Goal: Transaction & Acquisition: Purchase product/service

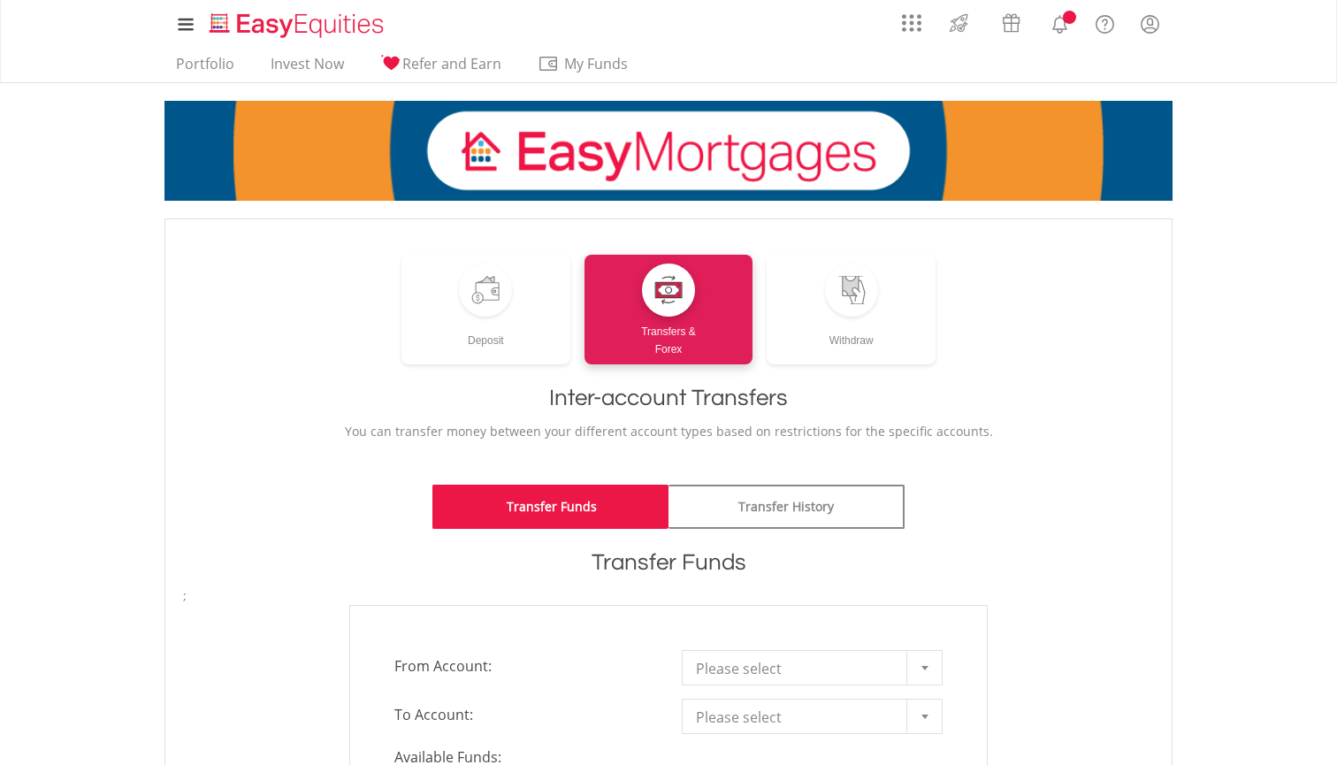
scroll to position [573, 0]
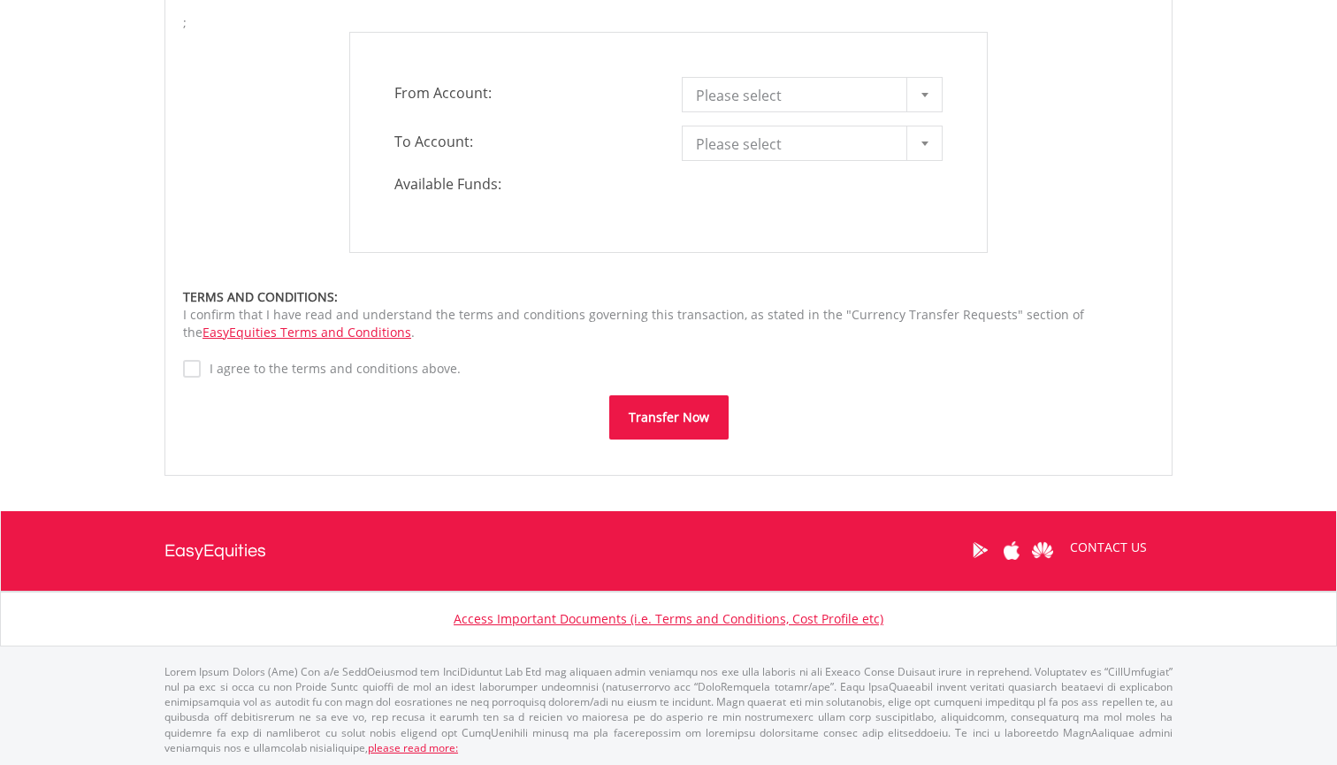
click at [922, 99] on div at bounding box center [923, 95] width 35 height 34
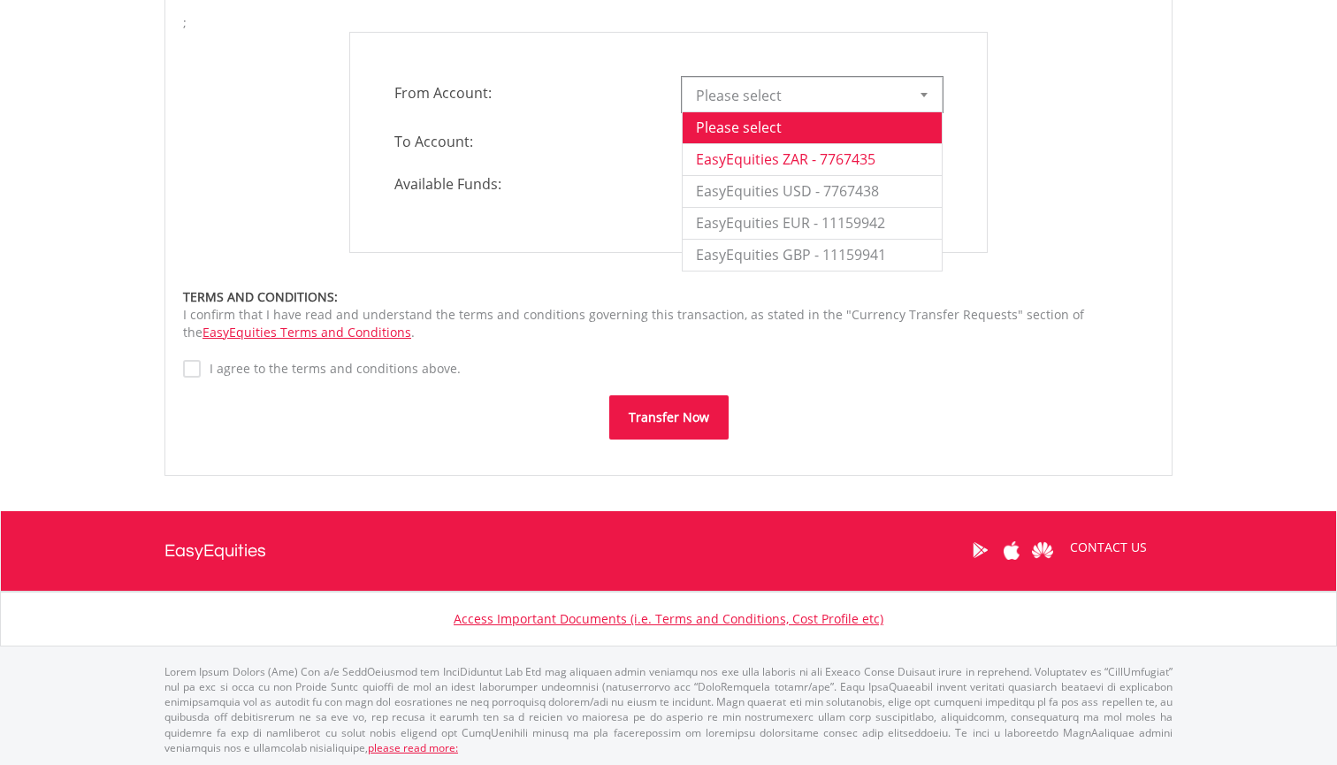
click at [870, 152] on li "EasyEquities ZAR - 7767435" at bounding box center [811, 159] width 259 height 32
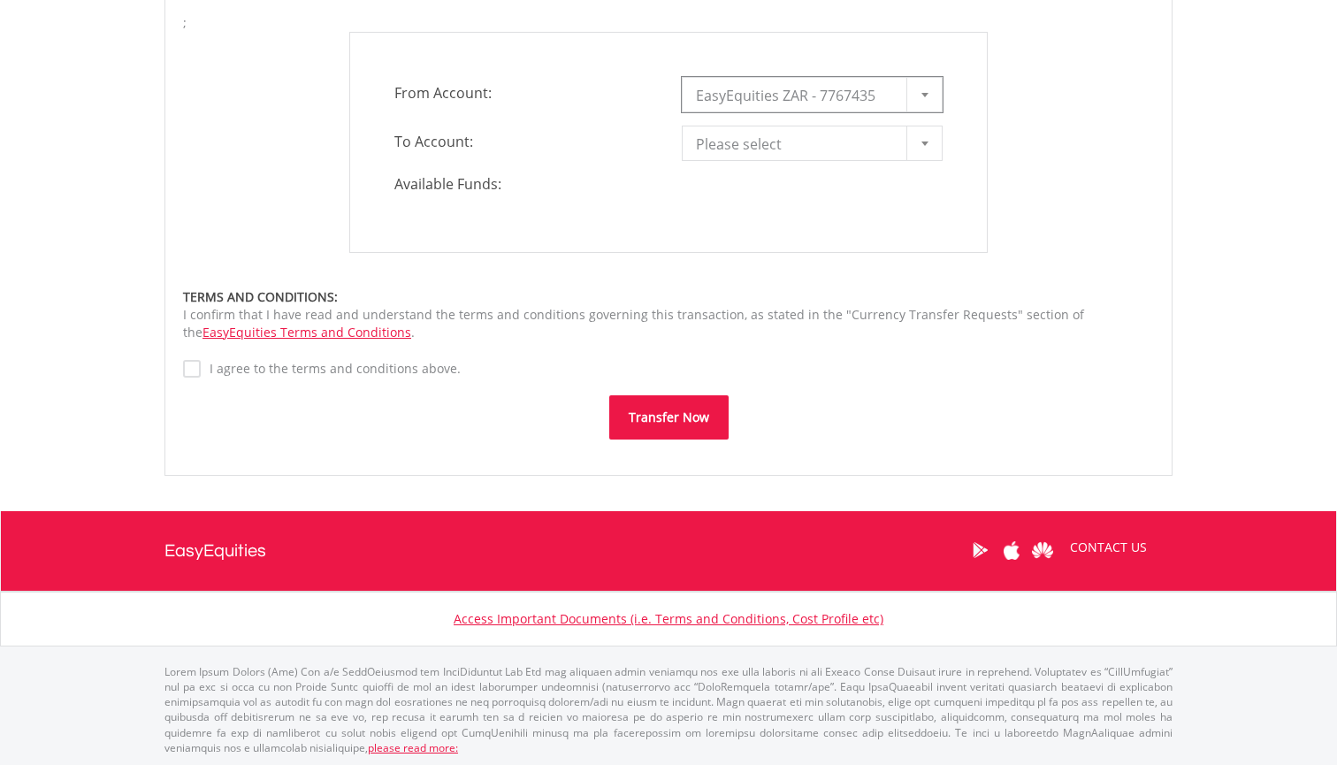
click at [925, 148] on div at bounding box center [923, 143] width 35 height 34
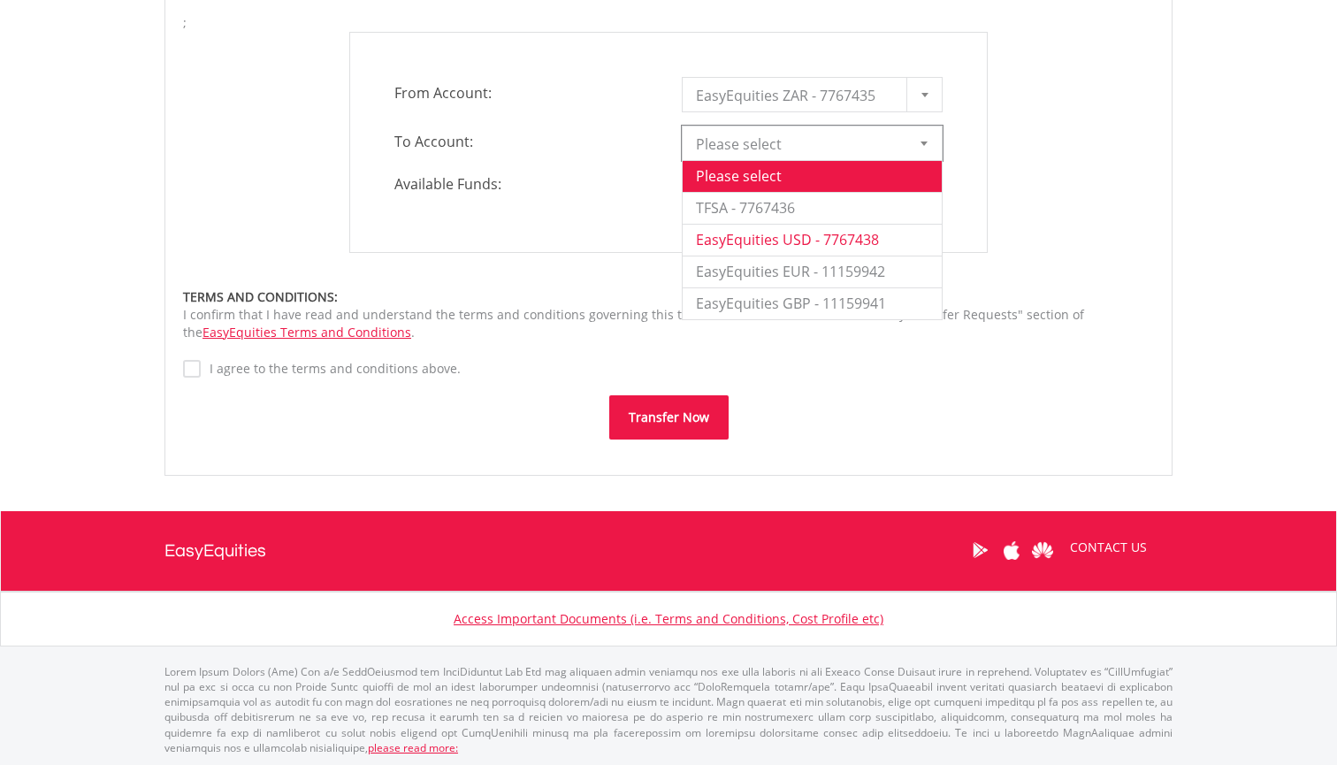
click at [806, 238] on li "EasyEquities USD - 7767438" at bounding box center [811, 240] width 259 height 32
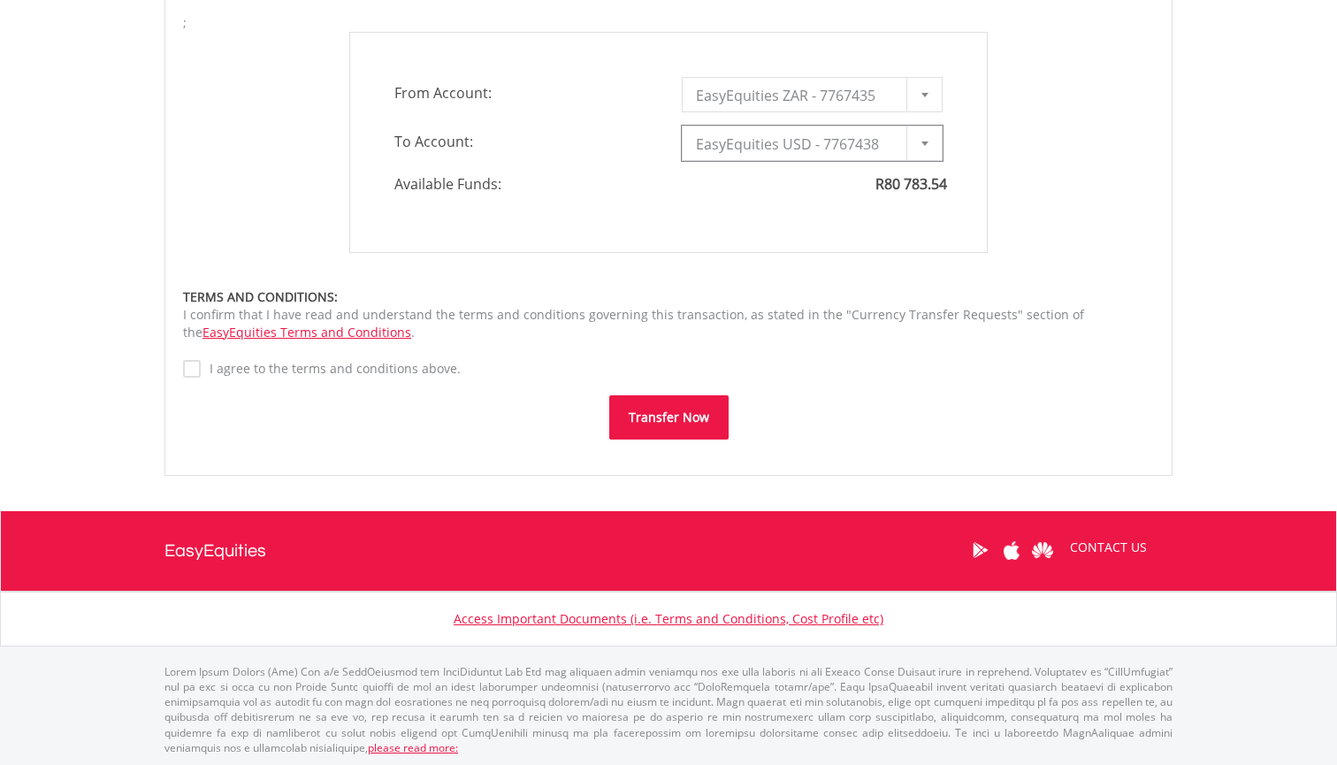
type input "*"
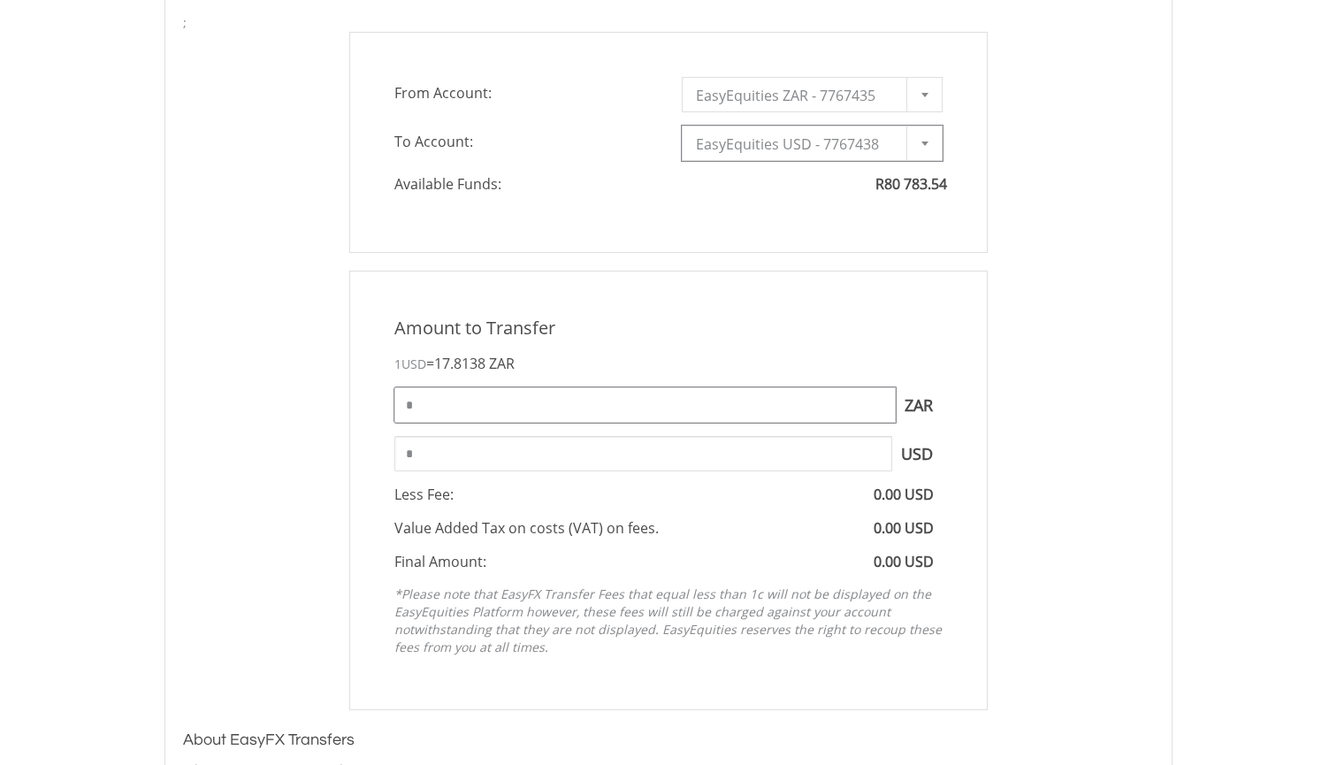
click at [427, 396] on input "*" at bounding box center [644, 404] width 501 height 35
type input "*****"
type input "******"
click at [468, 455] on input "******" at bounding box center [643, 453] width 498 height 35
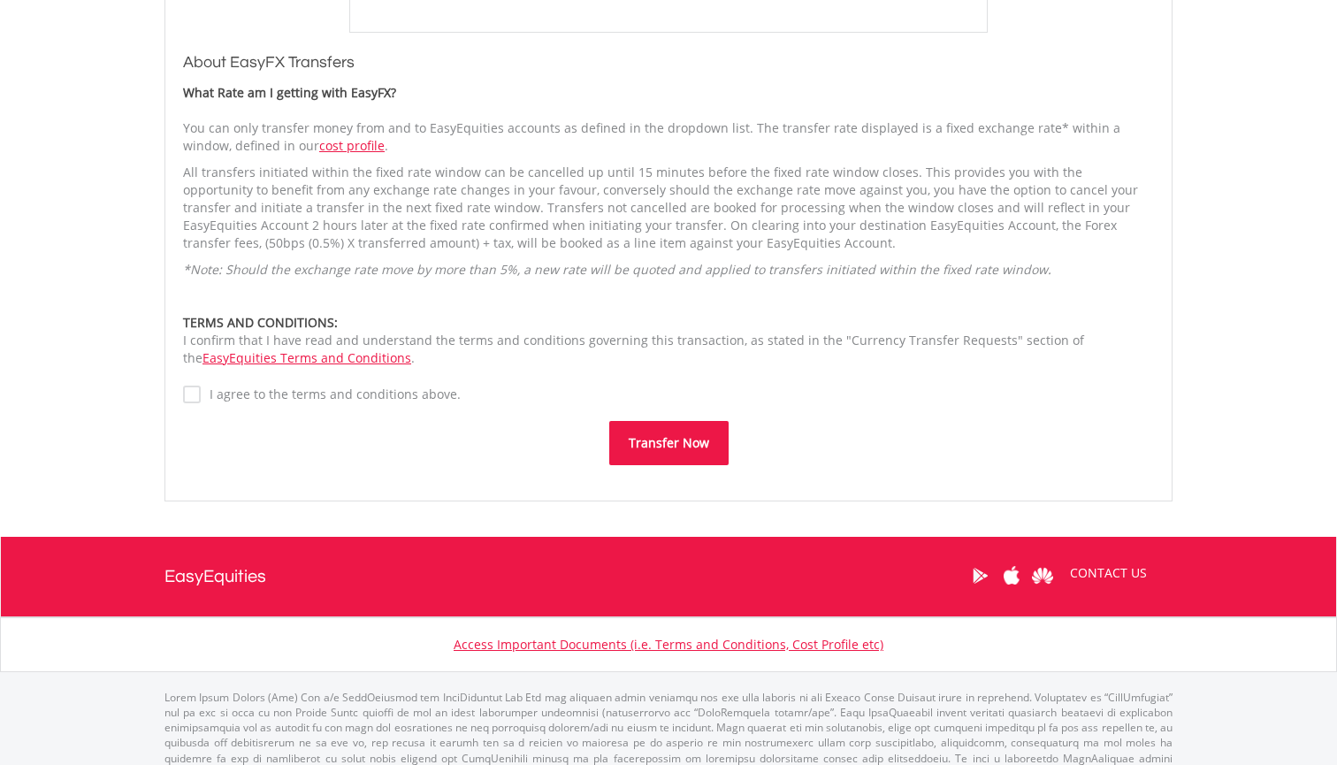
scroll to position [1266, 0]
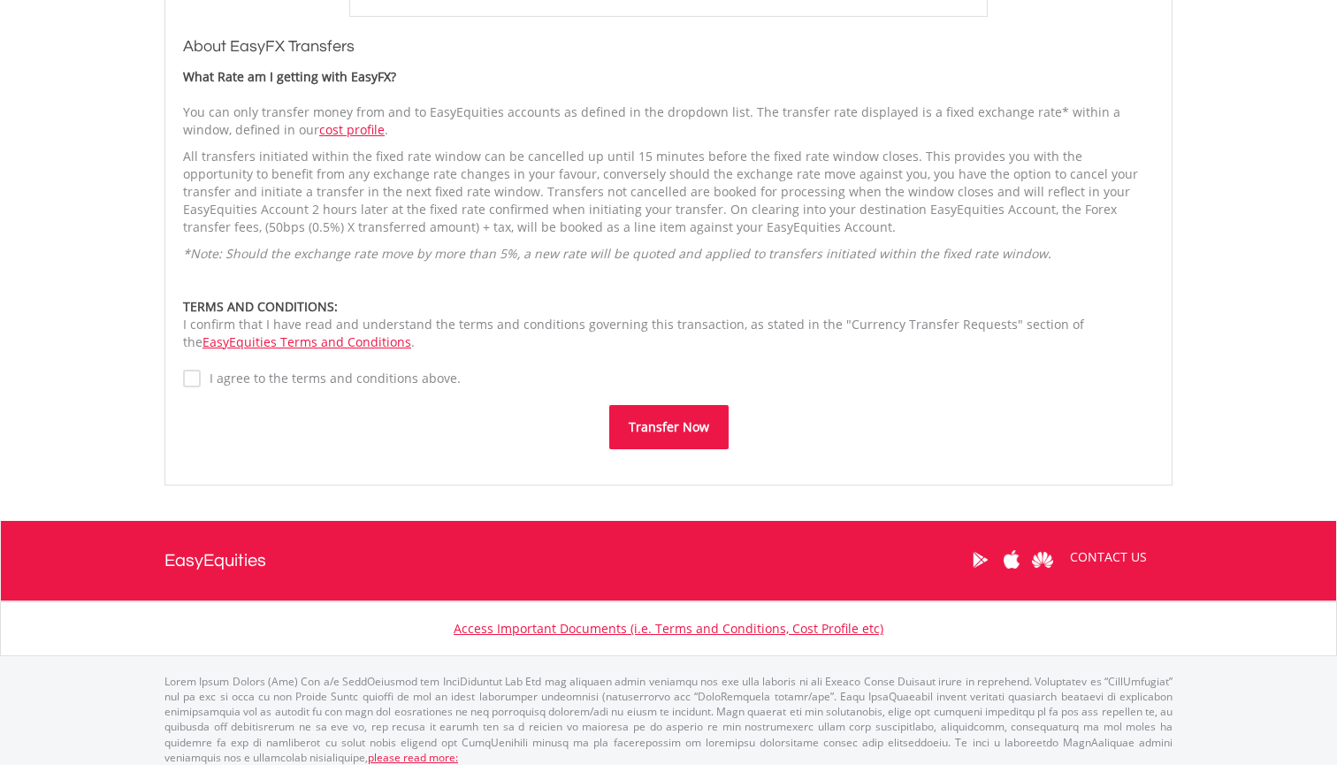
click at [201, 376] on label "I agree to the terms and conditions above." at bounding box center [331, 379] width 260 height 18
click at [682, 419] on button "Transfer Now" at bounding box center [668, 427] width 119 height 44
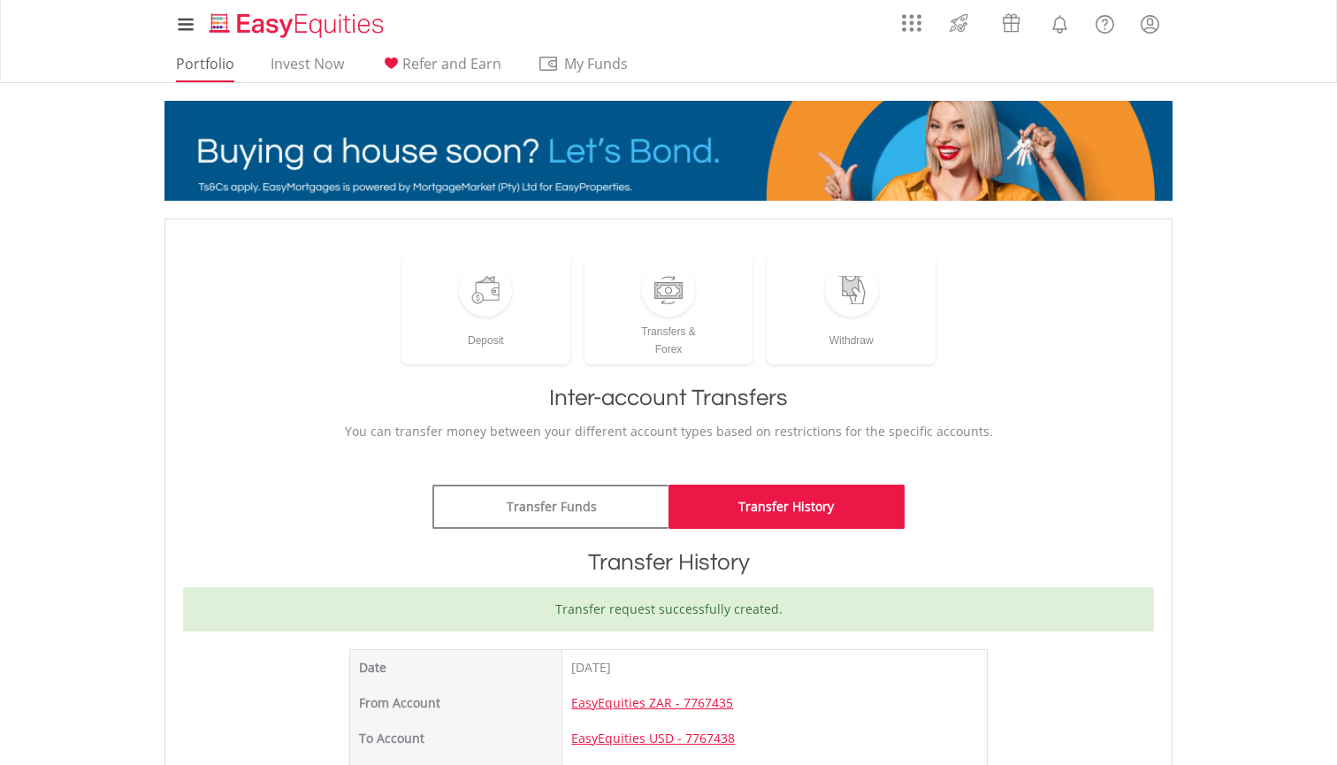
click at [182, 72] on link "Portfolio" at bounding box center [205, 68] width 72 height 27
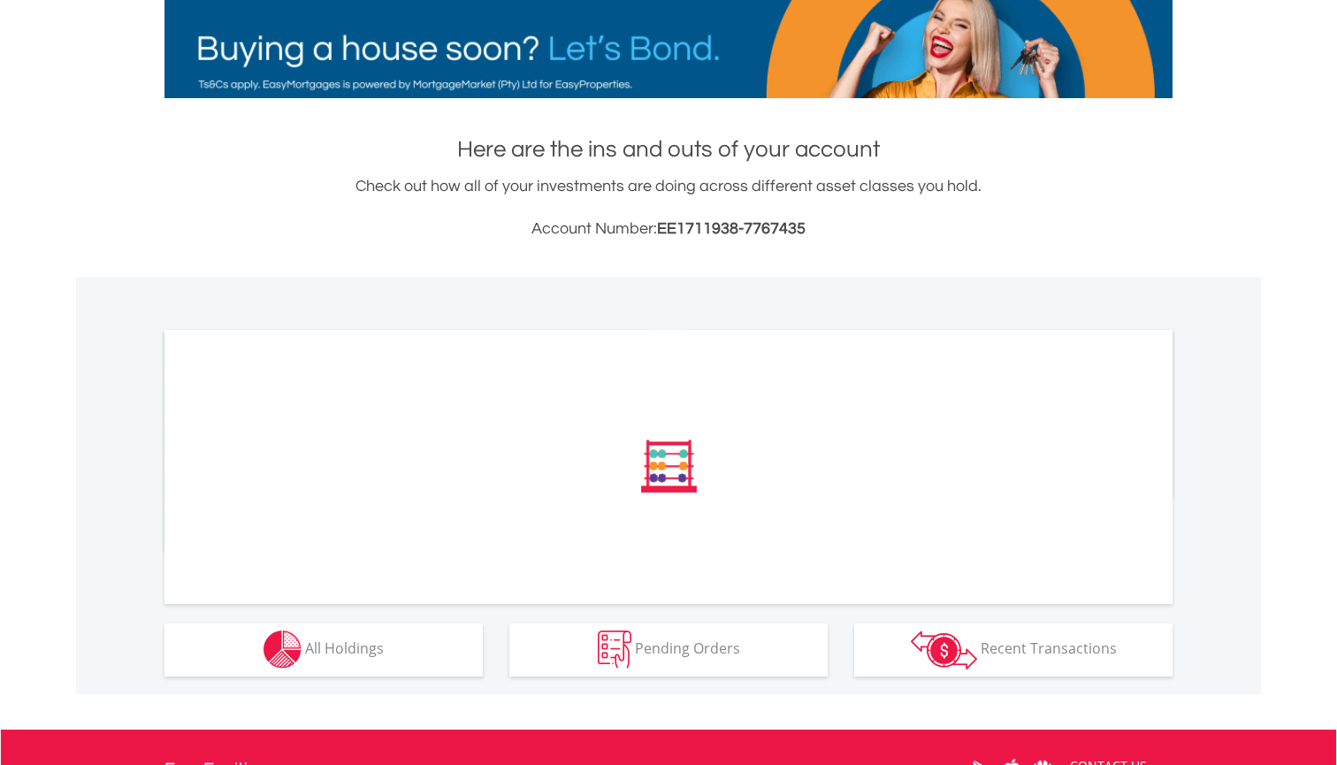
click at [393, 655] on button "Holdings All Holdings" at bounding box center [323, 649] width 318 height 53
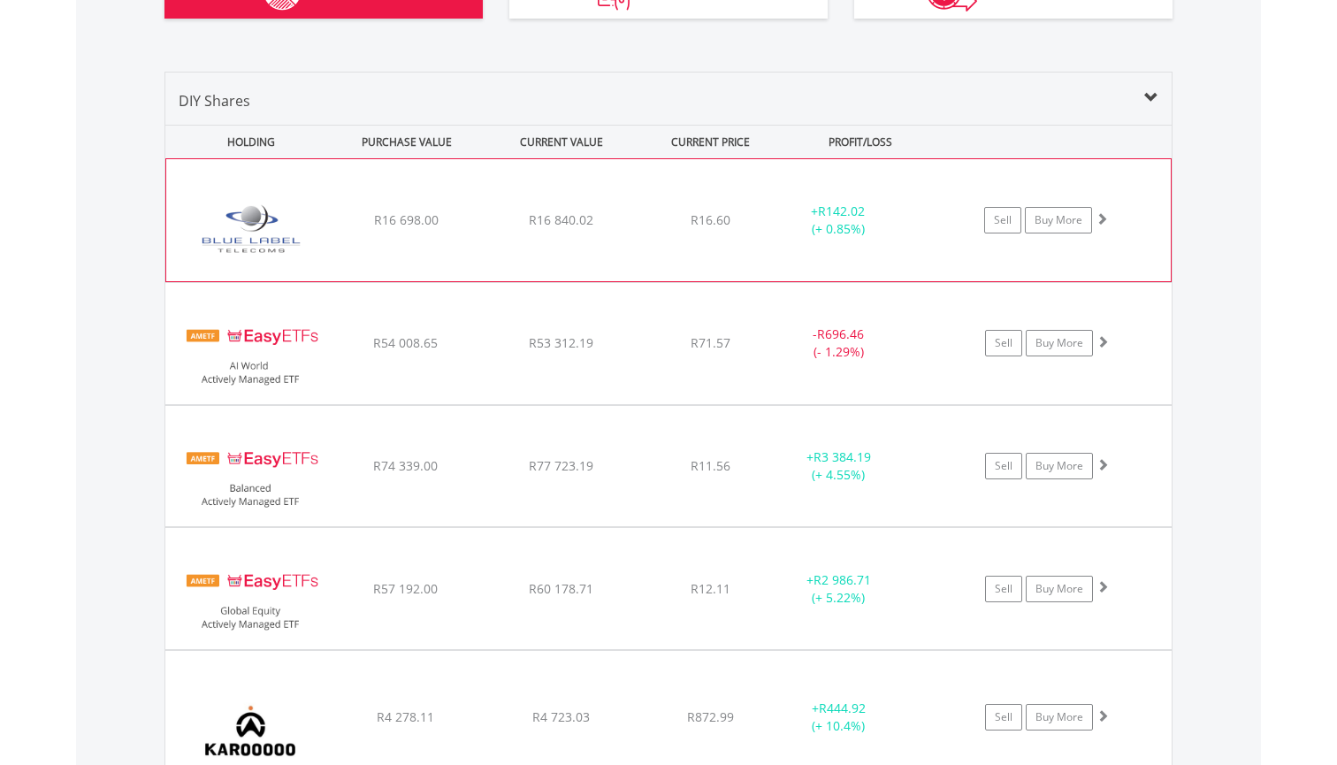
scroll to position [1329, 0]
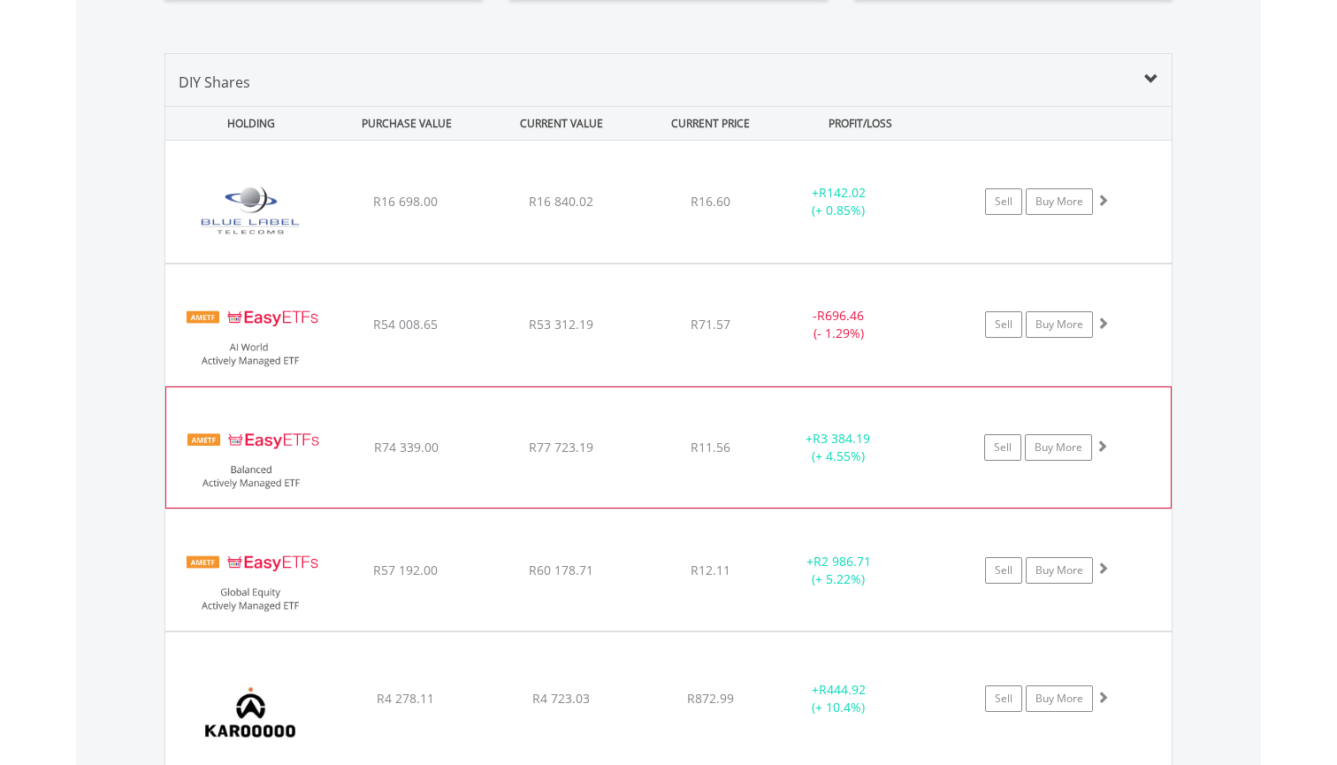
click at [918, 219] on div "+ R3 384.19 (+ 4.55%)" at bounding box center [861, 201] width 178 height 35
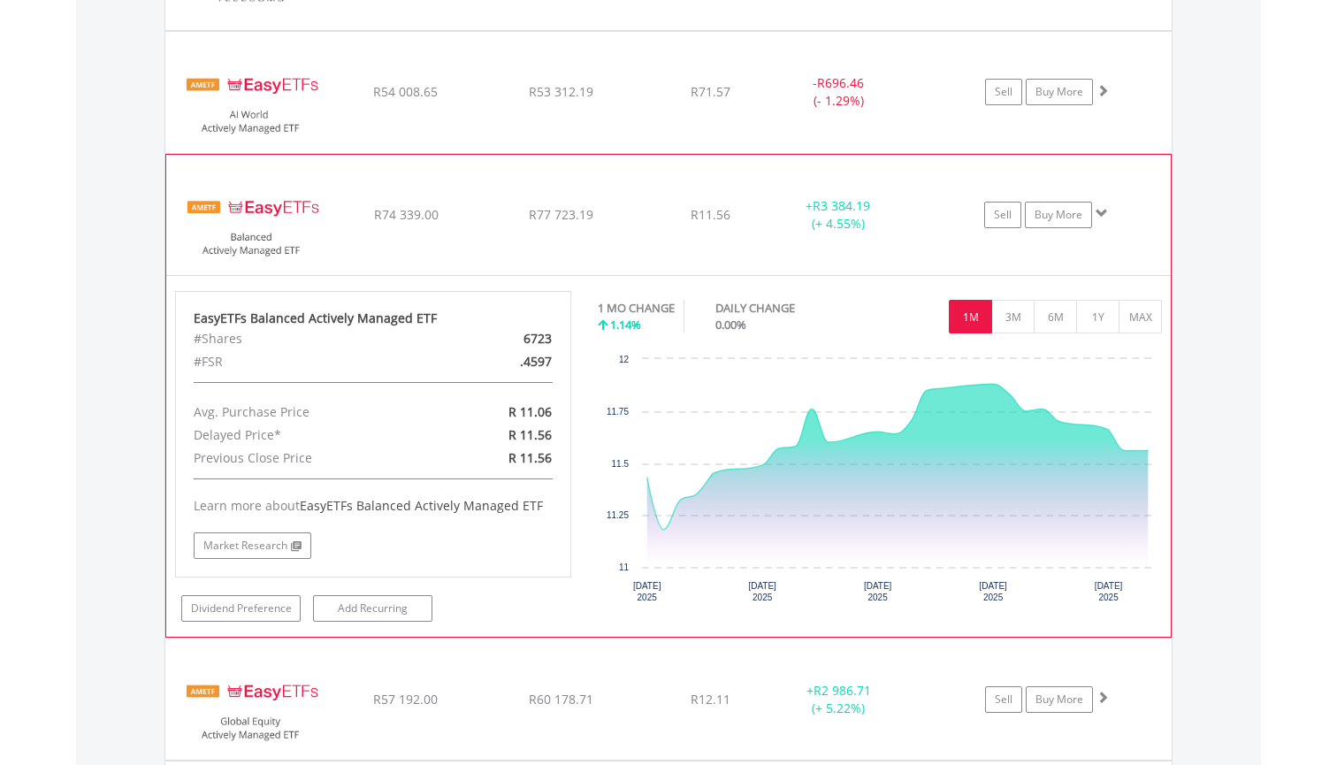
scroll to position [1612, 0]
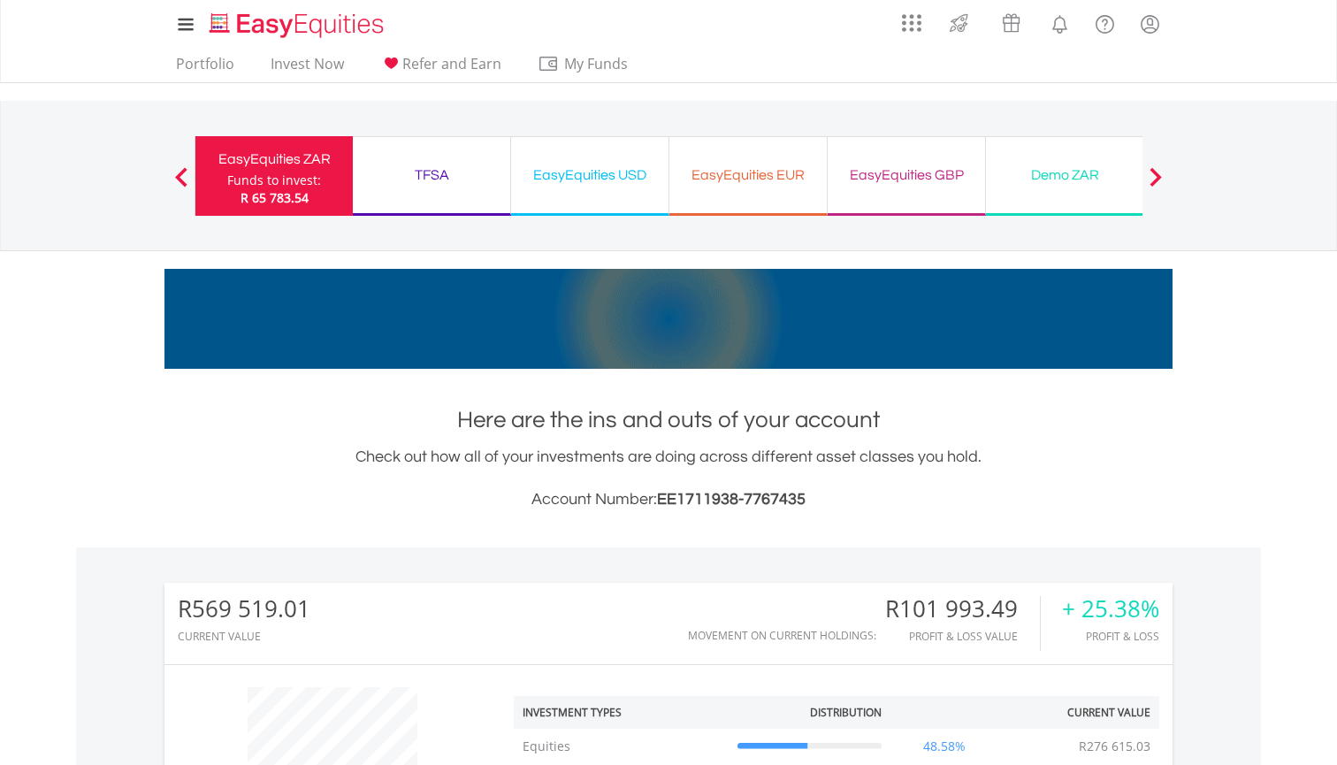
scroll to position [0, 0]
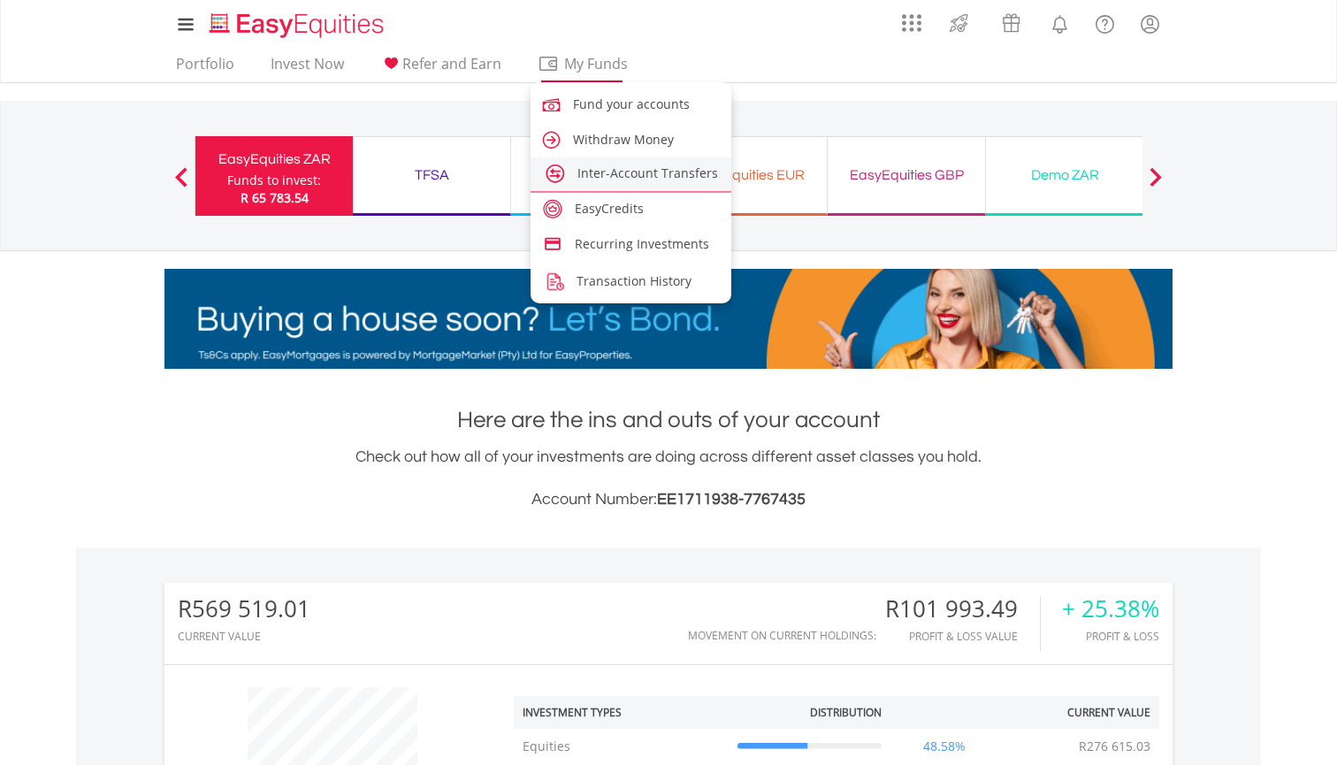
click at [614, 180] on span "Inter-Account Transfers" at bounding box center [647, 172] width 141 height 17
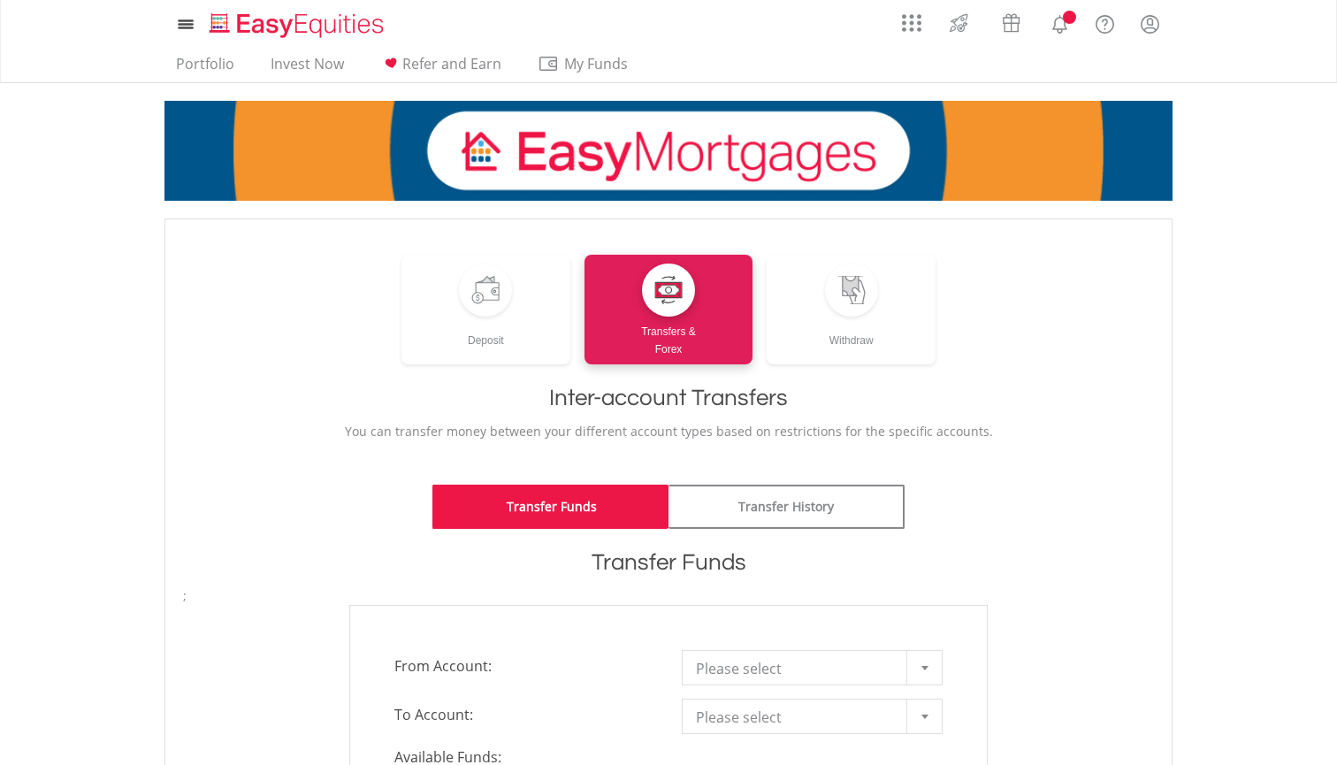
scroll to position [440, 0]
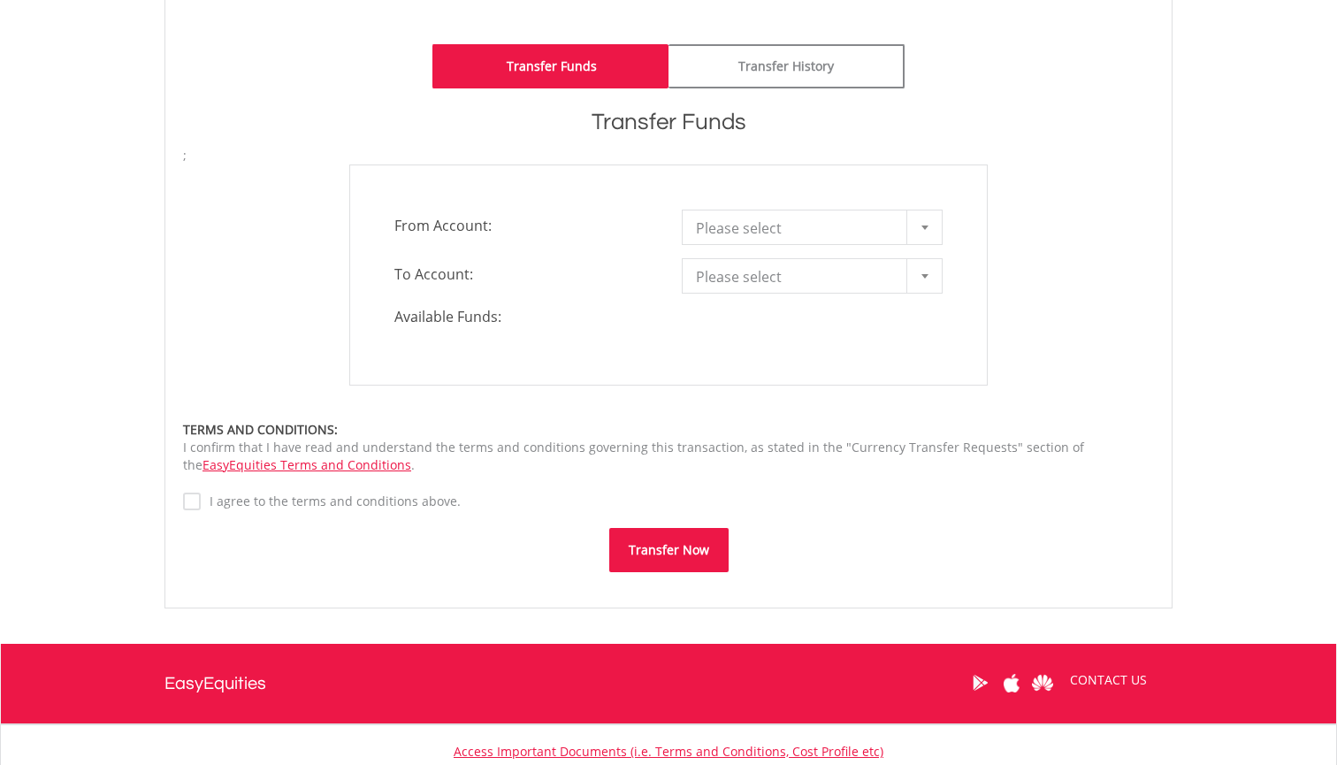
click at [926, 227] on b at bounding box center [924, 227] width 7 height 4
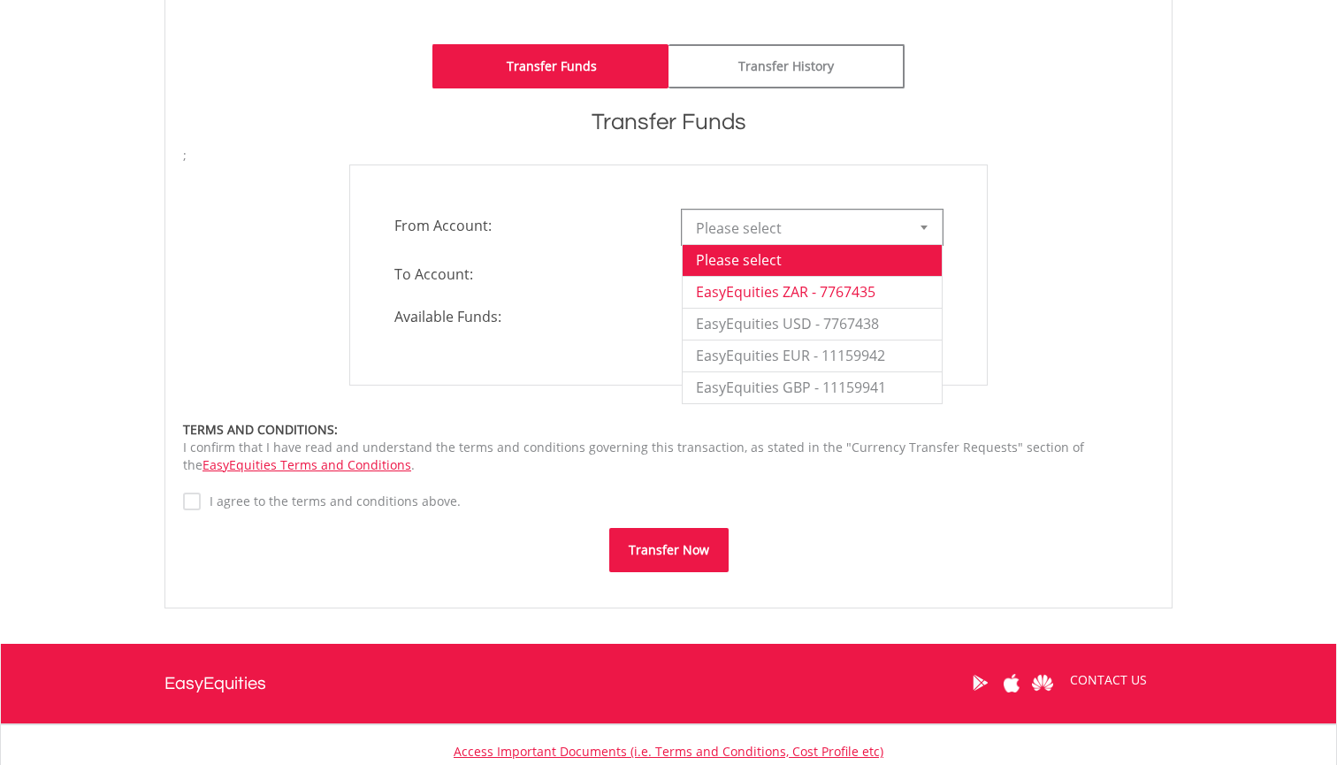
click at [823, 291] on li "EasyEquities ZAR - 7767435" at bounding box center [811, 292] width 259 height 32
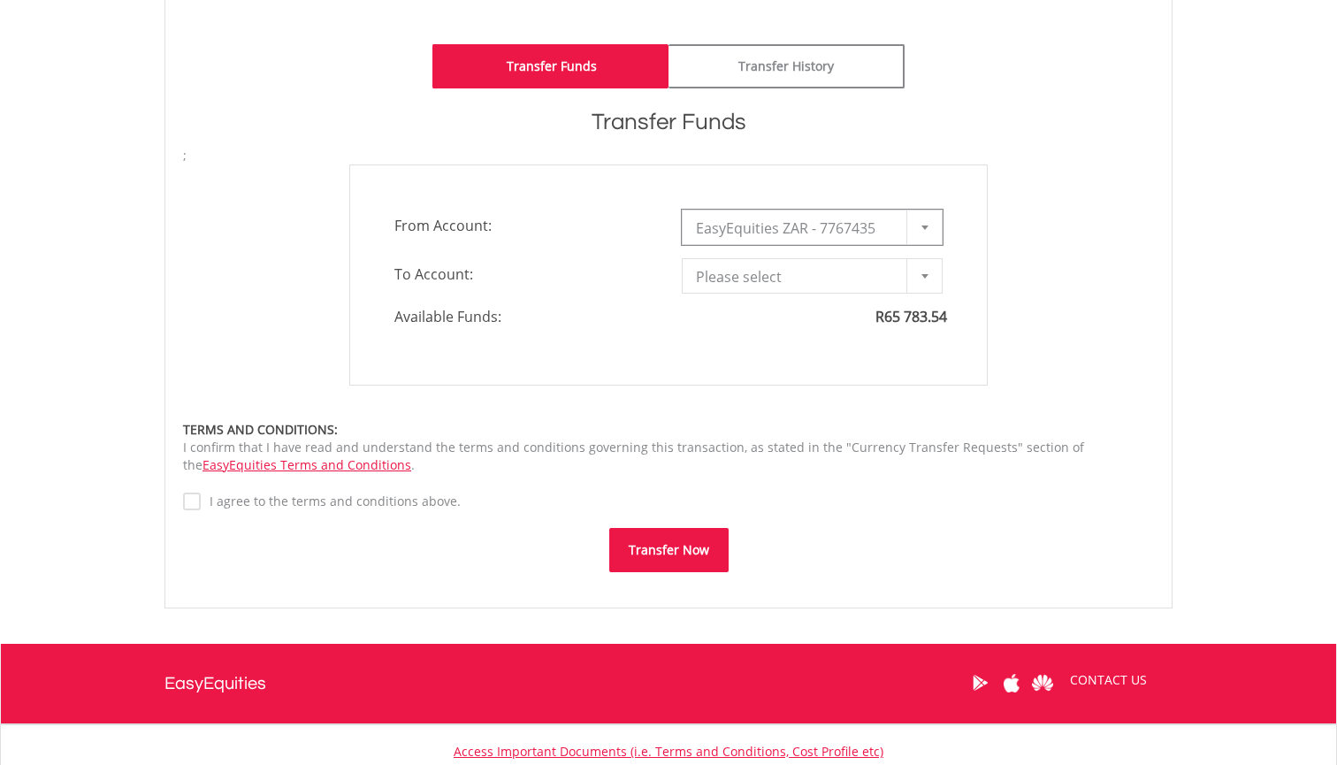
click at [920, 279] on div at bounding box center [923, 276] width 35 height 34
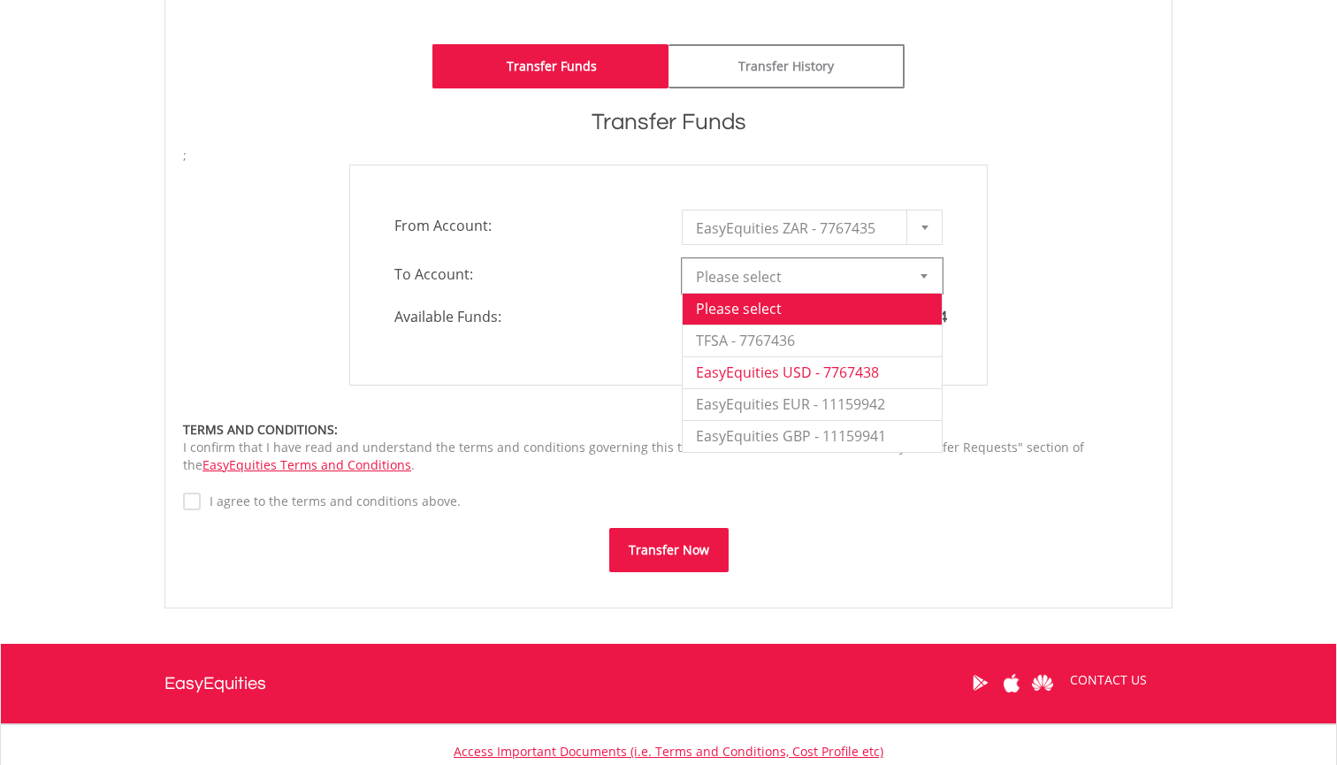
click at [807, 371] on li "EasyEquities USD - 7767438" at bounding box center [811, 372] width 259 height 32
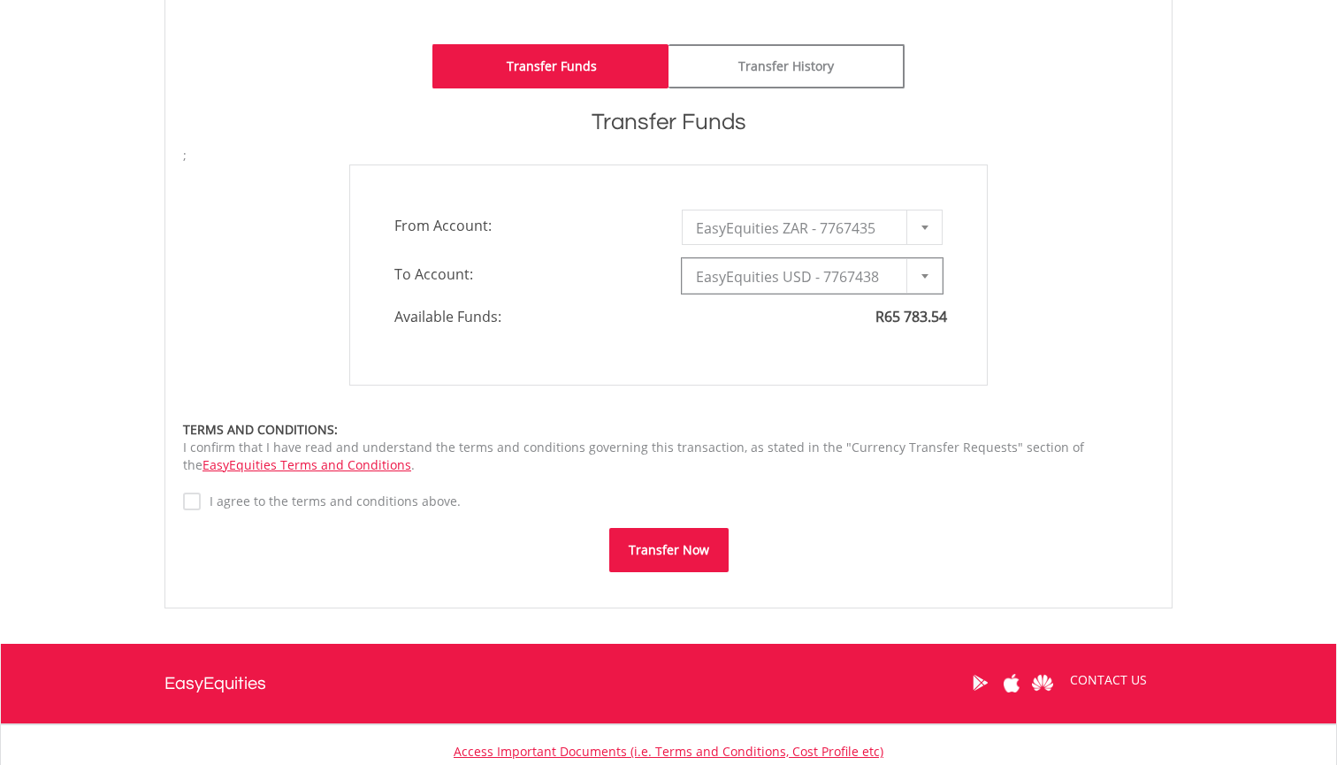
type input "*"
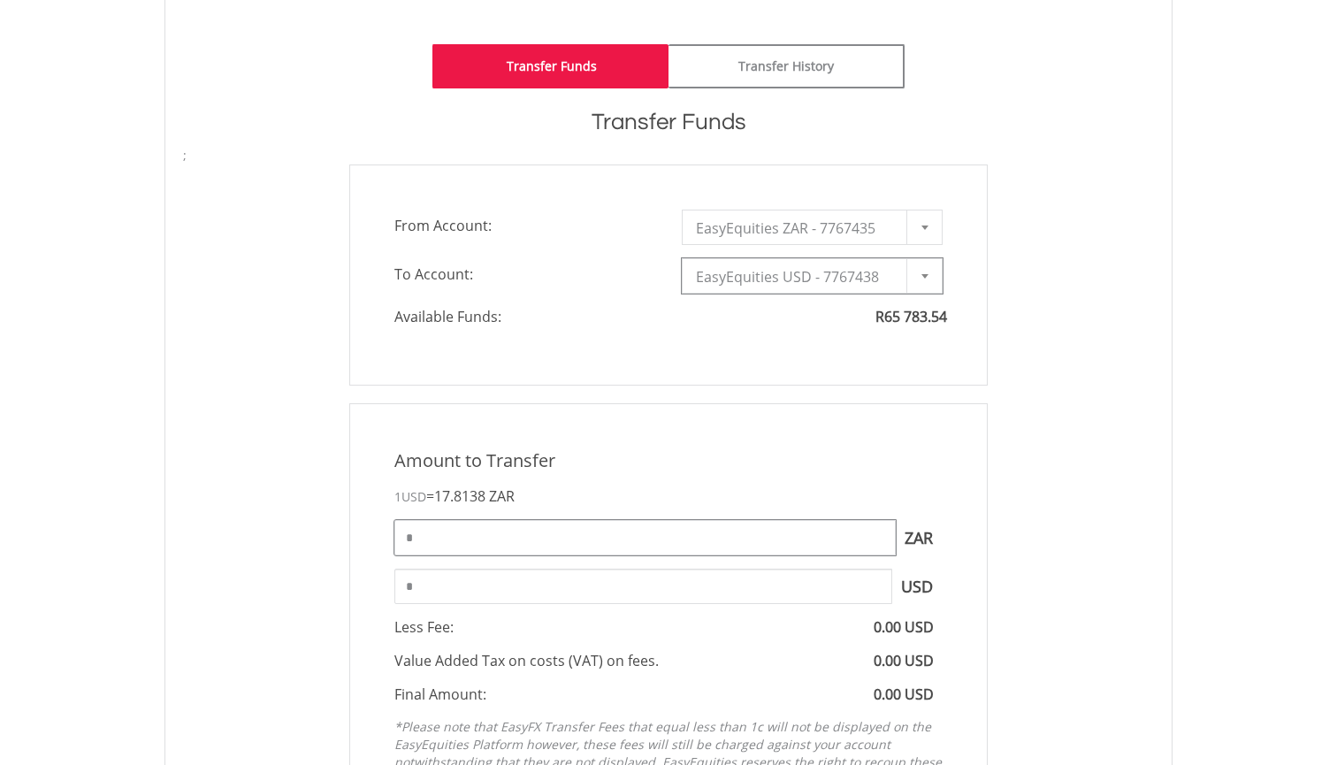
click at [461, 531] on input "*" at bounding box center [644, 537] width 501 height 35
type input "****"
type input "******"
click at [541, 591] on input "******" at bounding box center [643, 585] width 498 height 35
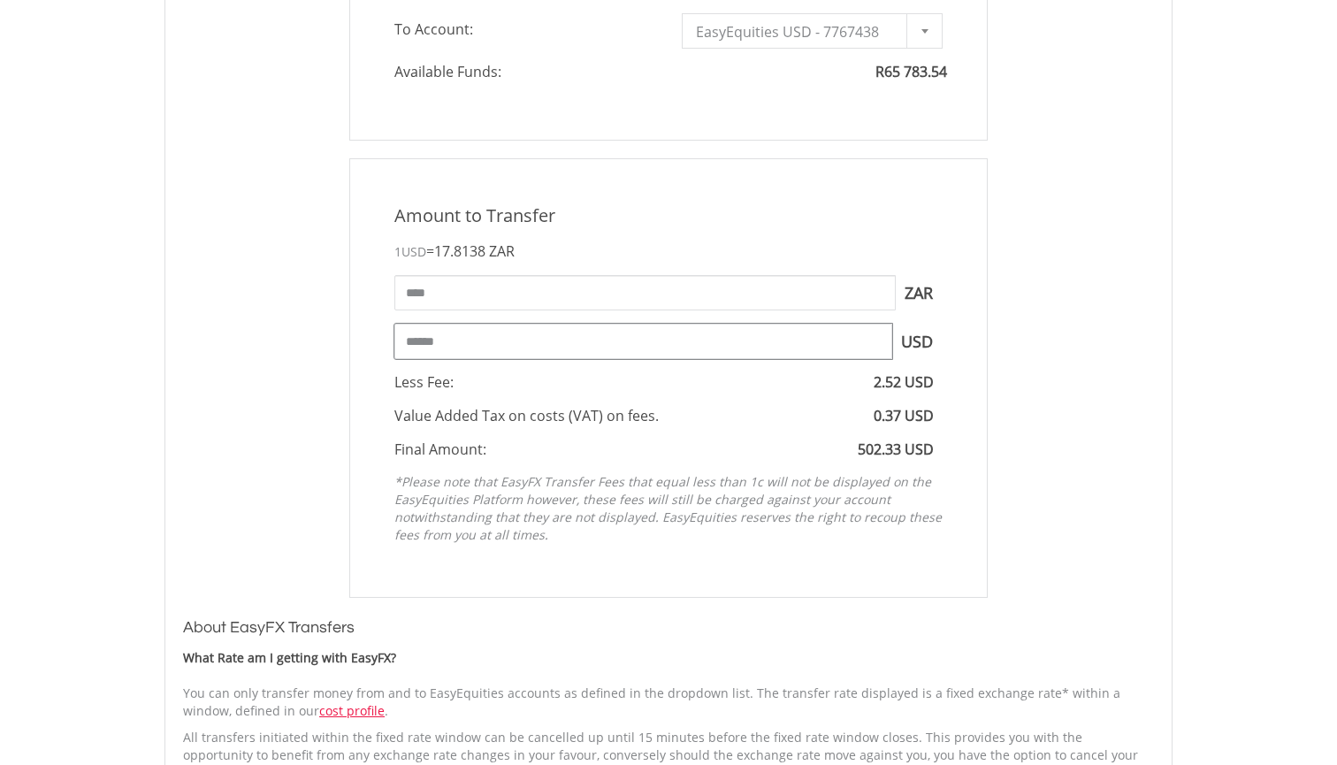
scroll to position [1101, 0]
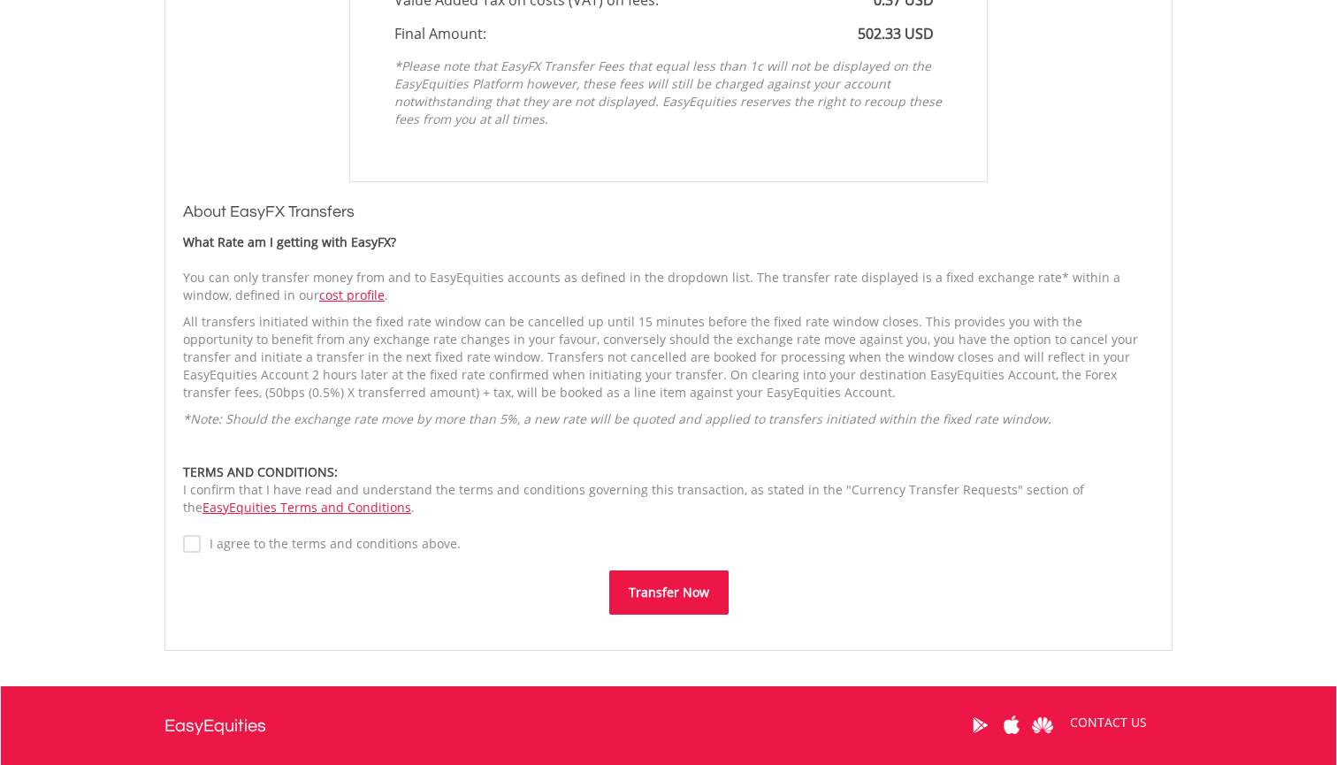
click at [641, 598] on button "Transfer Now" at bounding box center [668, 592] width 119 height 44
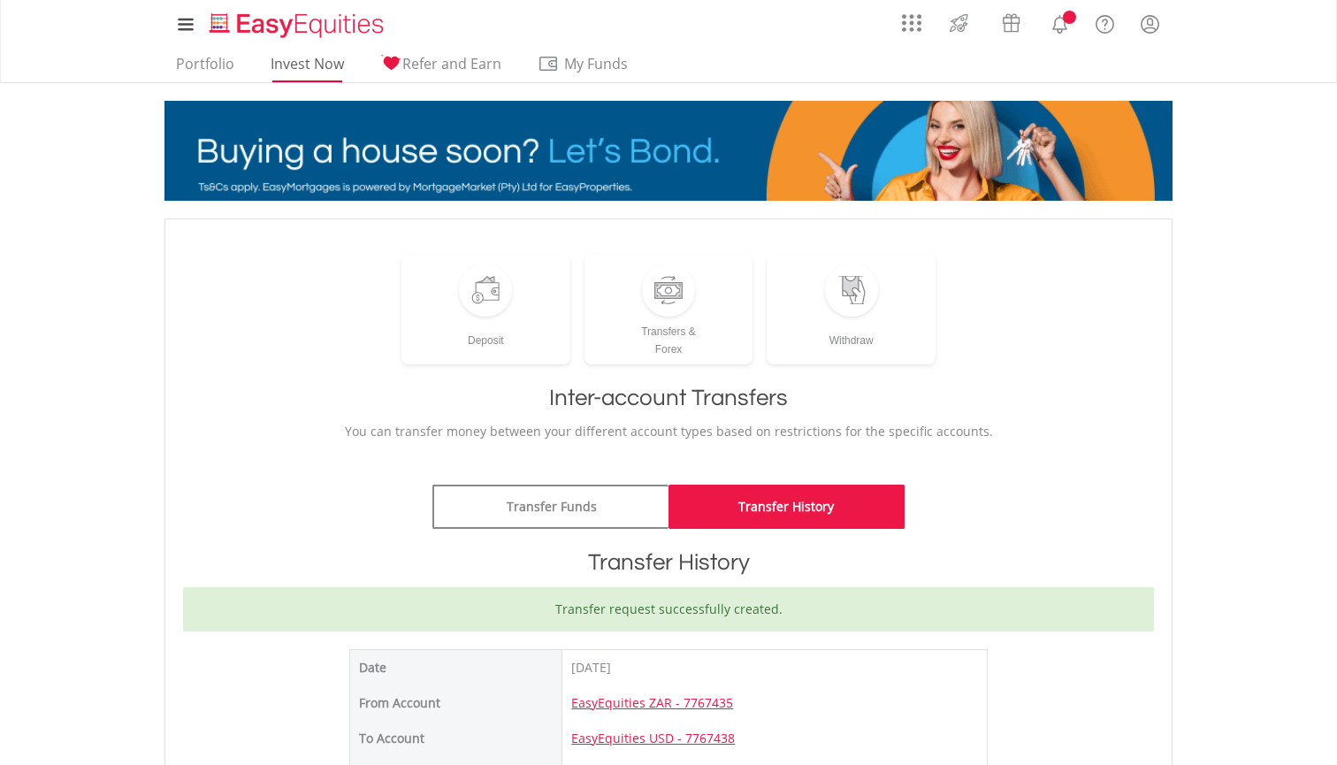
click at [301, 67] on link "Invest Now" at bounding box center [307, 68] width 88 height 27
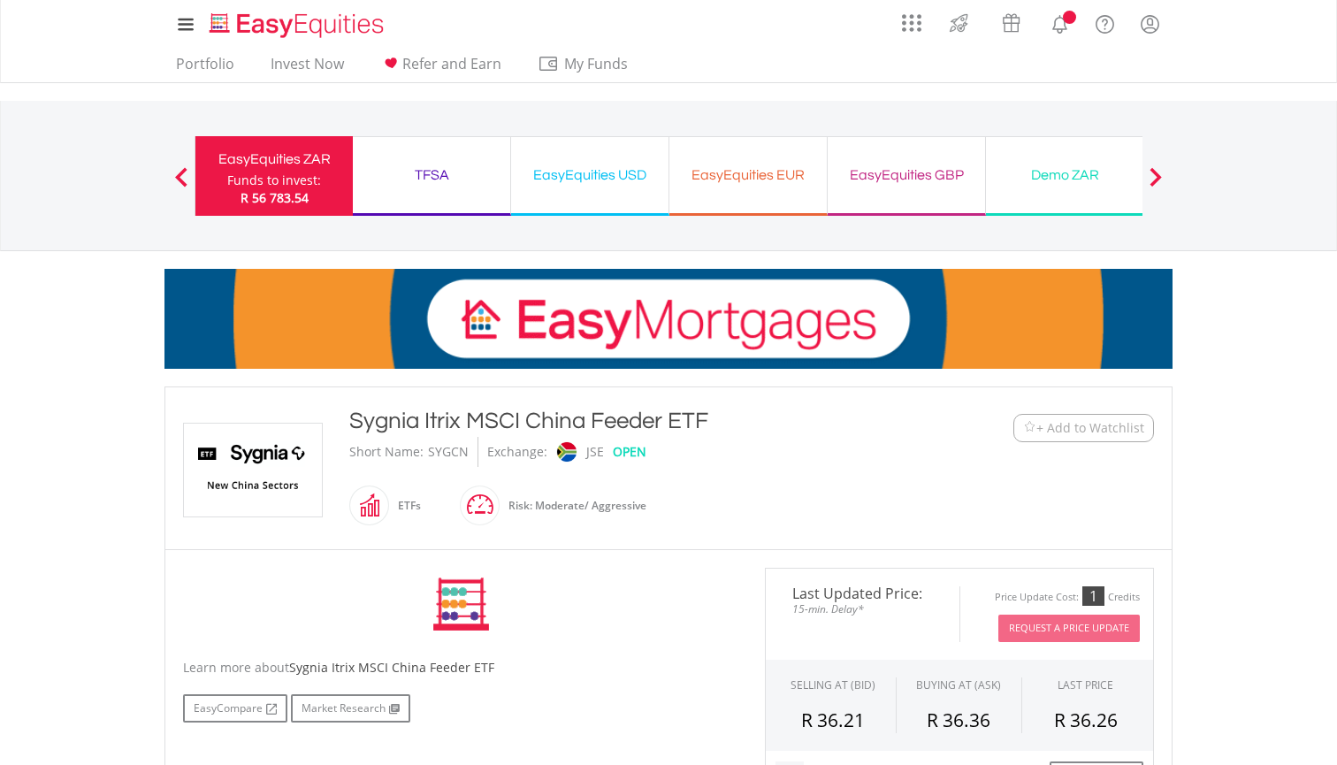
scroll to position [438, 0]
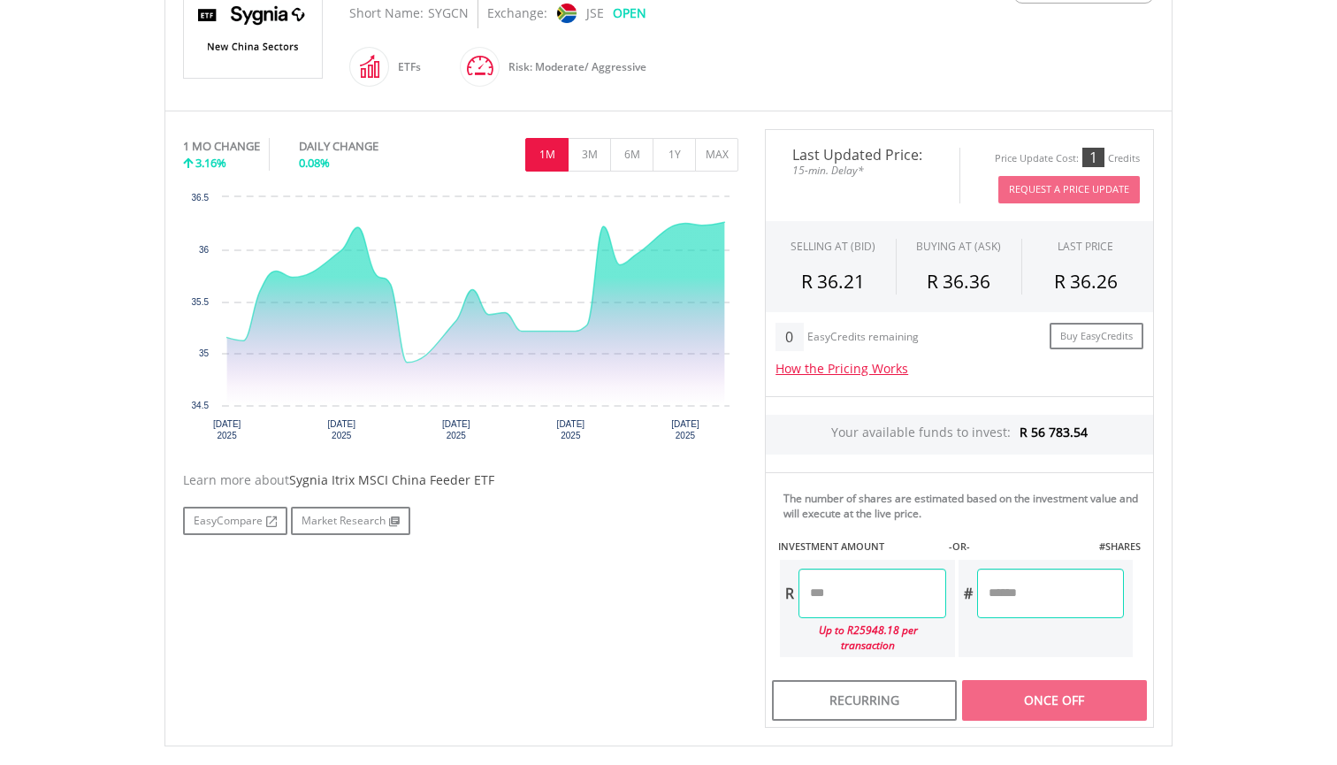
click at [888, 593] on input "number" at bounding box center [871, 593] width 147 height 50
click at [1063, 613] on div "Last Updated Price: 15-min. Delay* Price Update Cost: 1 Credits Request A Price…" at bounding box center [958, 428] width 415 height 599
type input "********"
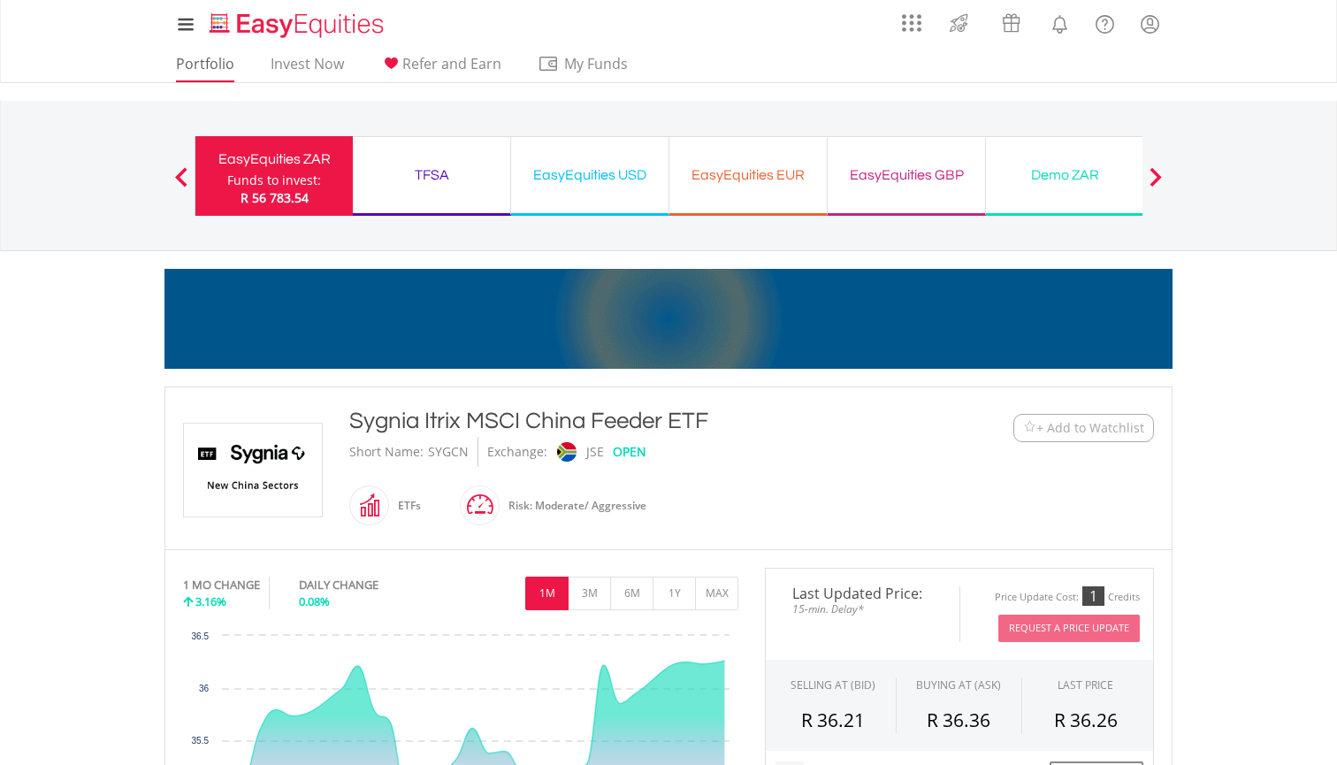
scroll to position [0, 0]
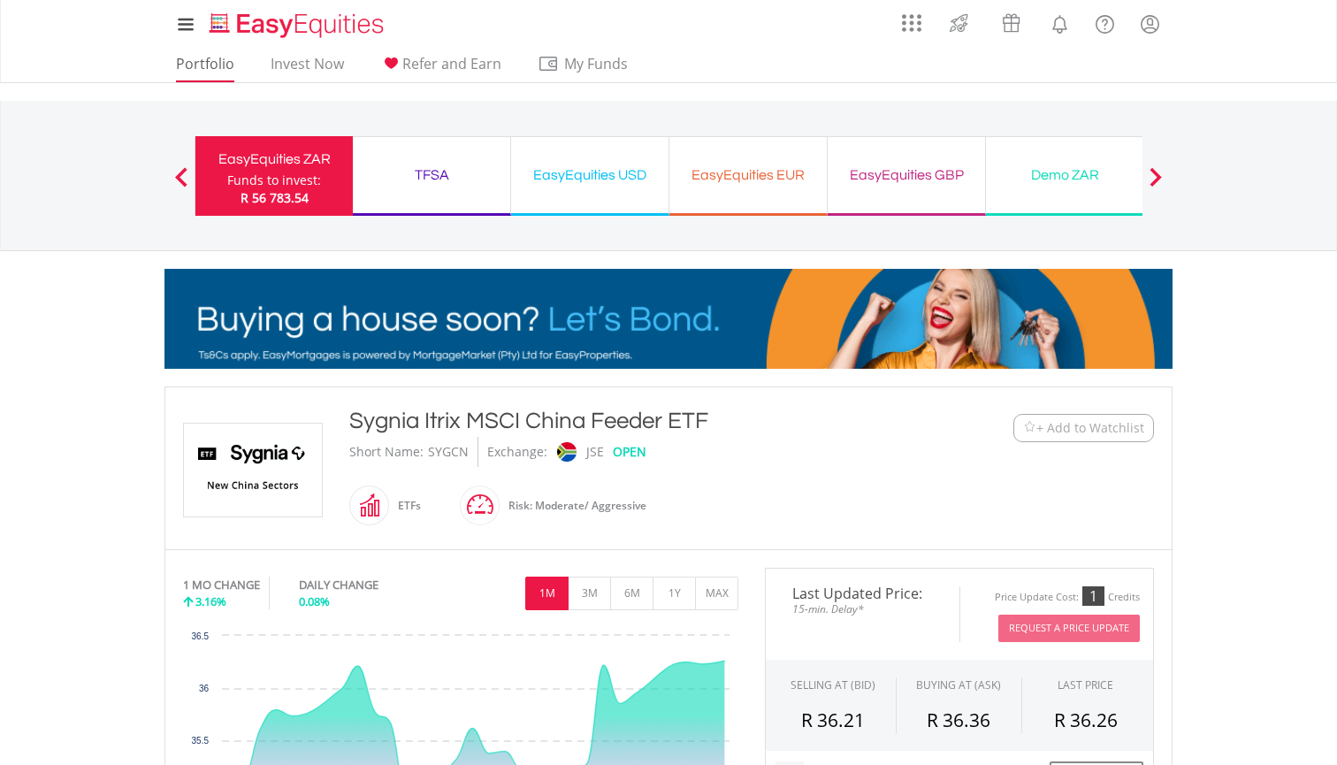
click at [214, 72] on link "Portfolio" at bounding box center [205, 68] width 72 height 27
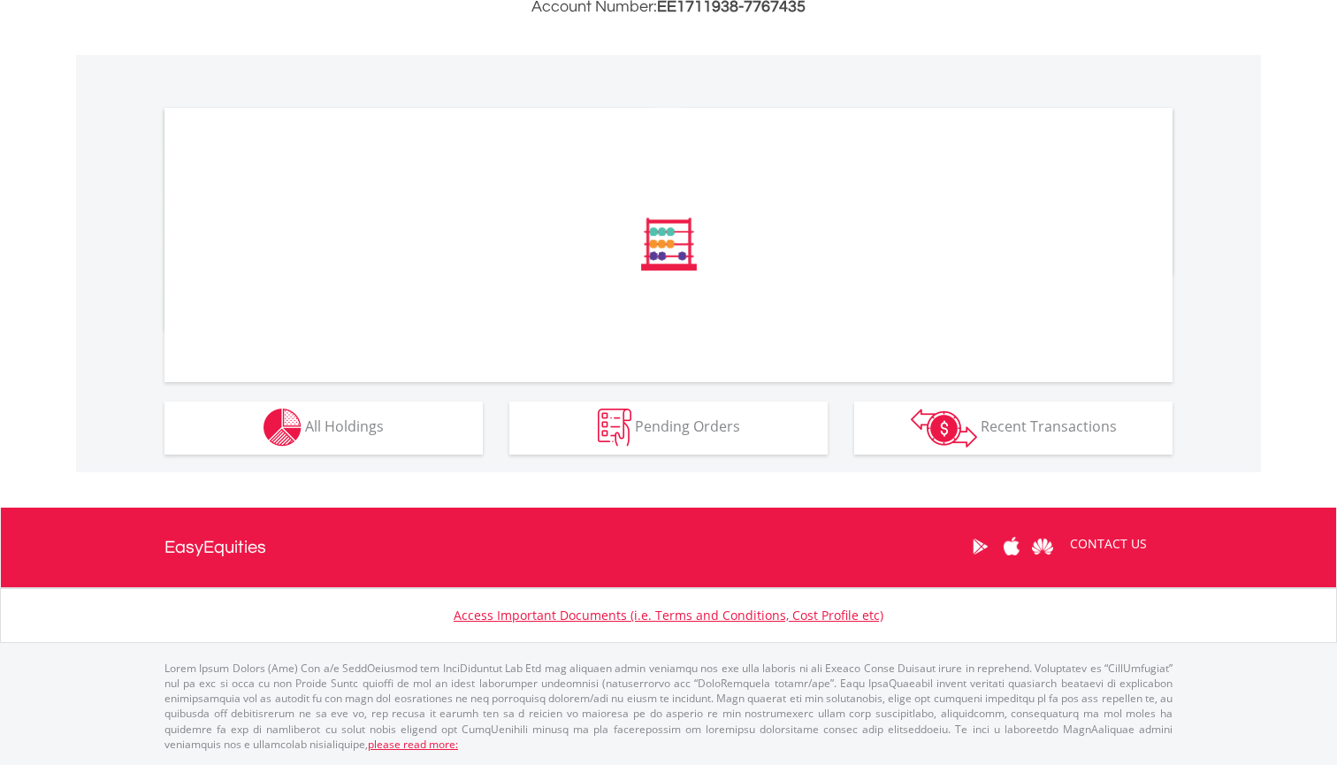
scroll to position [491, 0]
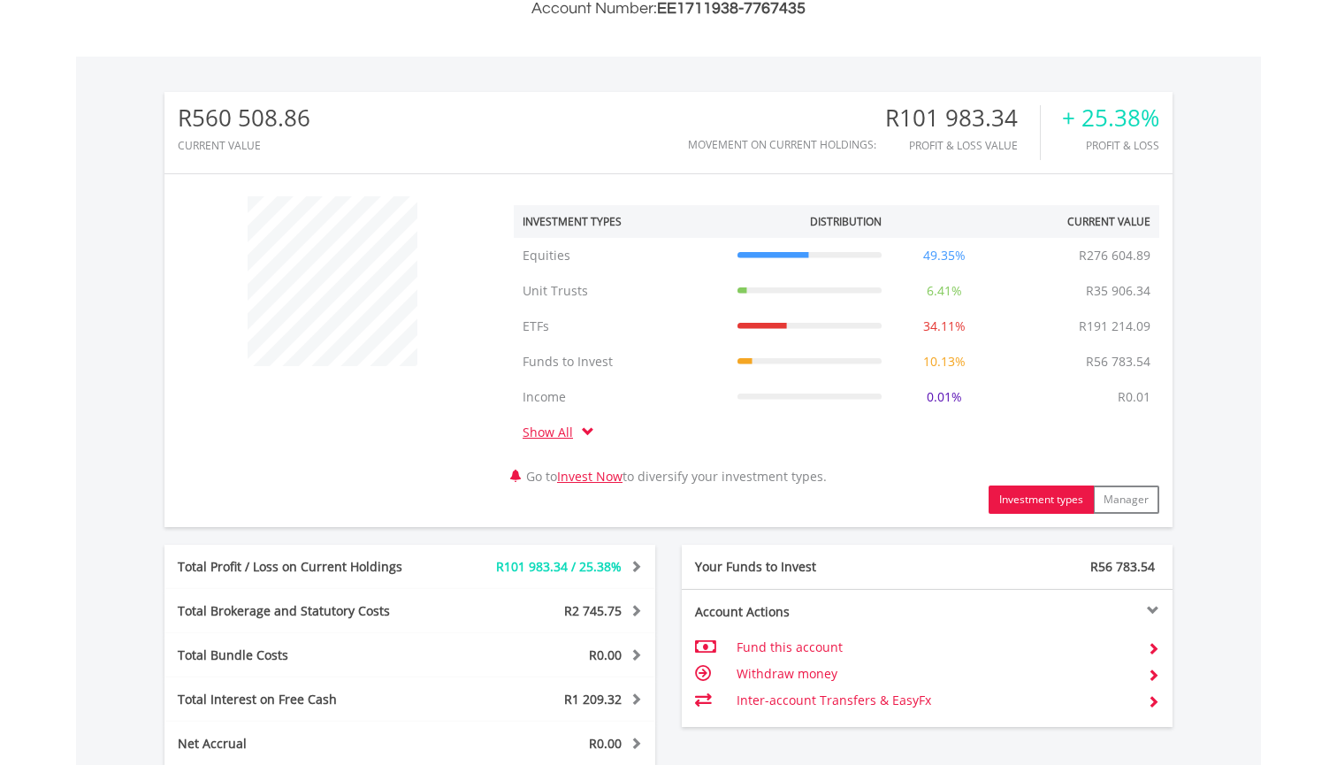
click at [446, 441] on div "﻿ Investment Types Distribution Current Value Show All Equities Equities R276 6…" at bounding box center [668, 350] width 1008 height 326
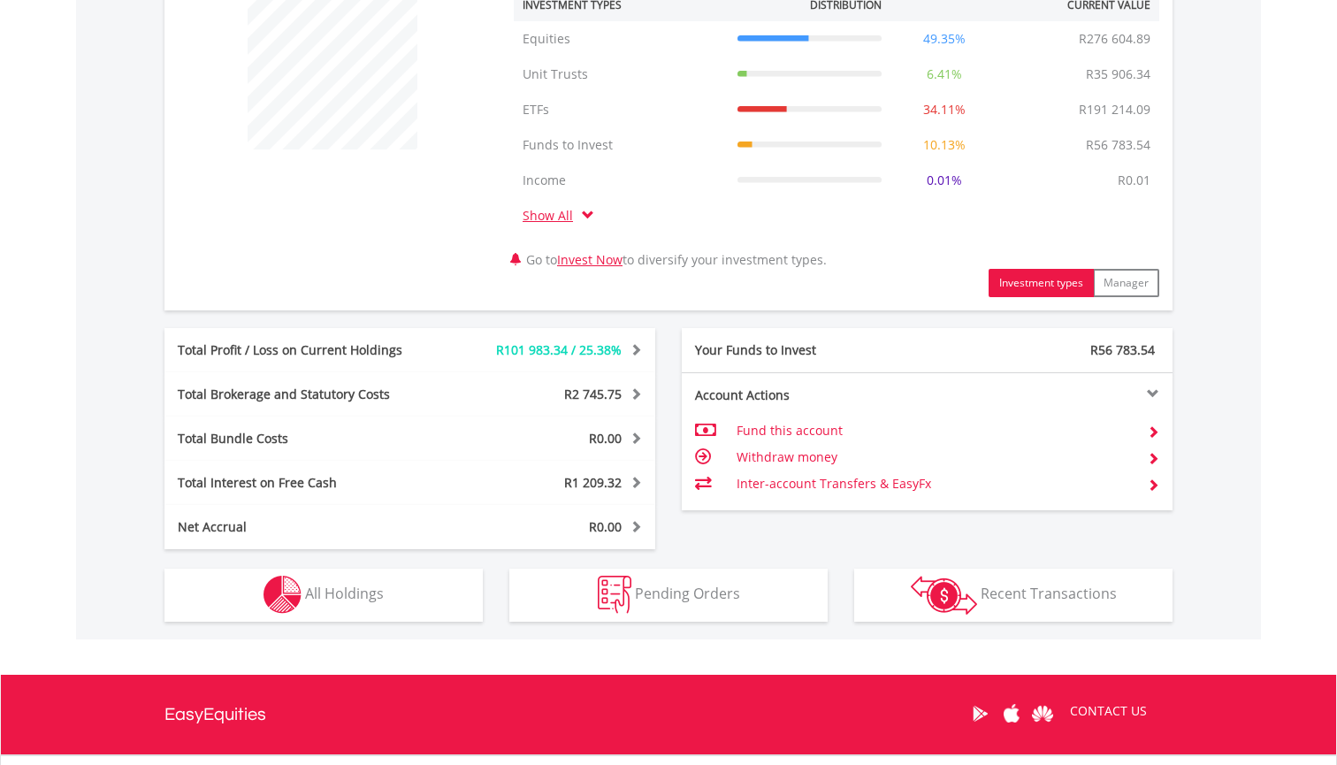
scroll to position [871, 0]
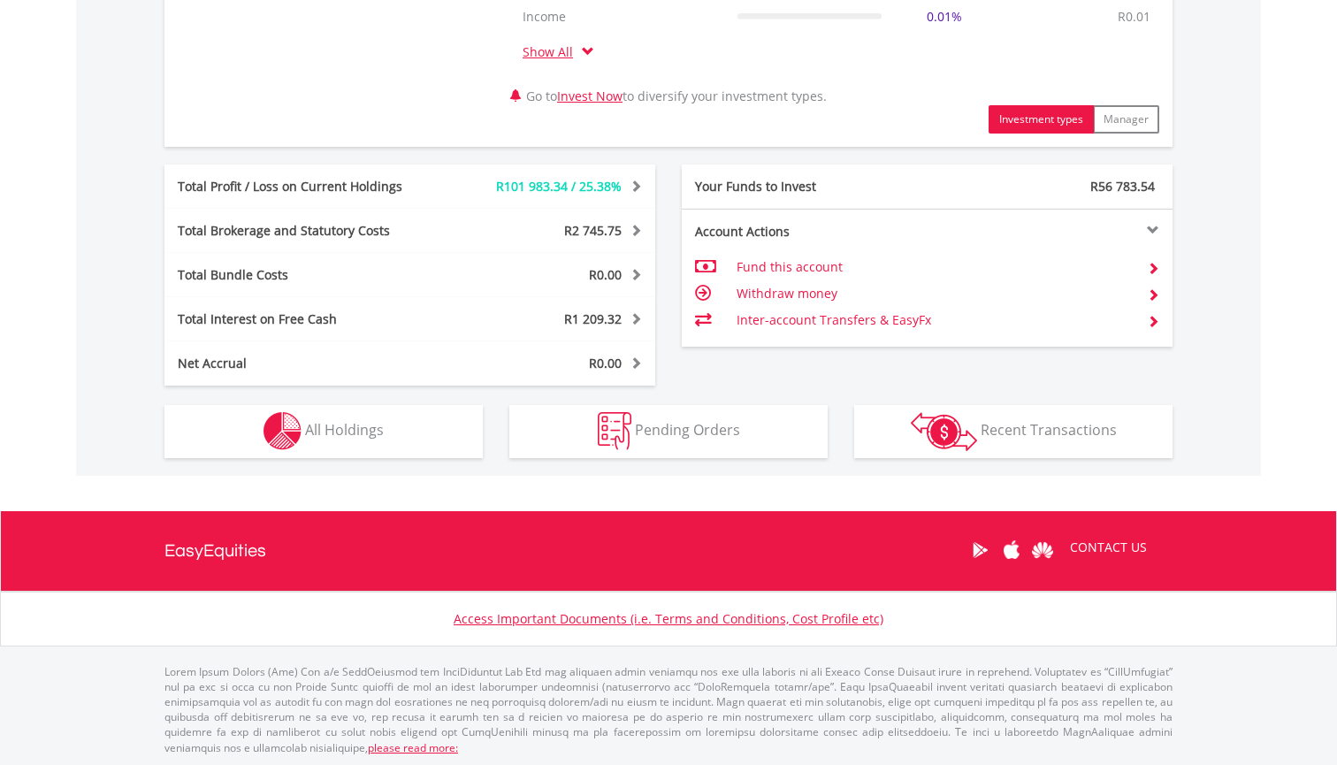
click at [437, 461] on div "R560 508.86 CURRENT VALUE Movement on Current Holdings: R101 983.34 Profit & Lo…" at bounding box center [668, 75] width 1185 height 799
click at [437, 456] on button "Holdings All Holdings" at bounding box center [323, 431] width 318 height 53
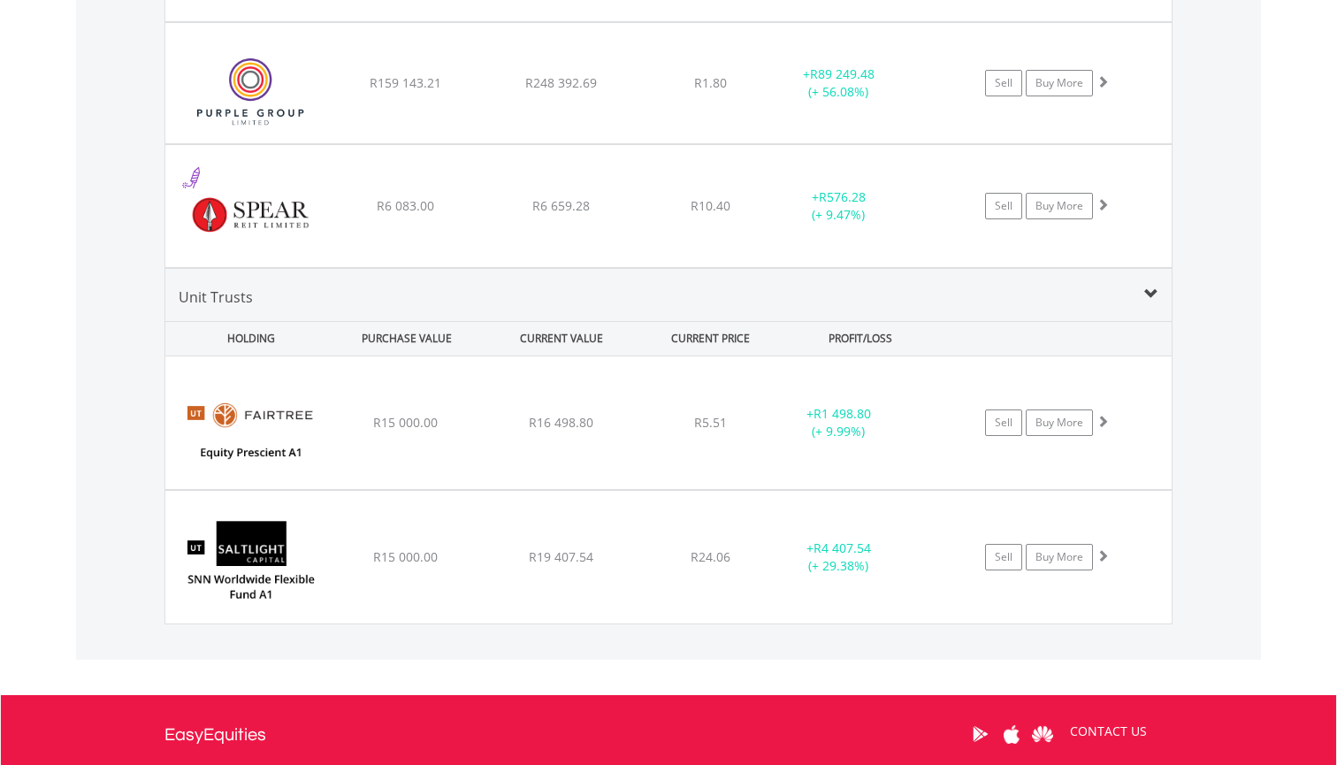
scroll to position [2222, 0]
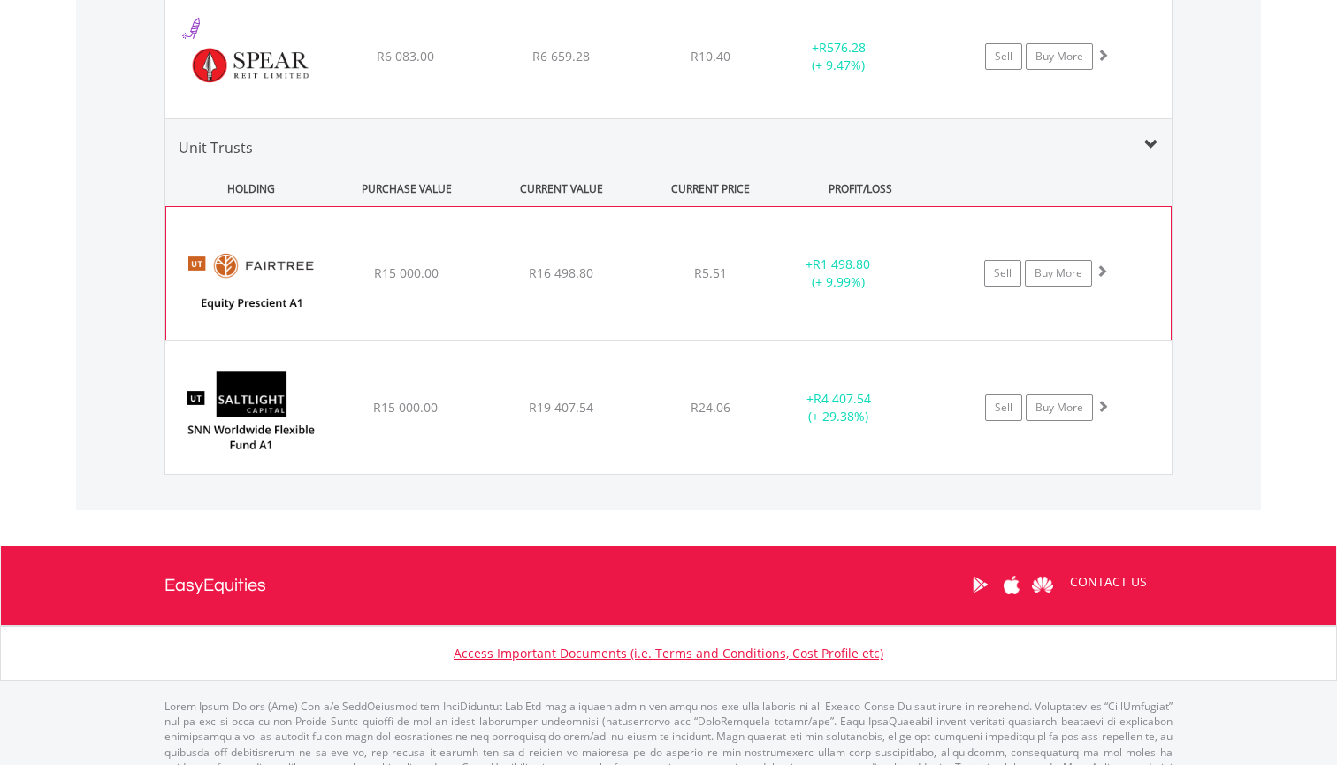
click at [621, 265] on div "R16 498.80" at bounding box center [560, 273] width 150 height 18
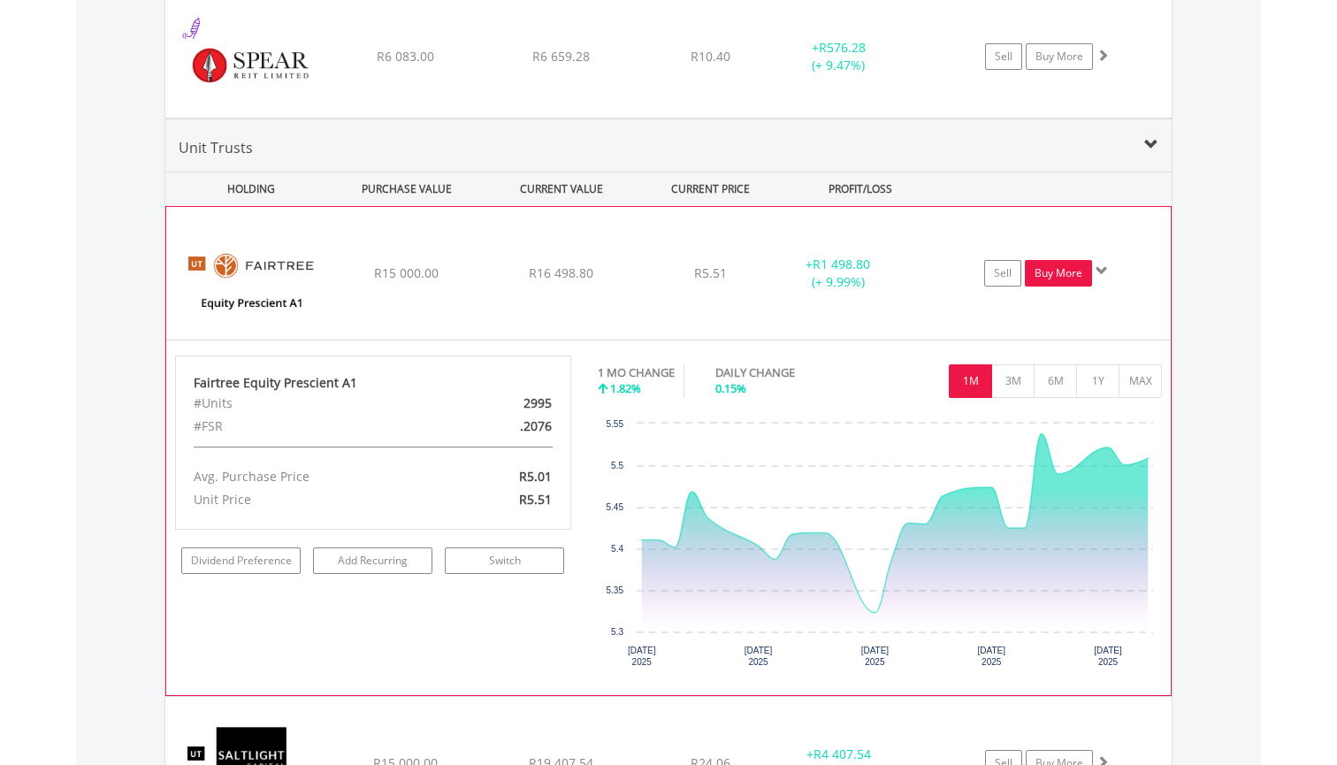
click at [1061, 263] on link "Buy More" at bounding box center [1058, 273] width 67 height 27
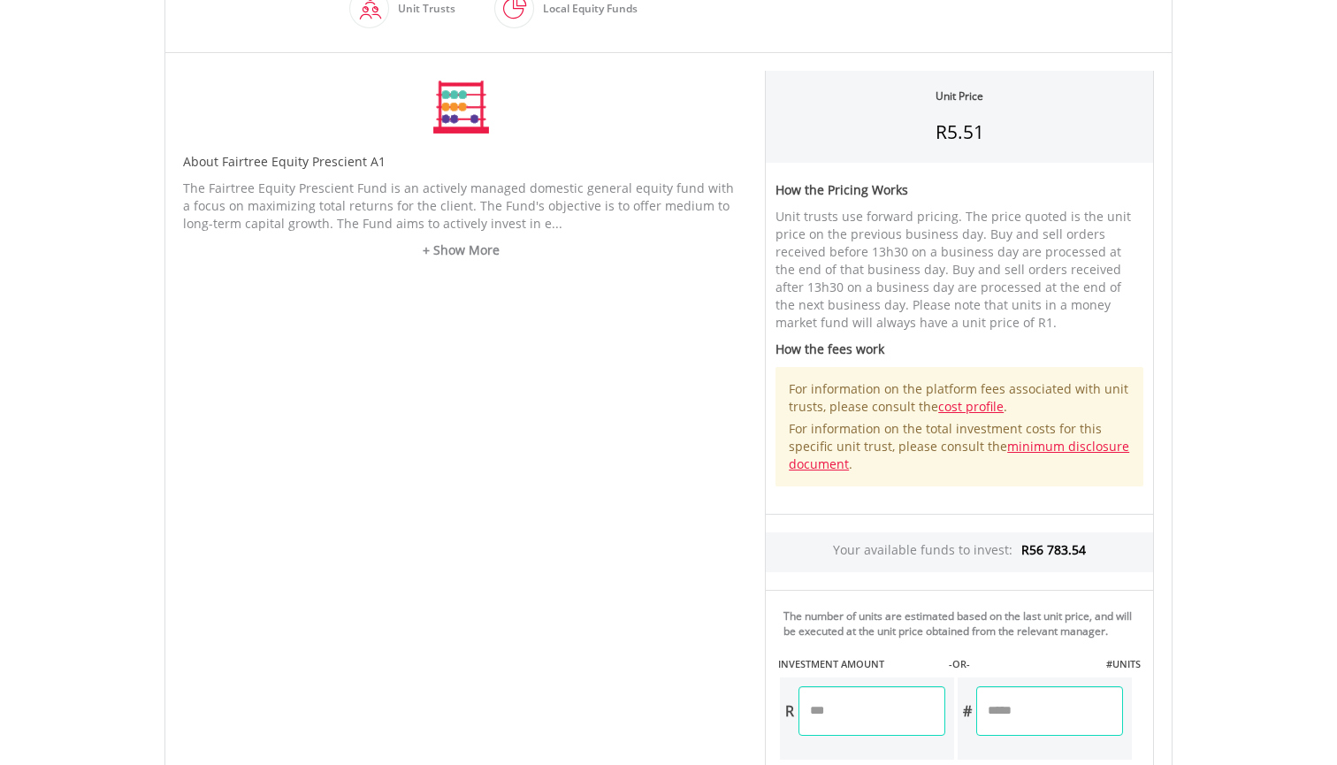
scroll to position [615, 0]
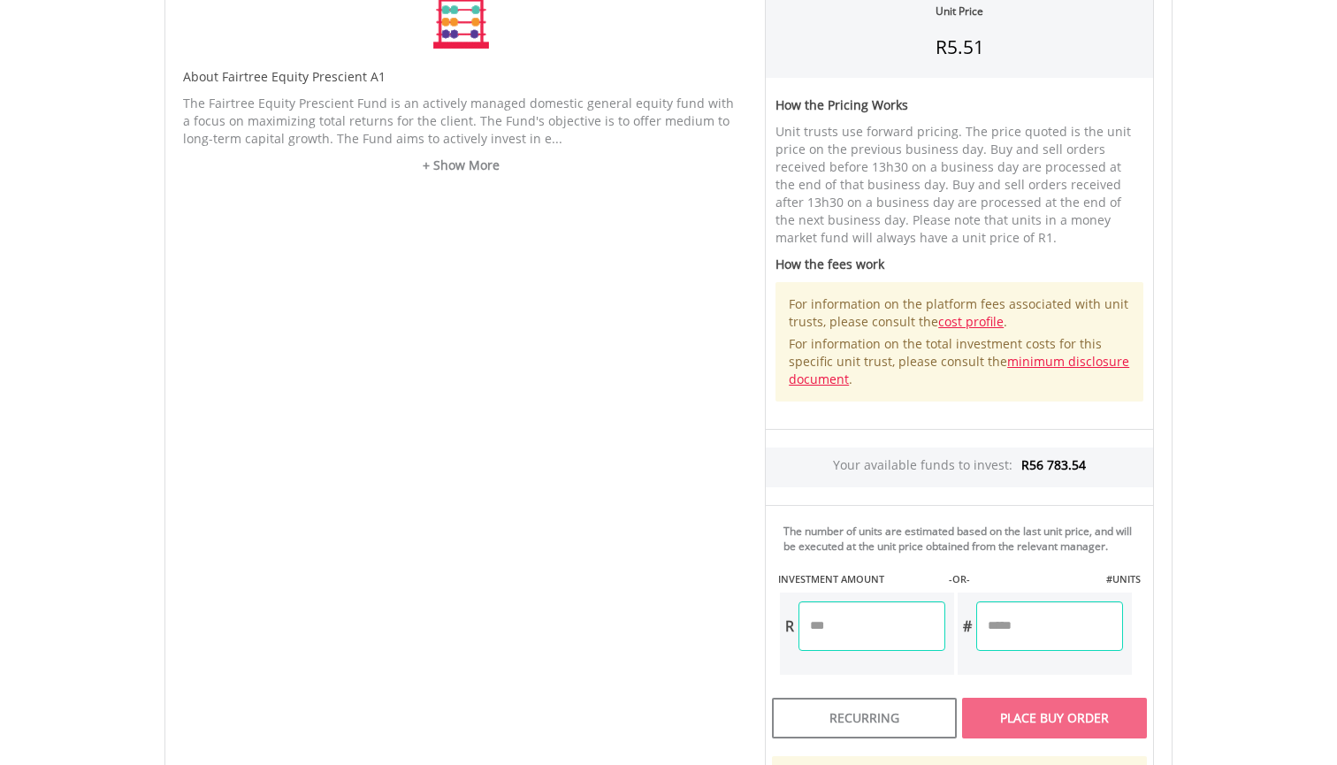
click at [865, 647] on input "number" at bounding box center [871, 626] width 147 height 50
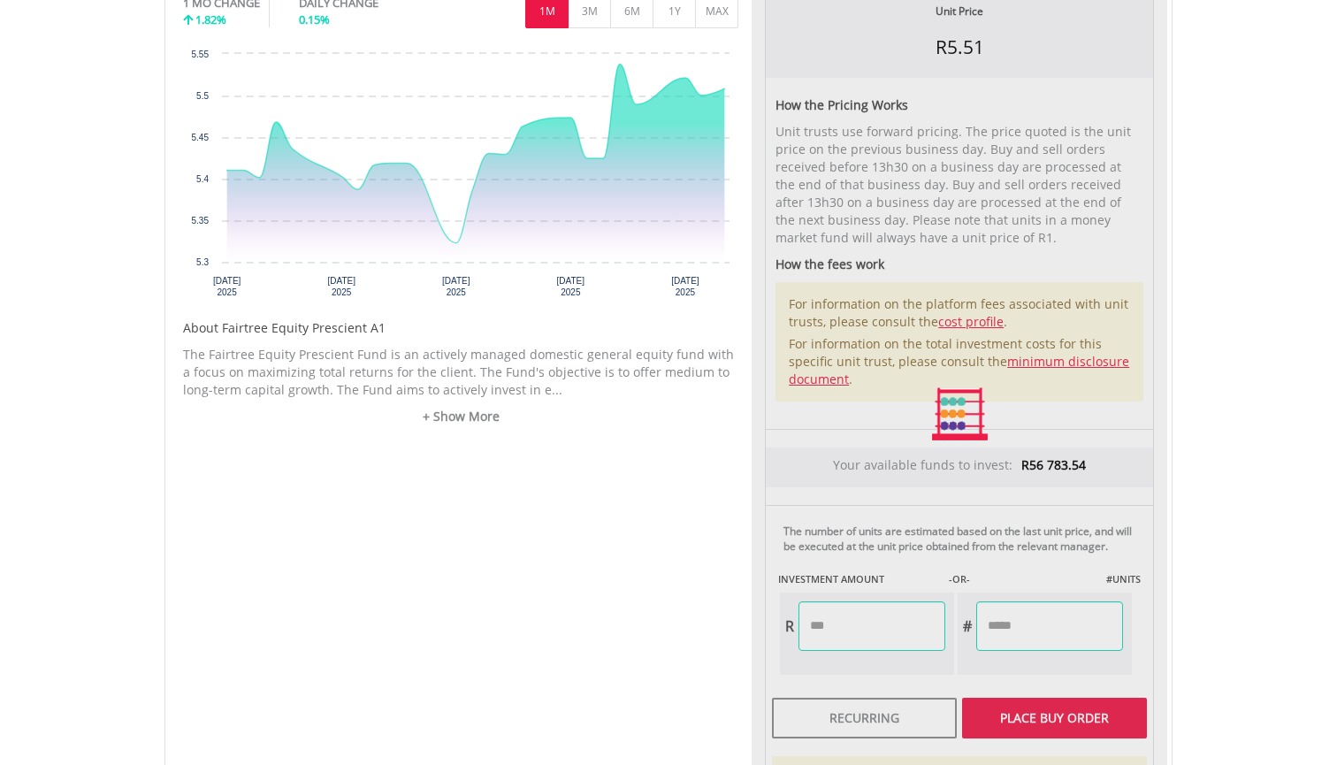
click at [1079, 659] on div "Unit Price R5.51 How the Pricing Works Unit trusts use forward pricing. The pri…" at bounding box center [958, 414] width 415 height 857
type input "*******"
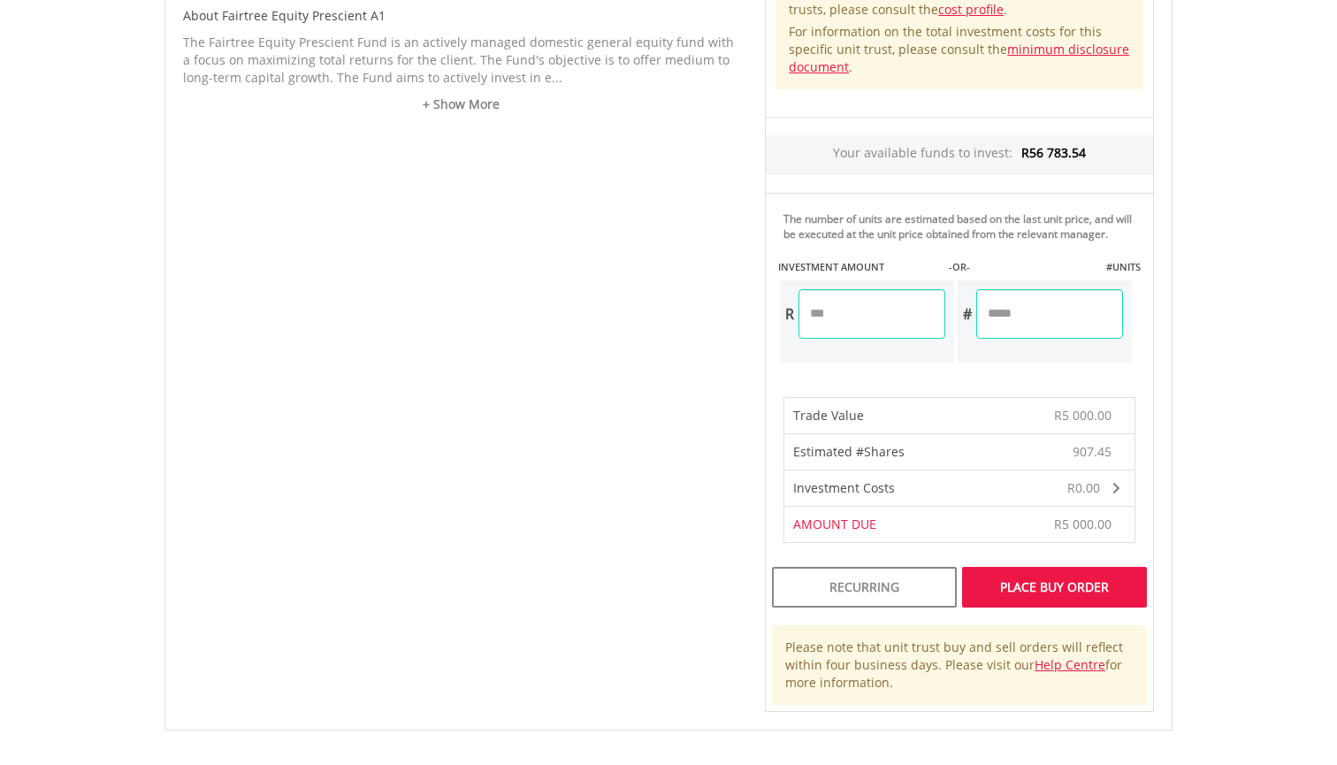
scroll to position [1029, 0]
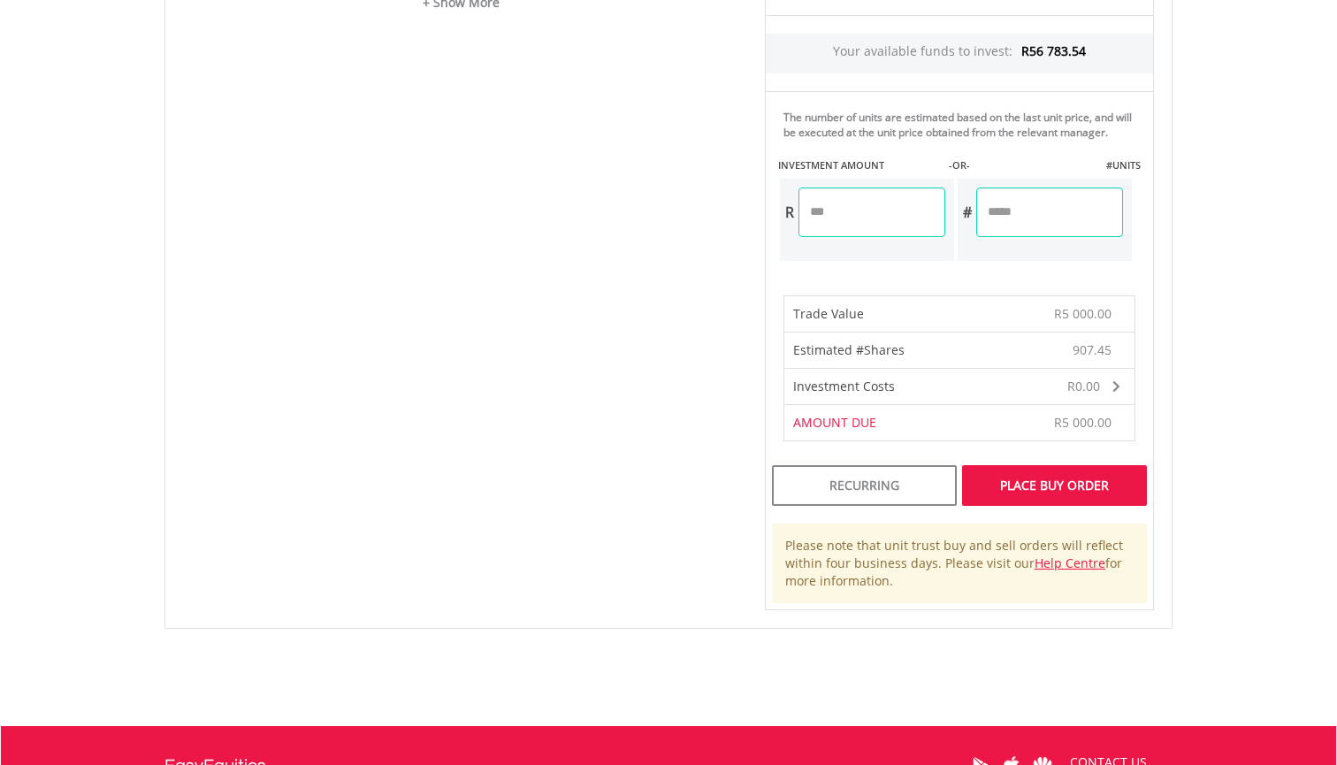
click at [1048, 500] on div "Place Buy Order" at bounding box center [1054, 485] width 185 height 41
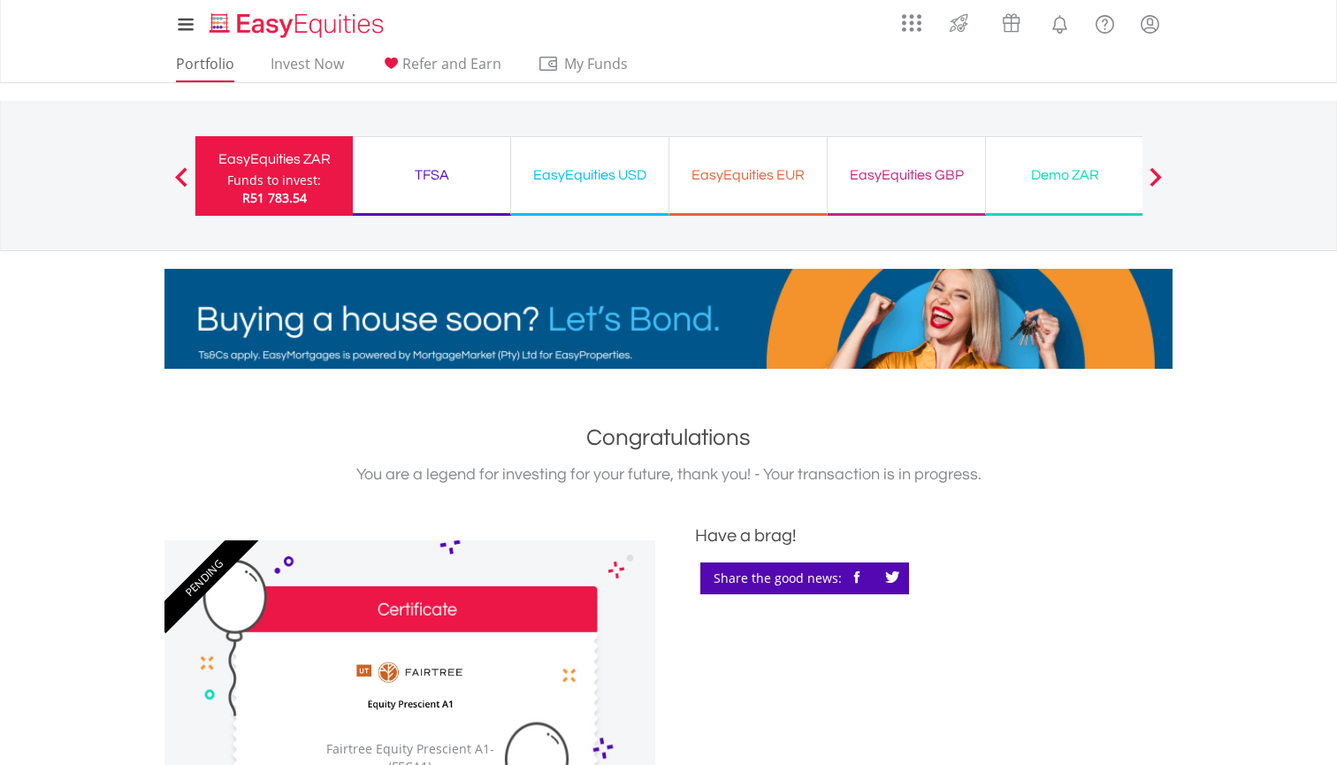
click at [212, 65] on link "Portfolio" at bounding box center [205, 68] width 72 height 27
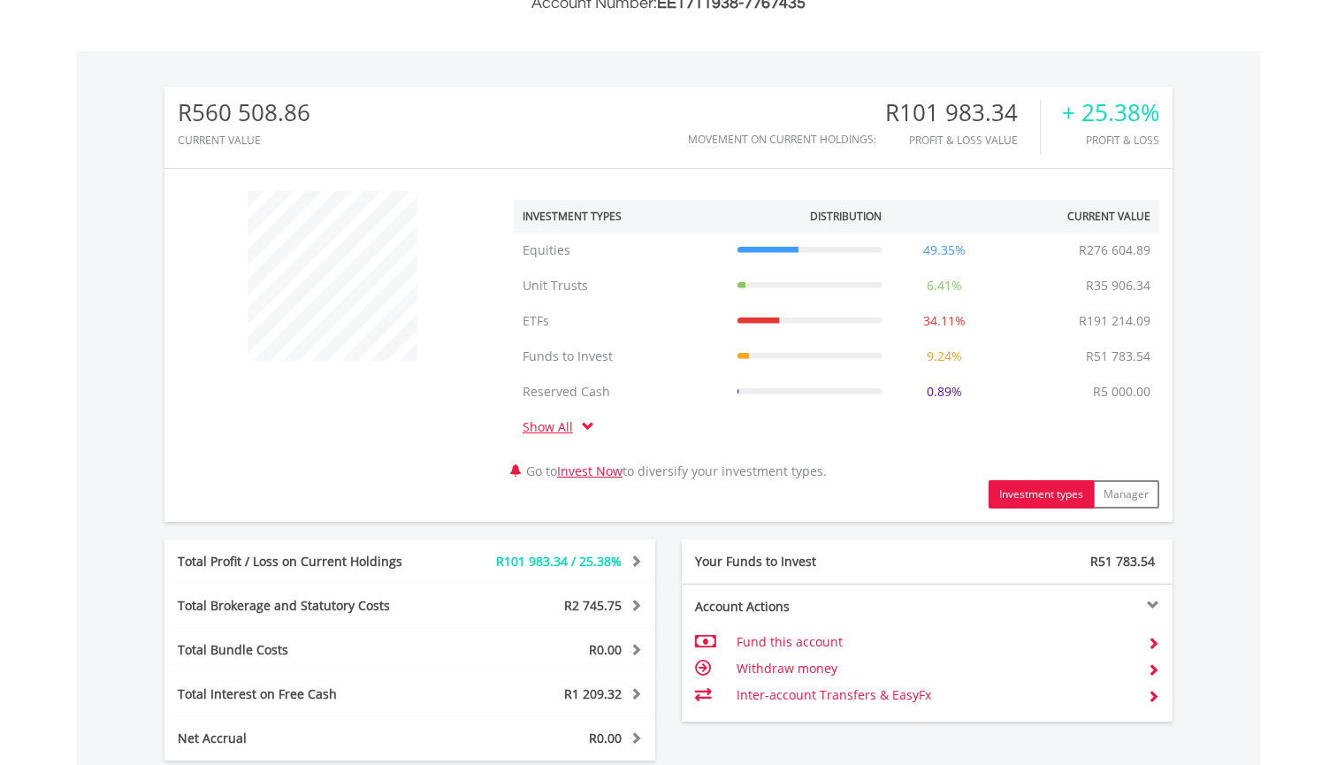
scroll to position [170, 336]
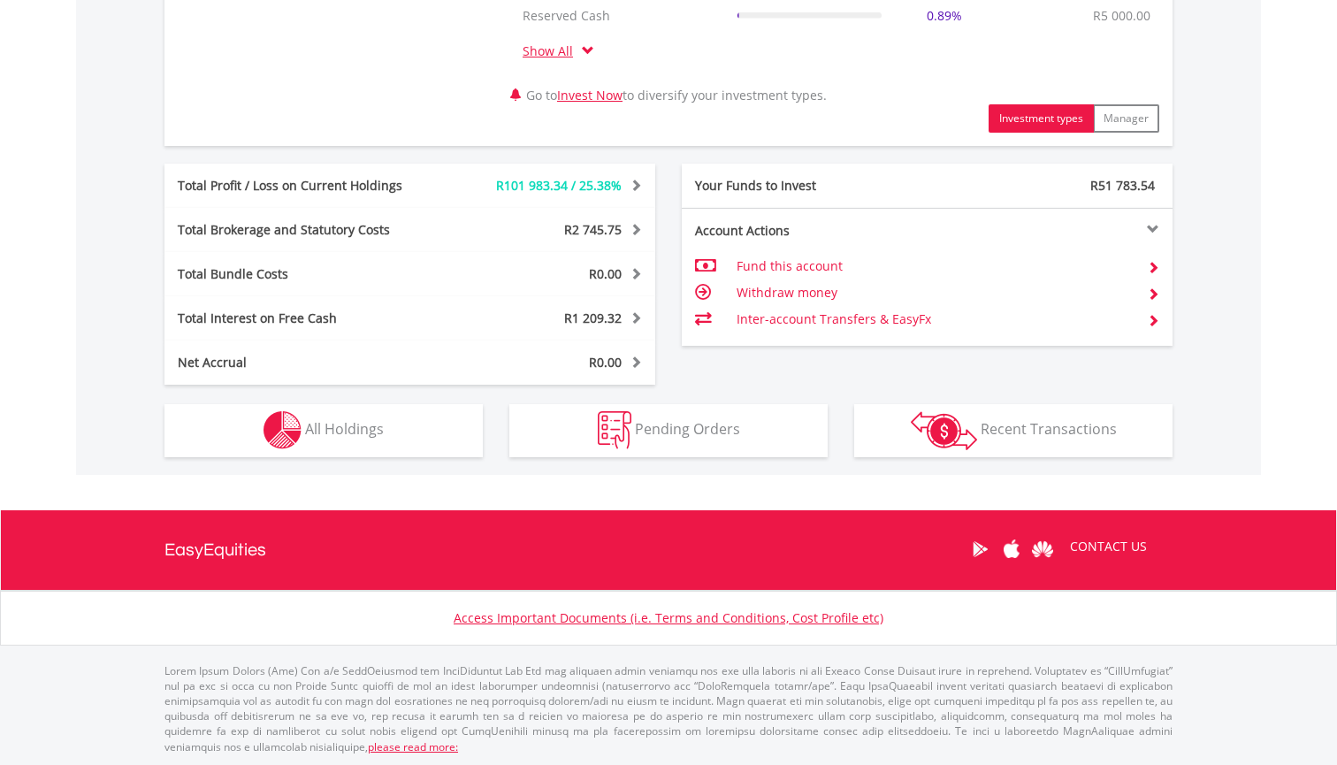
click at [418, 411] on button "Holdings All Holdings" at bounding box center [323, 430] width 318 height 53
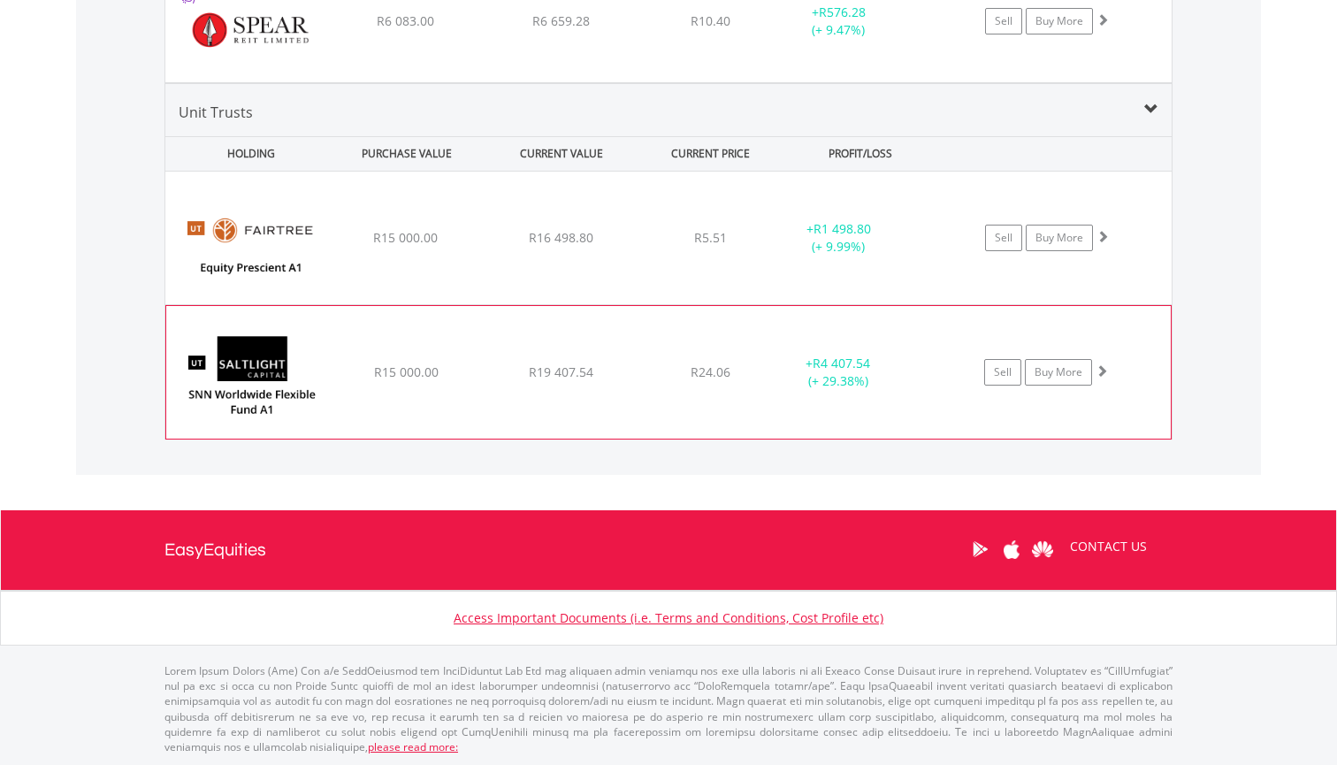
scroll to position [2257, 0]
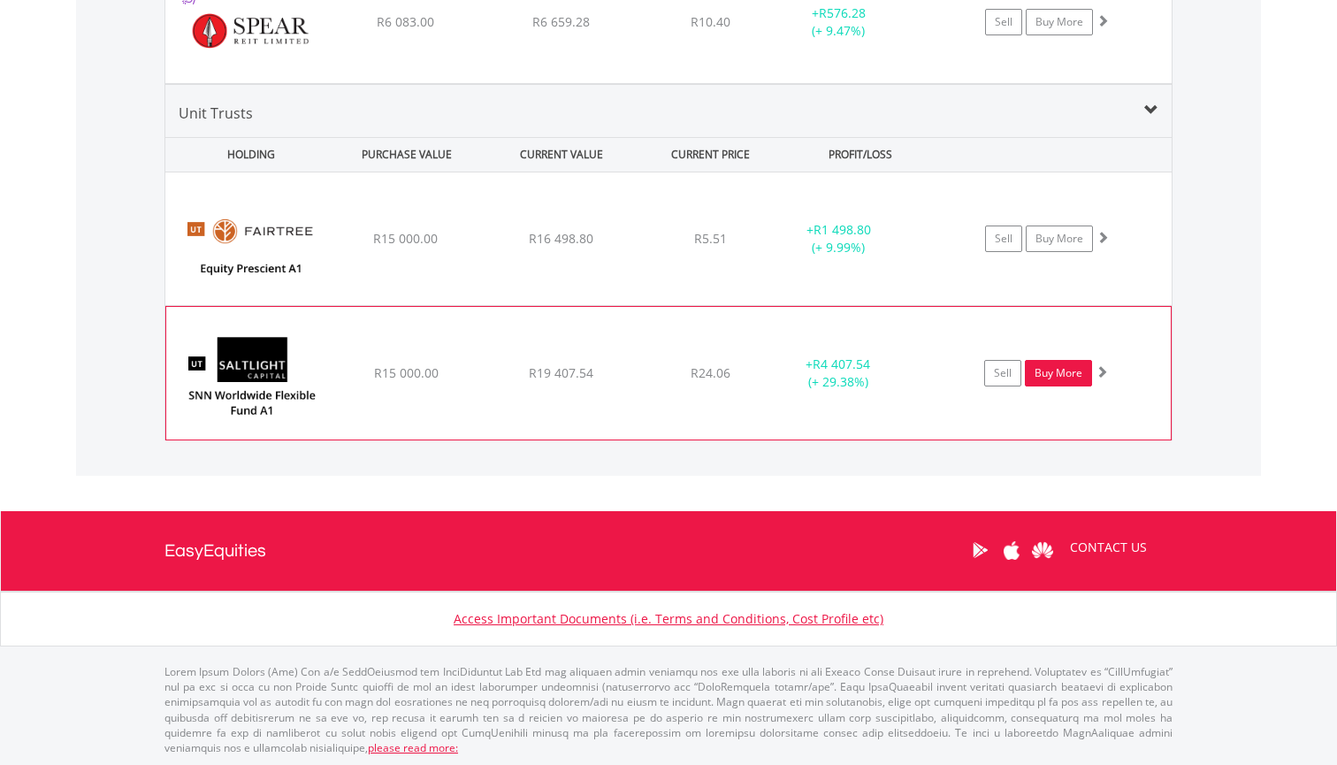
click at [1075, 378] on link "Buy More" at bounding box center [1058, 373] width 67 height 27
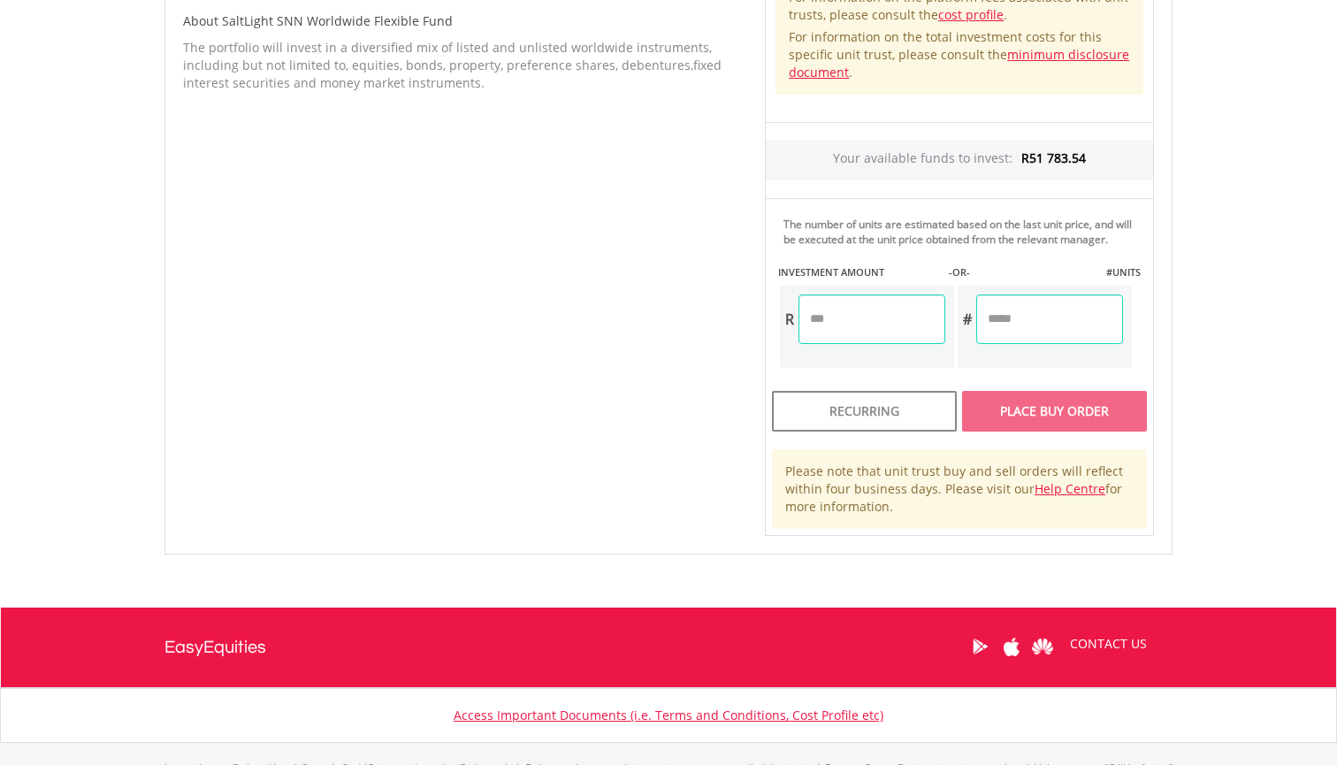
scroll to position [969, 0]
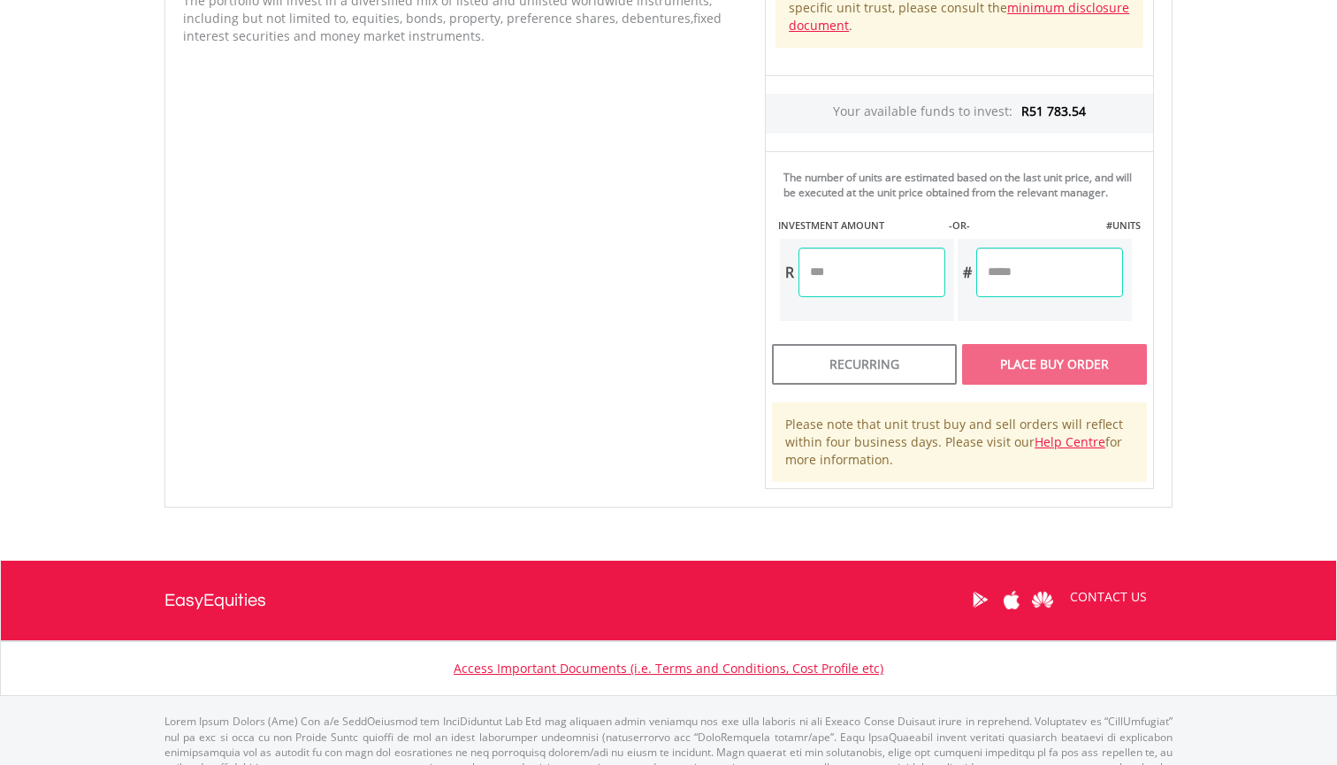
click at [863, 285] on input "number" at bounding box center [871, 273] width 147 height 50
click at [1034, 287] on div "Unit Price R24.06 How the Pricing Works Unit trusts use forward pricing. The pr…" at bounding box center [958, 60] width 415 height 857
type input "*******"
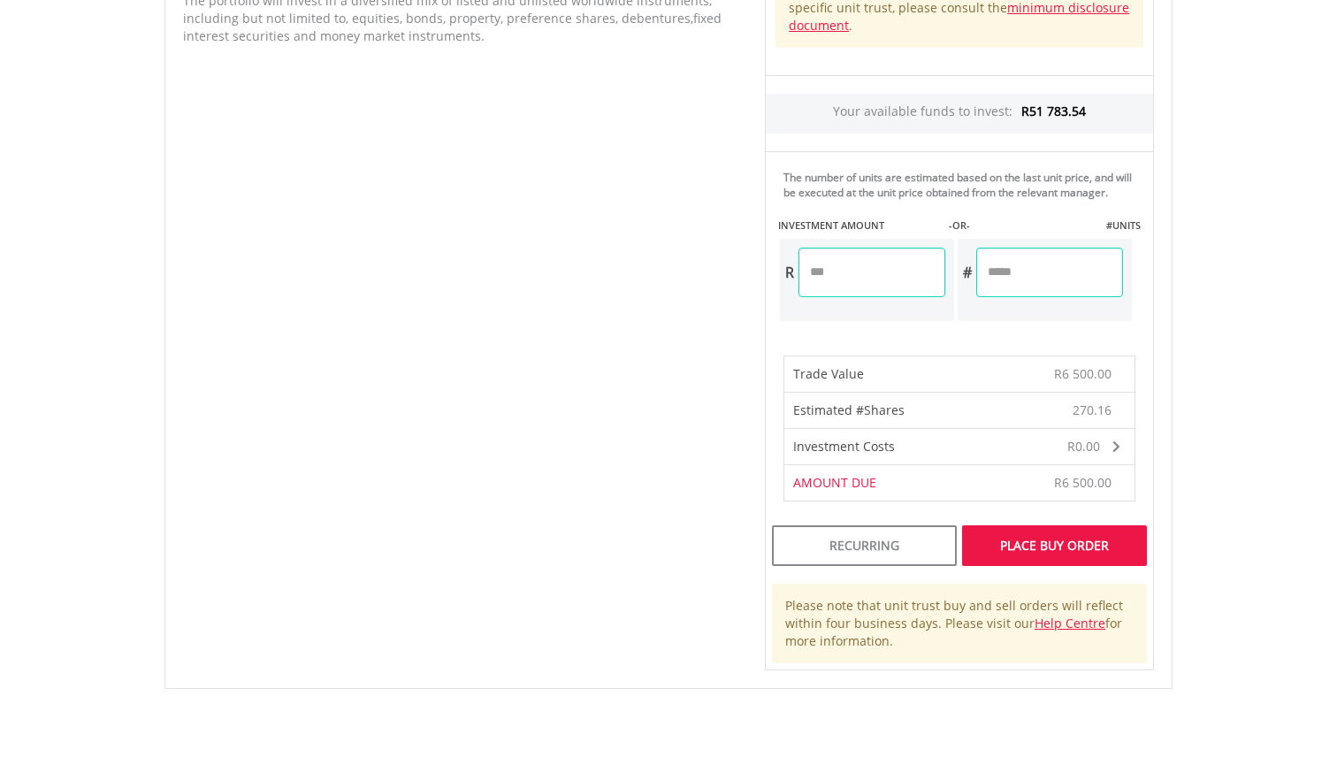
drag, startPoint x: 1071, startPoint y: 291, endPoint x: 948, endPoint y: 292, distance: 123.8
click at [948, 292] on div "R ******* # ********" at bounding box center [955, 280] width 355 height 86
type input "***"
click at [888, 292] on div "Unit Price R24.06 How the Pricing Works Unit trusts use forward pricing. The pr…" at bounding box center [958, 151] width 415 height 1038
type input "*******"
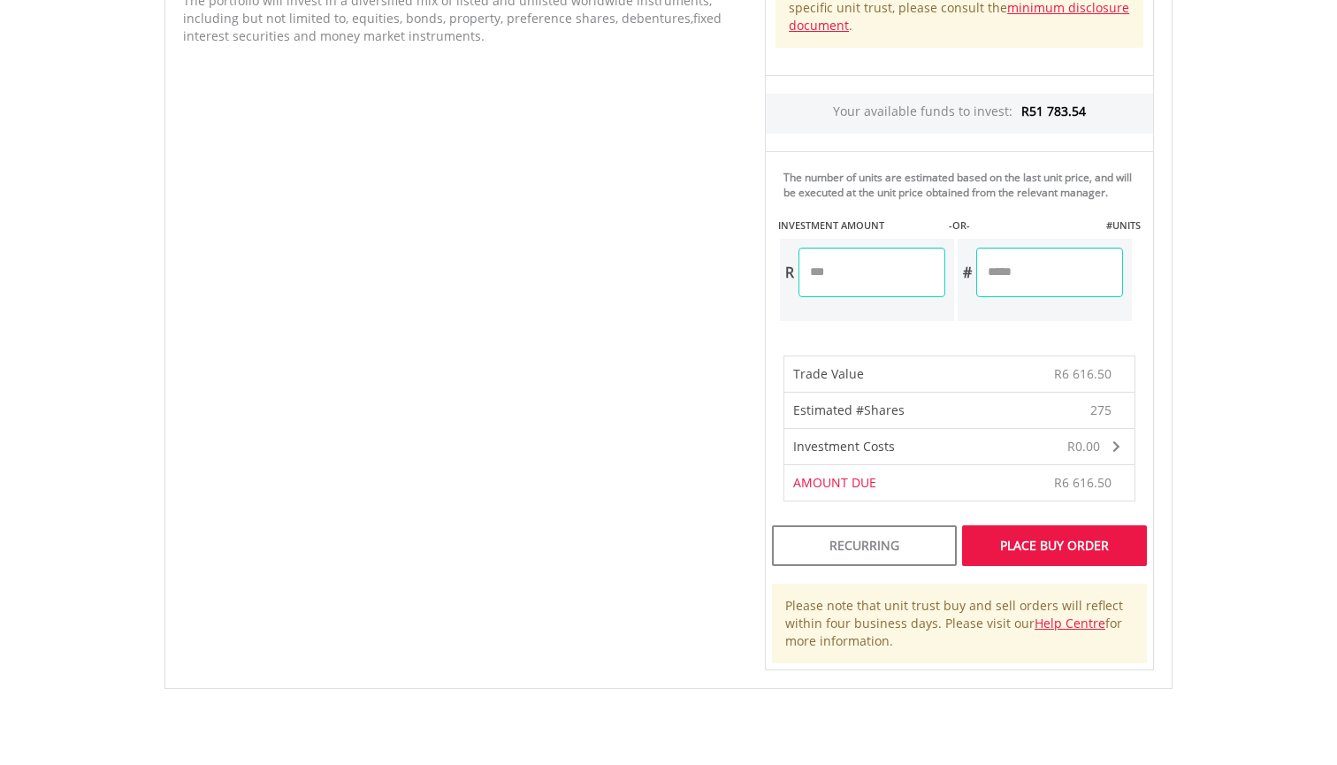
click at [1098, 561] on div "Place Buy Order" at bounding box center [1054, 545] width 185 height 41
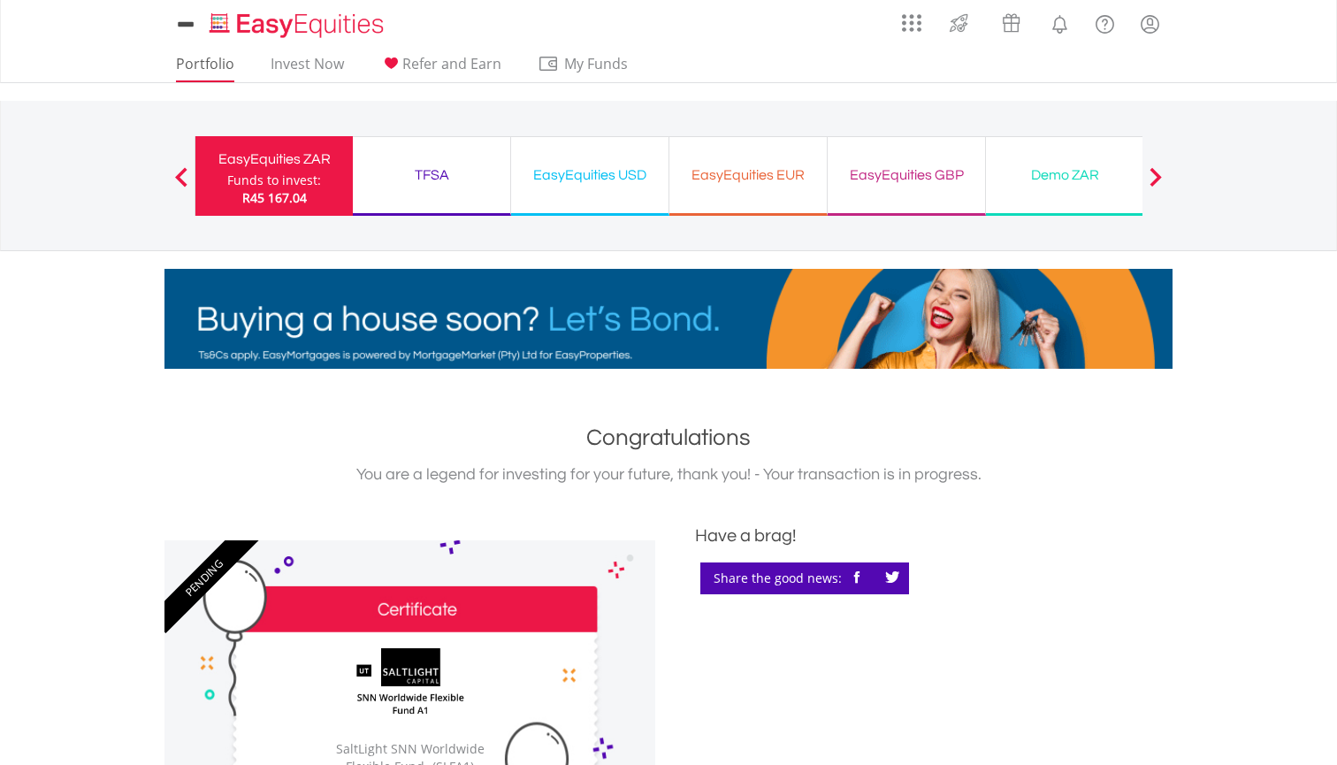
click at [210, 61] on link "Portfolio" at bounding box center [205, 68] width 72 height 27
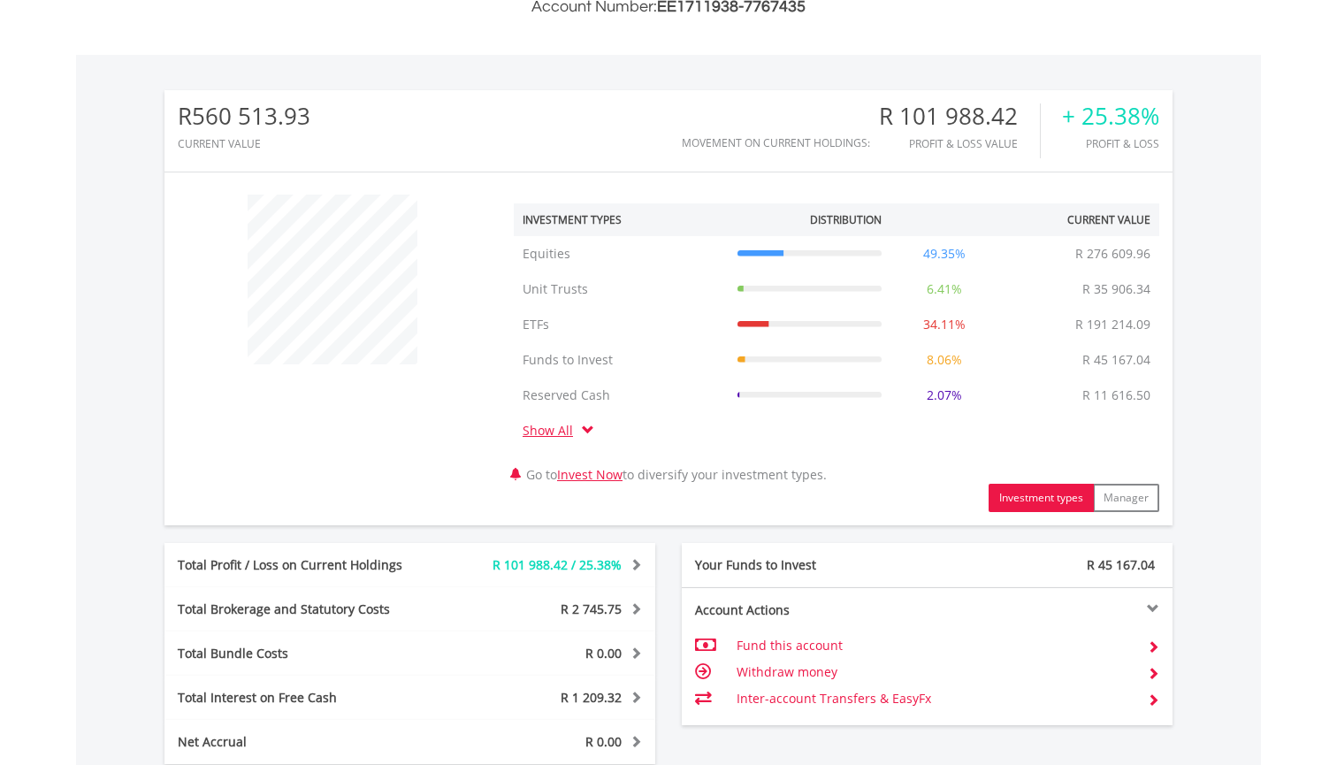
scroll to position [491, 0]
click at [436, 445] on div "﻿ Investment Types Distribution Current Value Show All Equities Equities R 276 …" at bounding box center [668, 350] width 1008 height 326
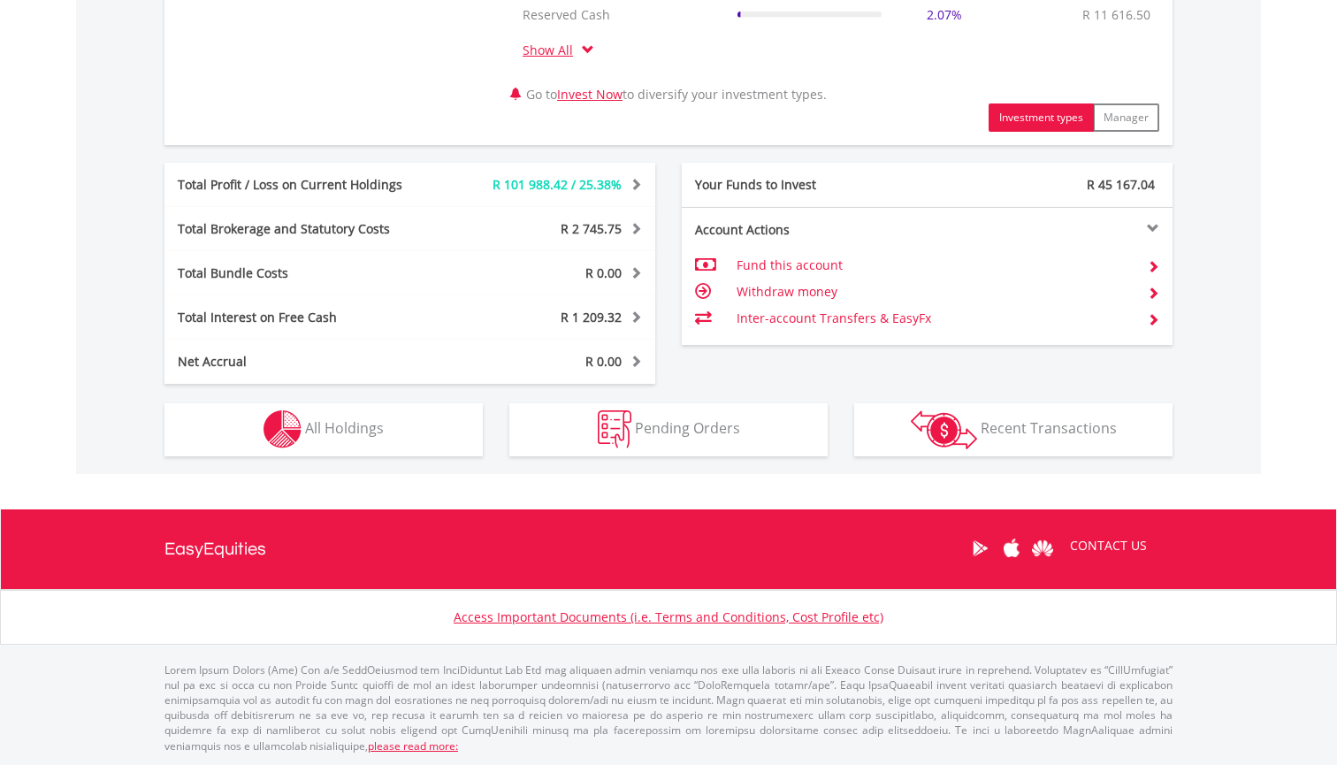
click at [420, 433] on button "Holdings All Holdings" at bounding box center [323, 429] width 318 height 53
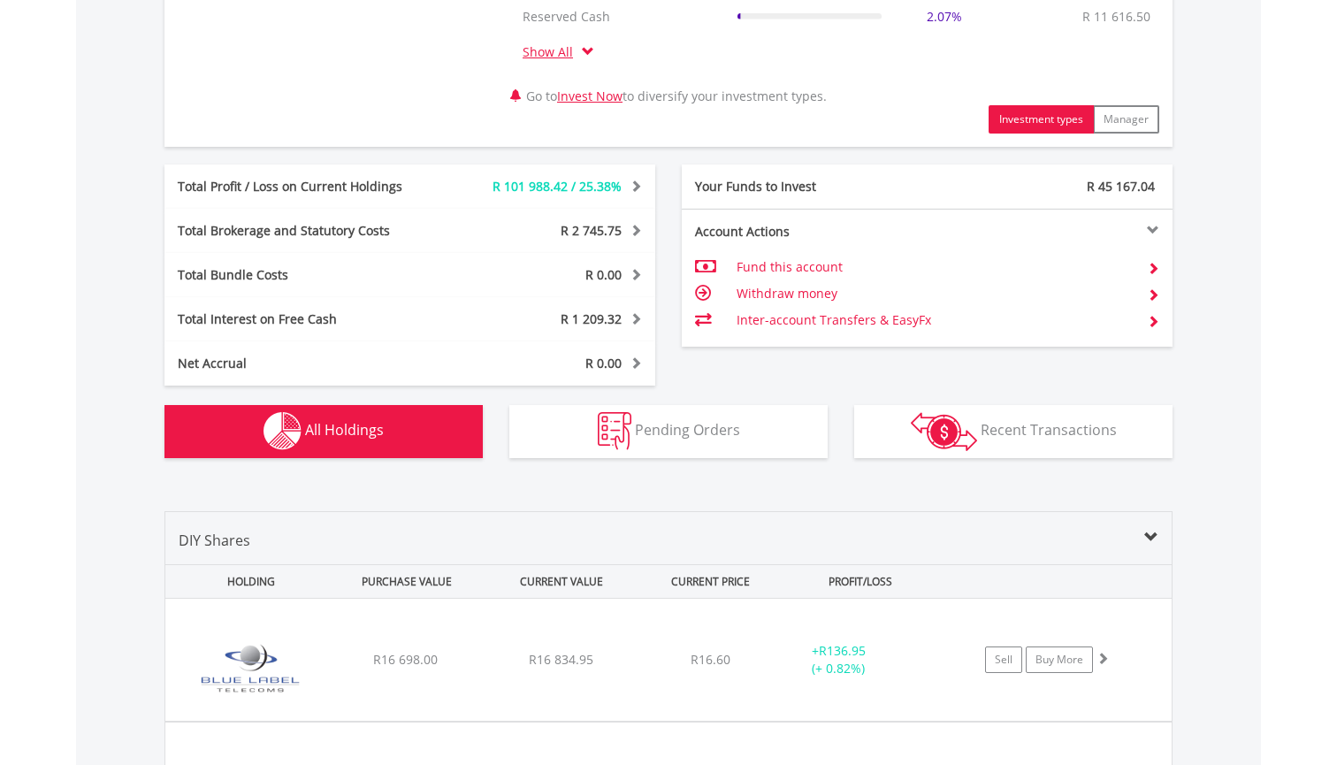
scroll to position [1381, 0]
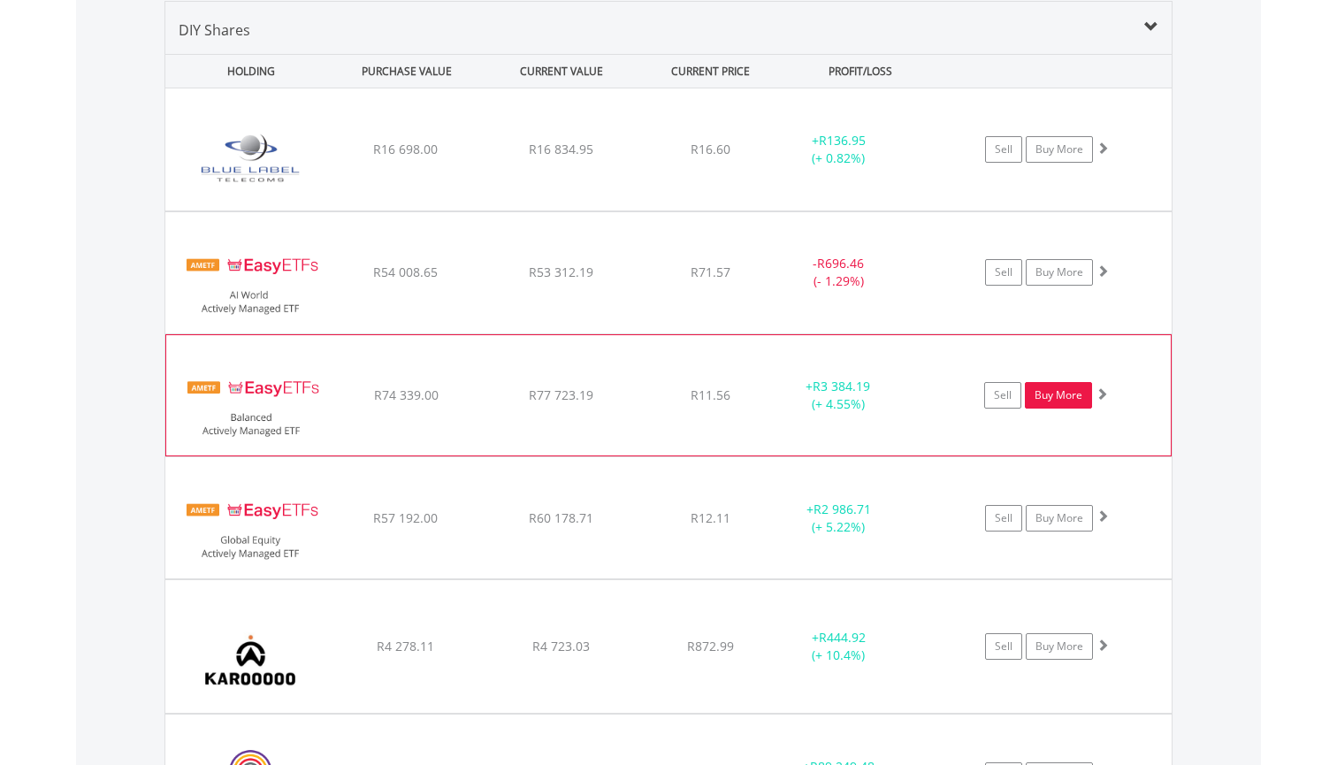
click at [1069, 398] on link "Buy More" at bounding box center [1058, 395] width 67 height 27
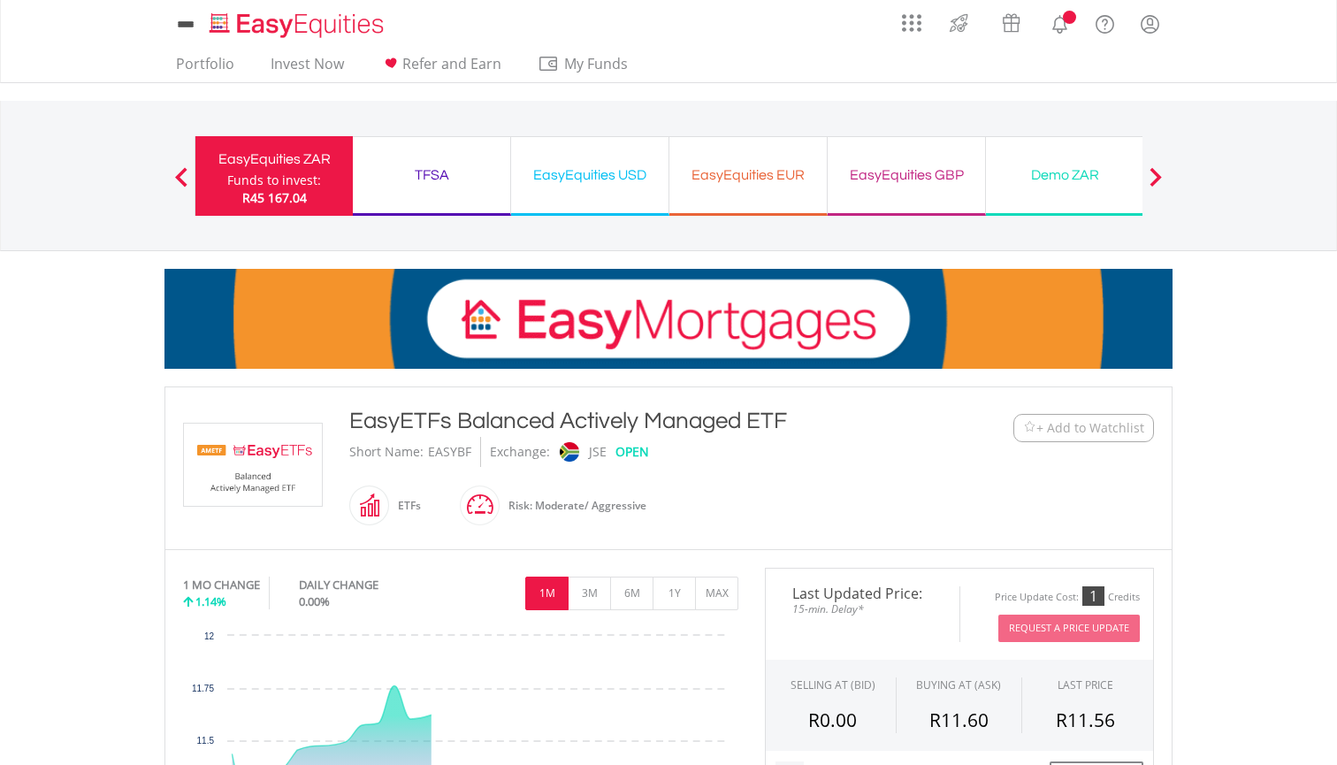
scroll to position [379, 0]
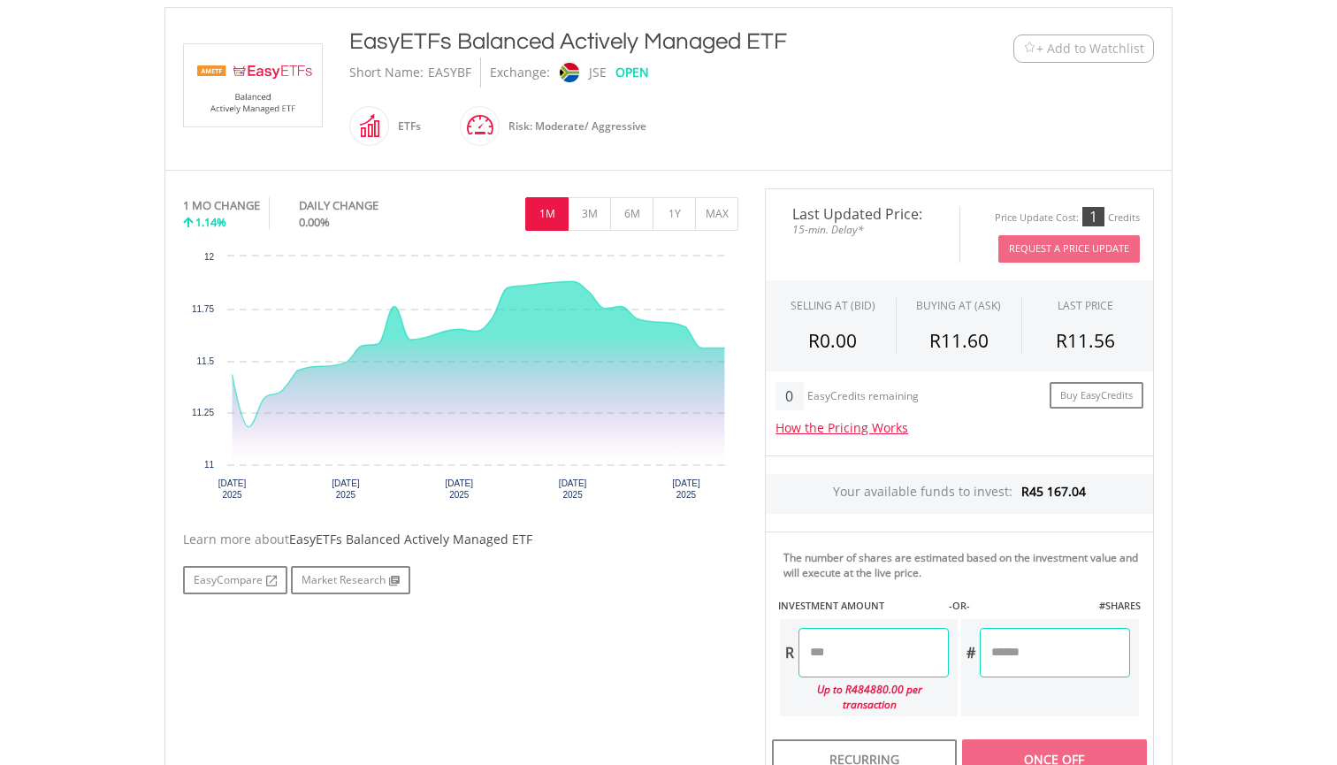
click at [874, 656] on input "number" at bounding box center [873, 653] width 150 height 50
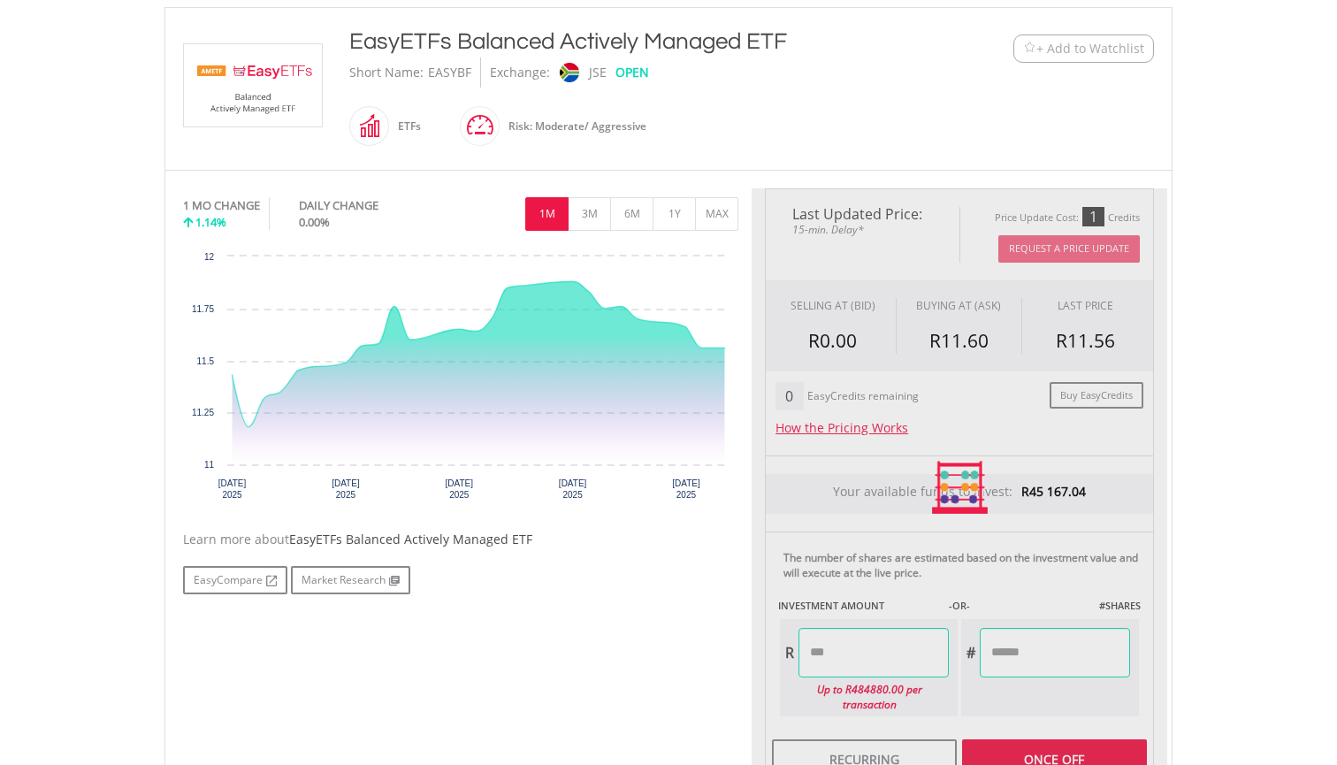
click at [1061, 652] on div "Last Updated Price: 15-min. Delay* Price Update Cost: 1 Credits Request A Price…" at bounding box center [958, 487] width 415 height 599
type input "*******"
type input "********"
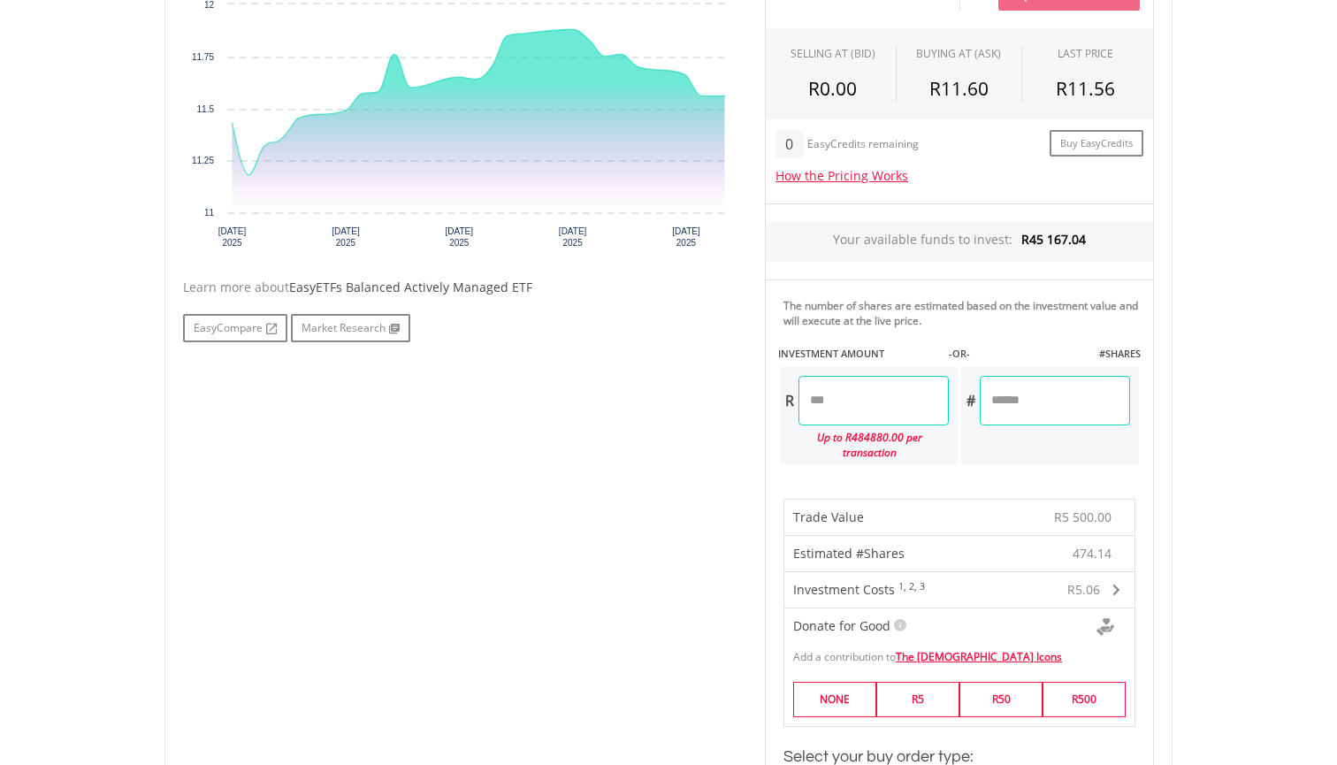
scroll to position [659, 0]
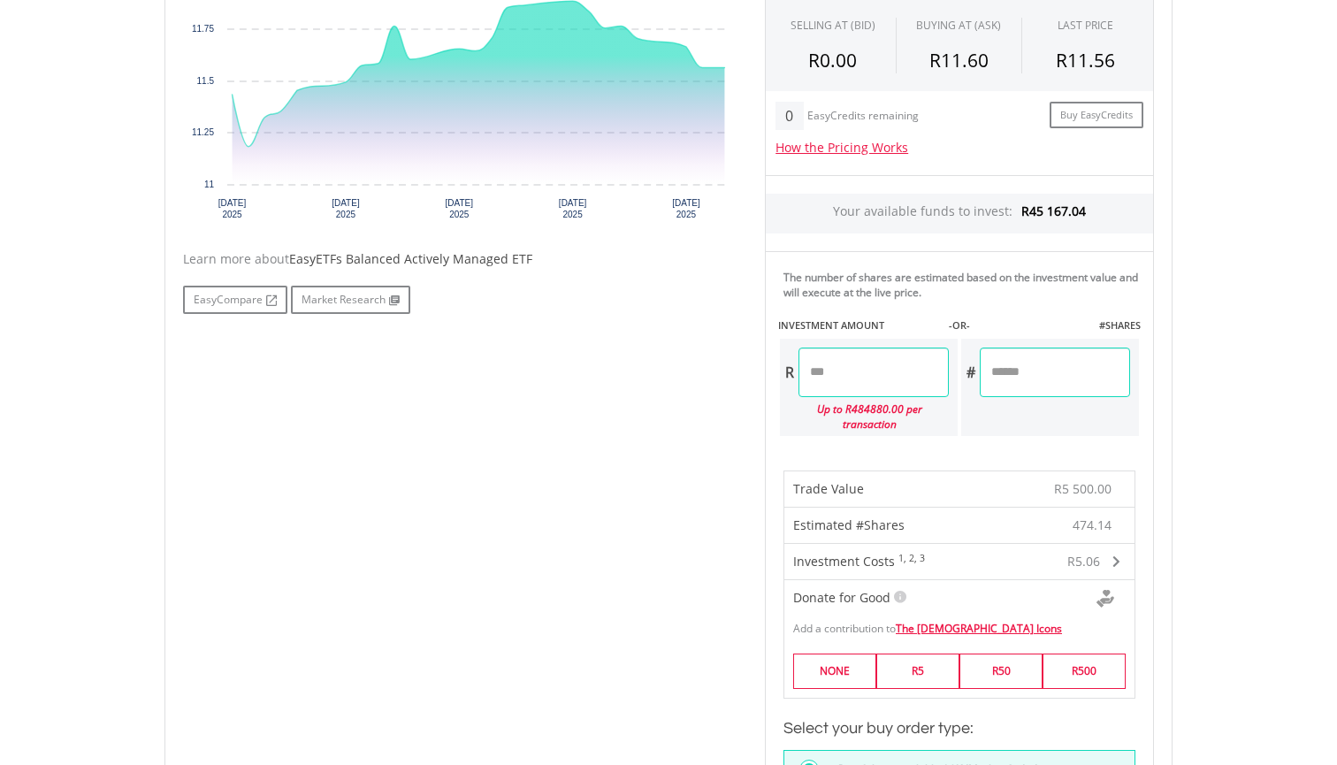
drag, startPoint x: 919, startPoint y: 372, endPoint x: 758, endPoint y: 375, distance: 161.8
click at [758, 375] on div "Last Updated Price: 15-min. Delay* Price Update Cost: 1 Credits Request A Price…" at bounding box center [958, 425] width 415 height 1034
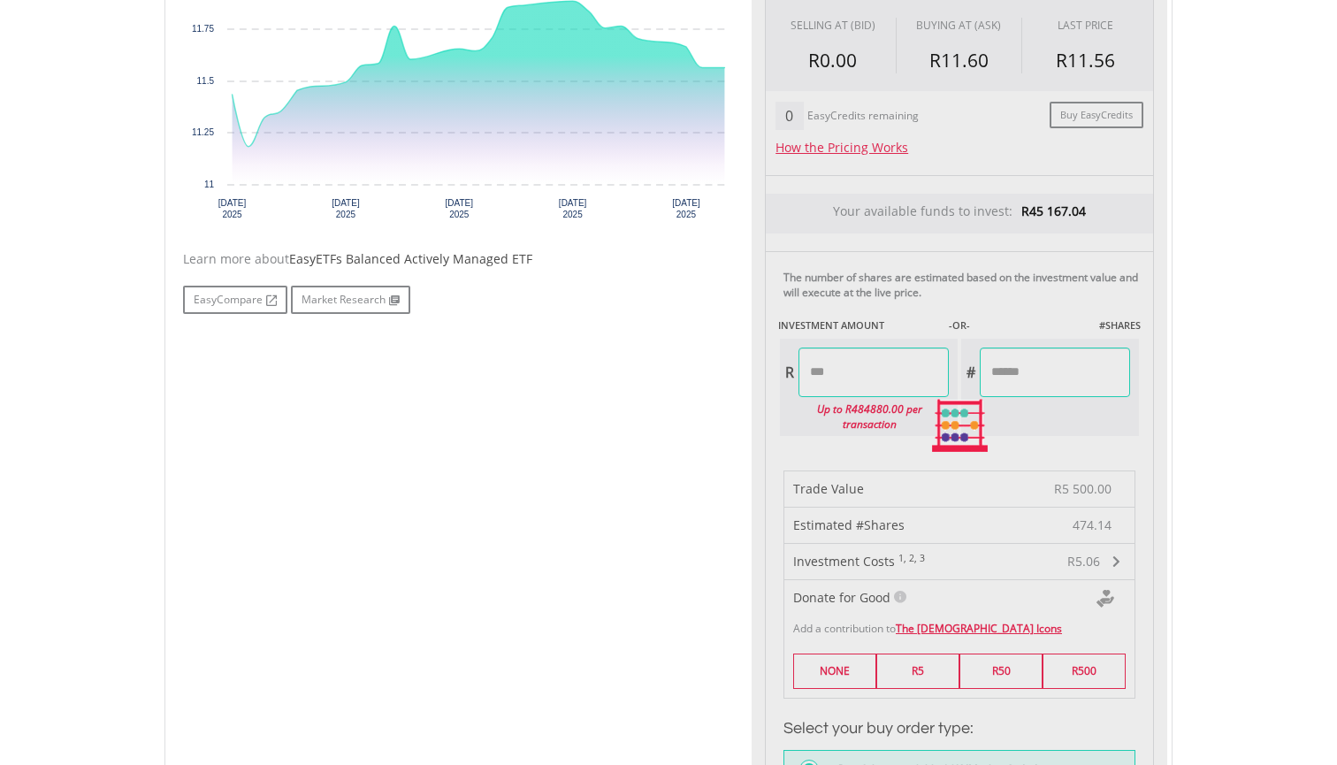
type input "*******"
click at [1063, 388] on div "Last Updated Price: 15-min. Delay* Price Update Cost: 1 Credits Request A Price…" at bounding box center [958, 425] width 415 height 1034
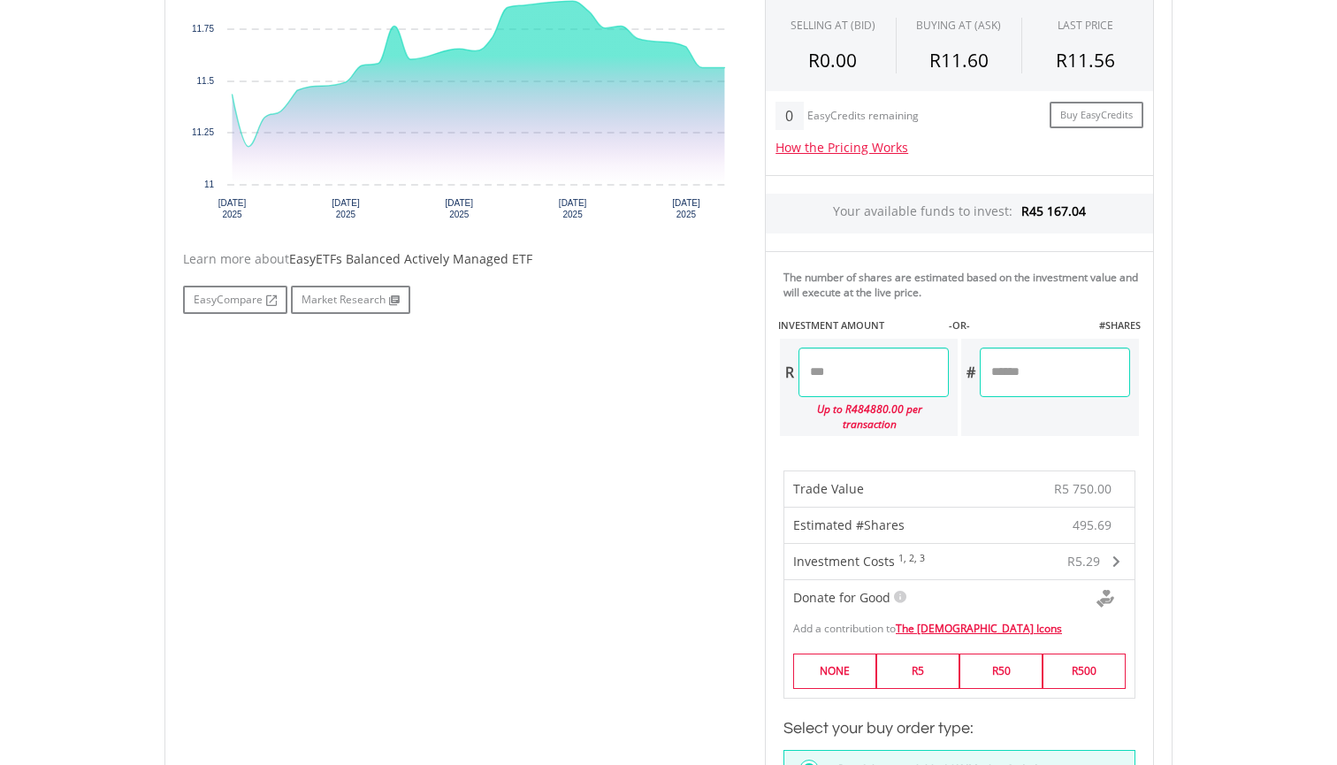
drag, startPoint x: 1057, startPoint y: 372, endPoint x: 952, endPoint y: 373, distance: 105.2
click at [952, 373] on div "R ******* Up to R484880.00 per transaction # ********" at bounding box center [959, 387] width 362 height 101
type input "***"
click at [894, 377] on div "Last Updated Price: 15-min. Delay* Price Update Cost: 1 Credits Request A Price…" at bounding box center [958, 425] width 415 height 1034
type input "*******"
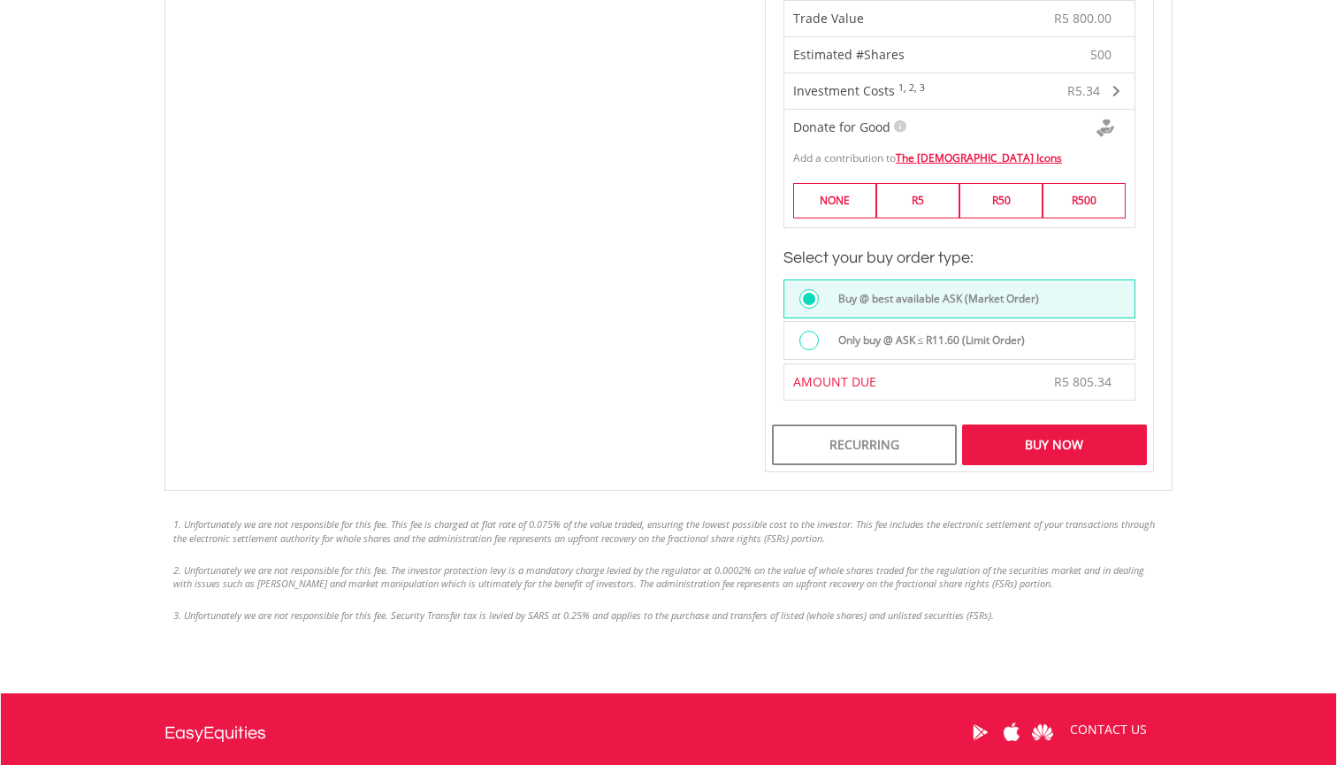
scroll to position [1164, 0]
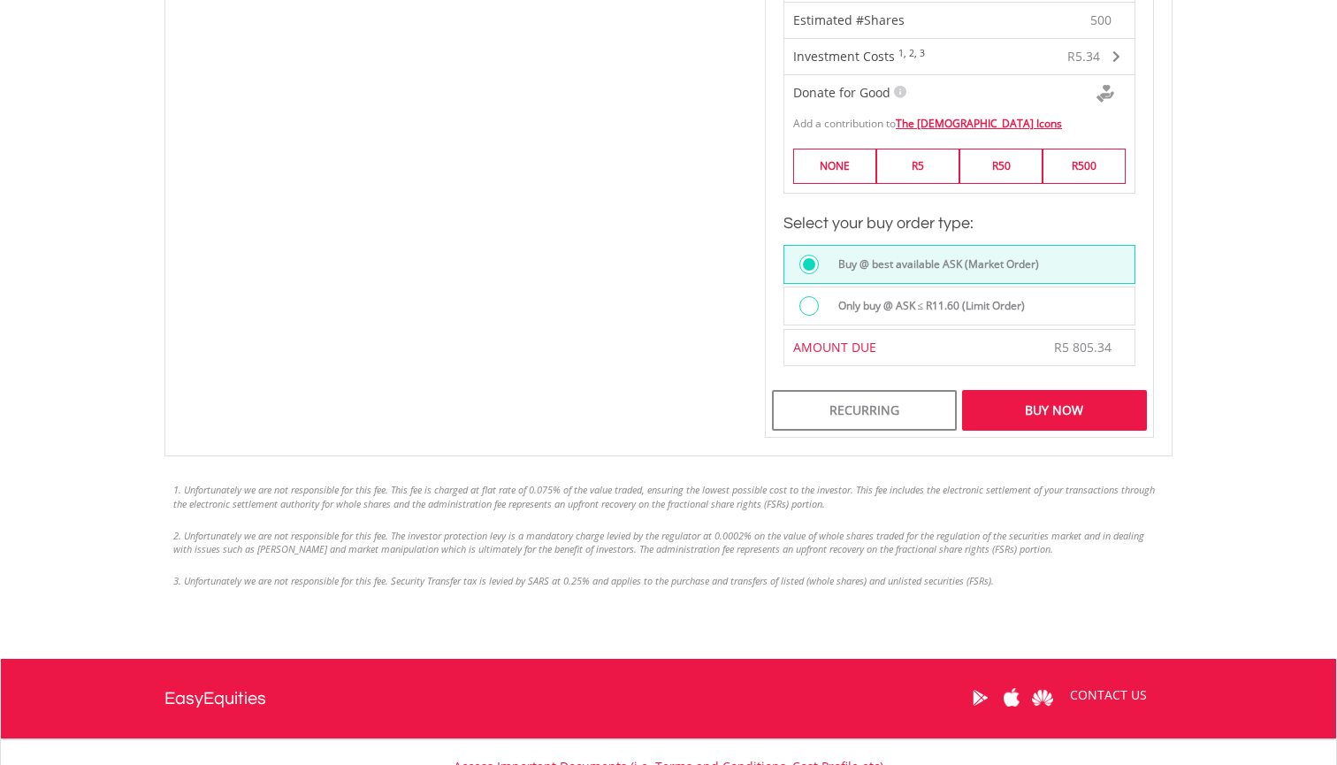
click at [1087, 408] on div "Buy Now" at bounding box center [1054, 410] width 185 height 41
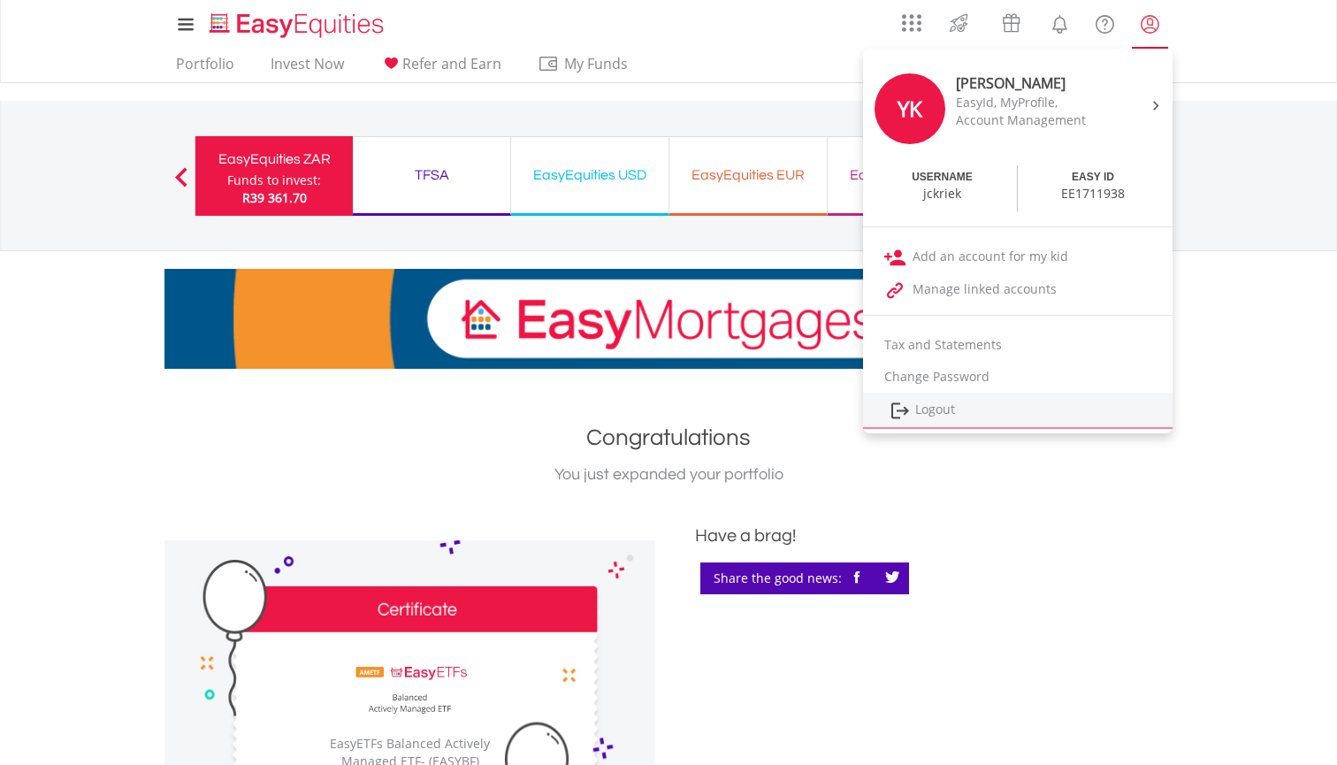
click at [940, 408] on link "Logout" at bounding box center [1017, 411] width 309 height 36
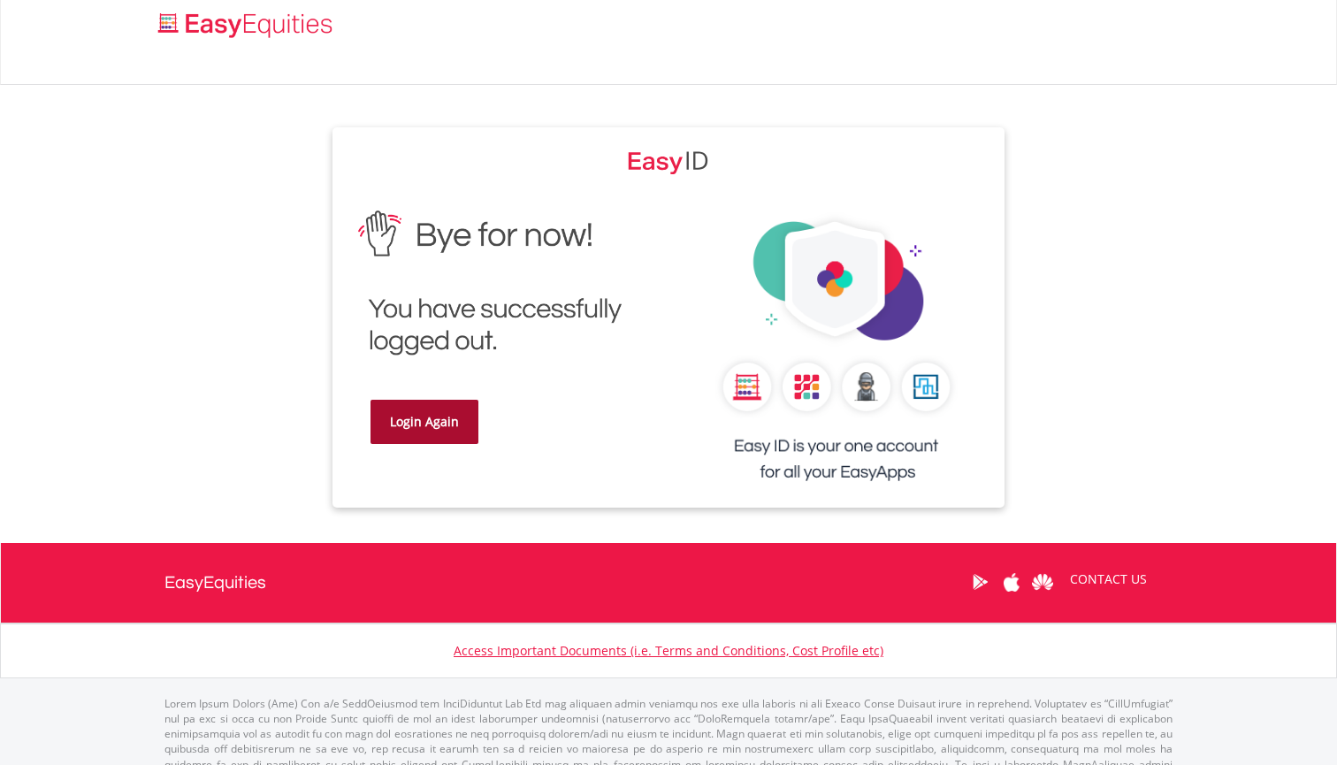
click at [467, 433] on link "Login Again" at bounding box center [424, 422] width 108 height 44
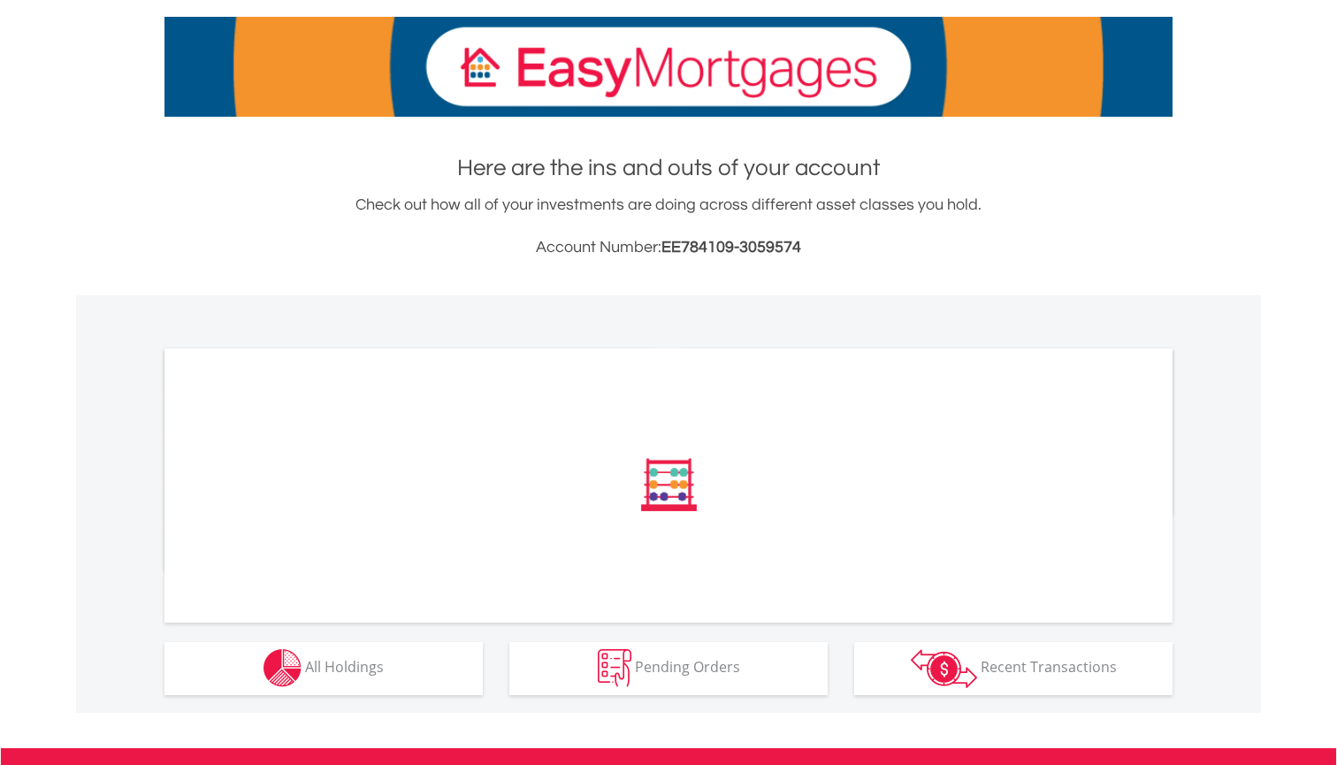
scroll to position [490, 0]
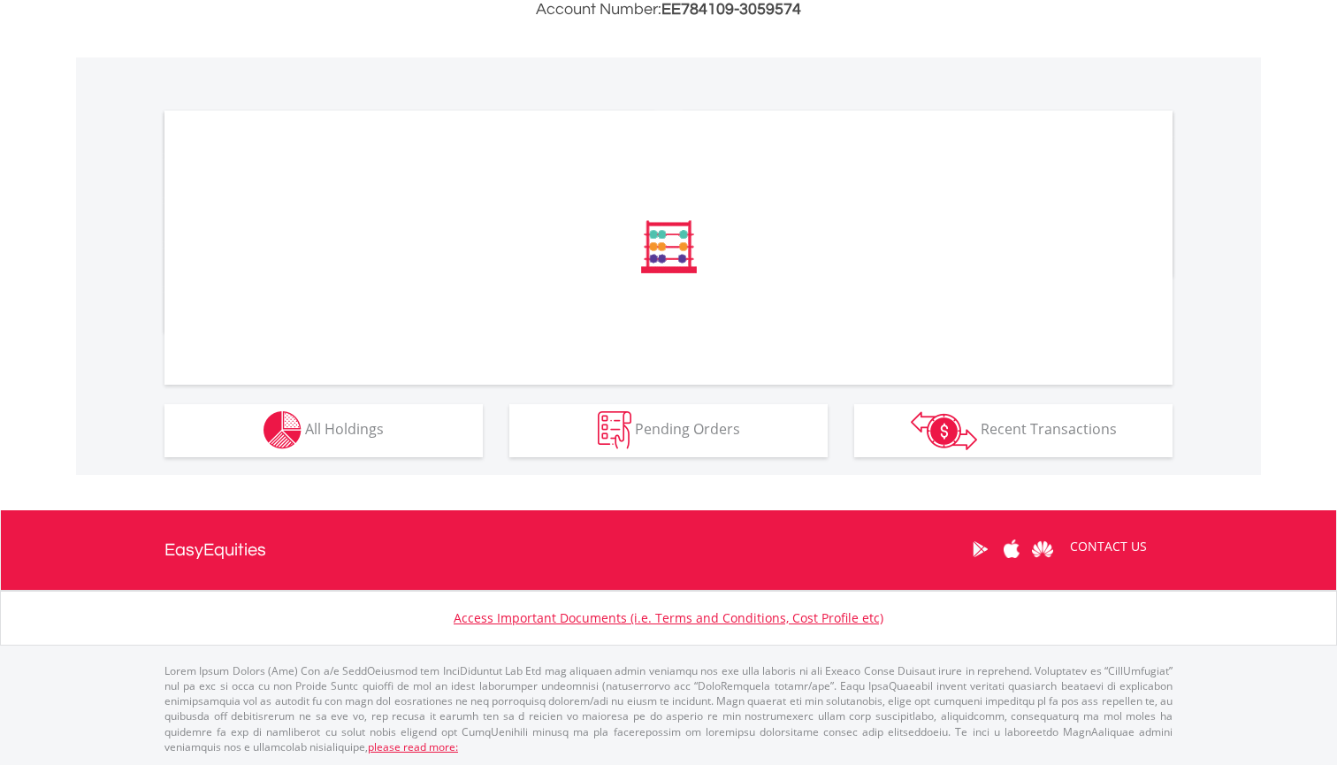
click at [393, 458] on div "﻿ Distribution Current Value Show All" at bounding box center [668, 265] width 1185 height 417
click at [400, 438] on button "Holdings All Holdings" at bounding box center [323, 430] width 318 height 53
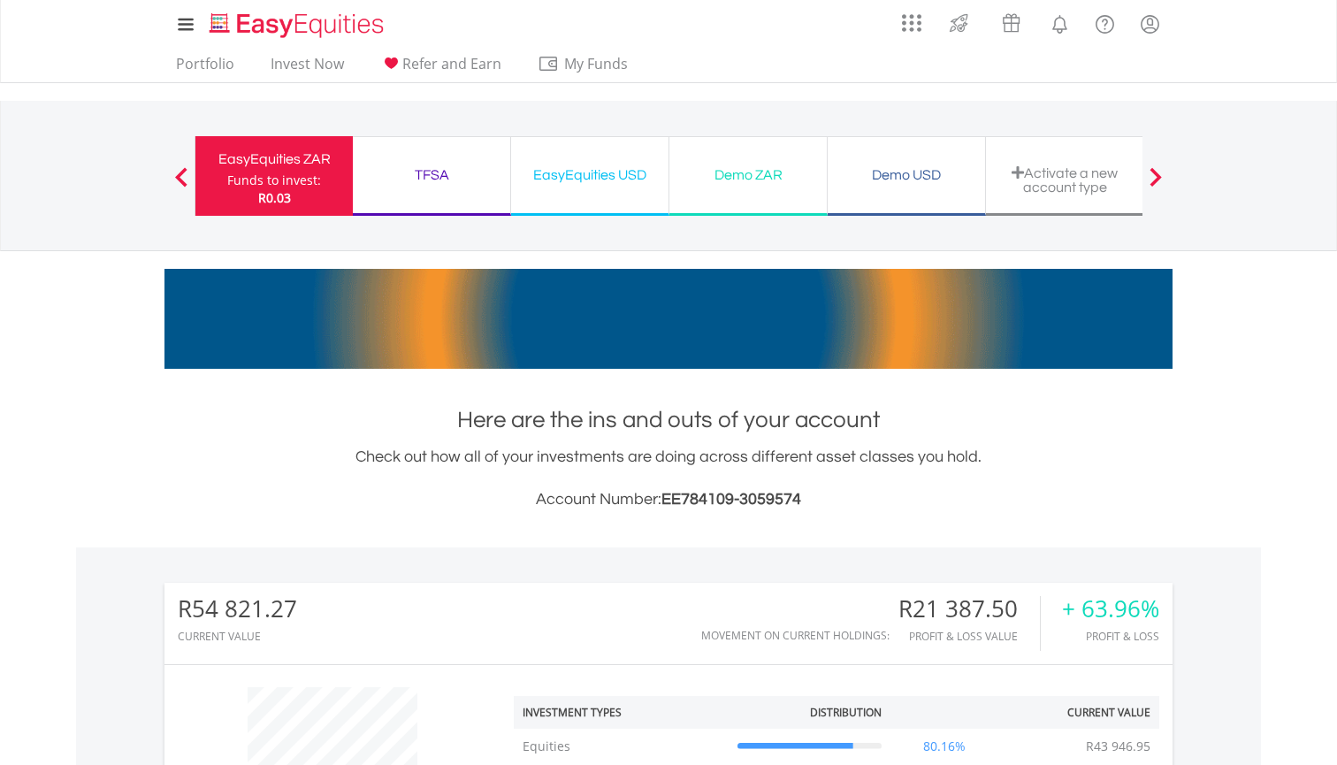
scroll to position [0, 0]
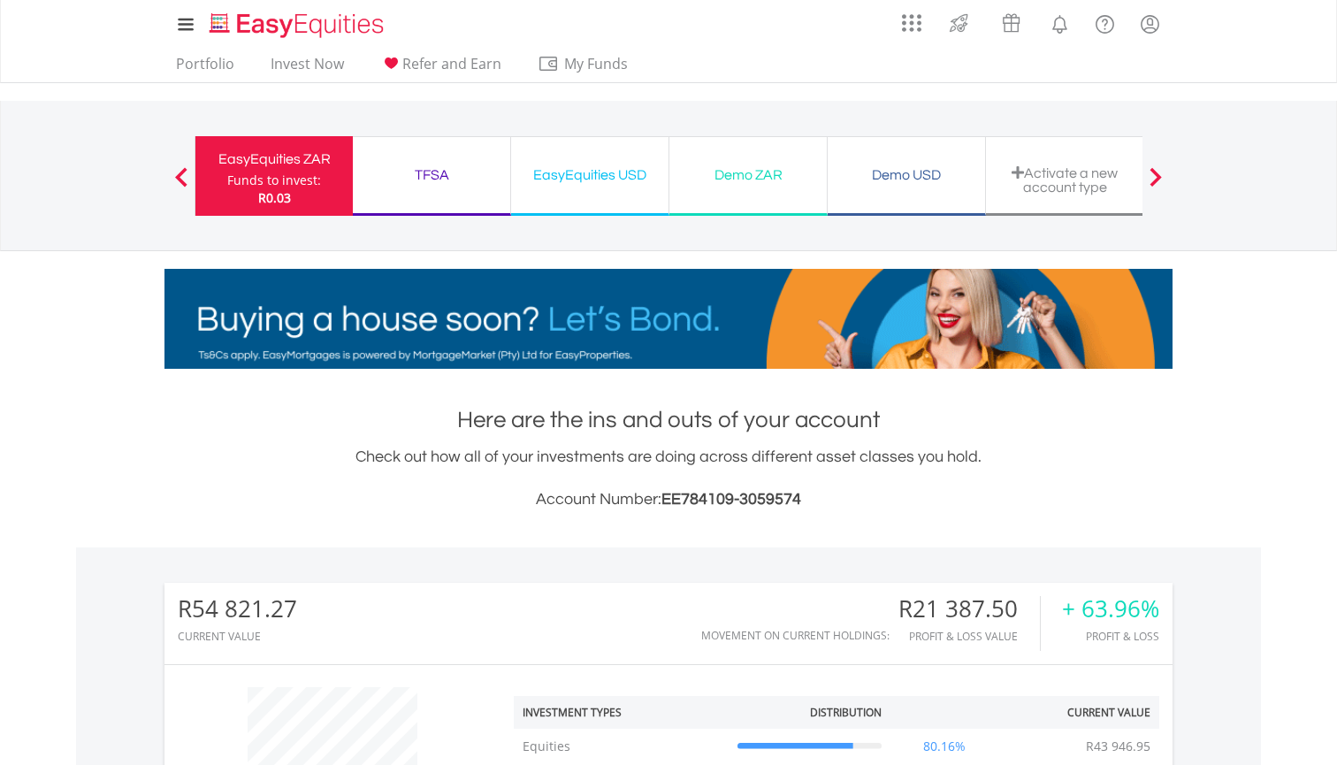
click at [589, 187] on div "EasyEquities USD" at bounding box center [590, 175] width 136 height 25
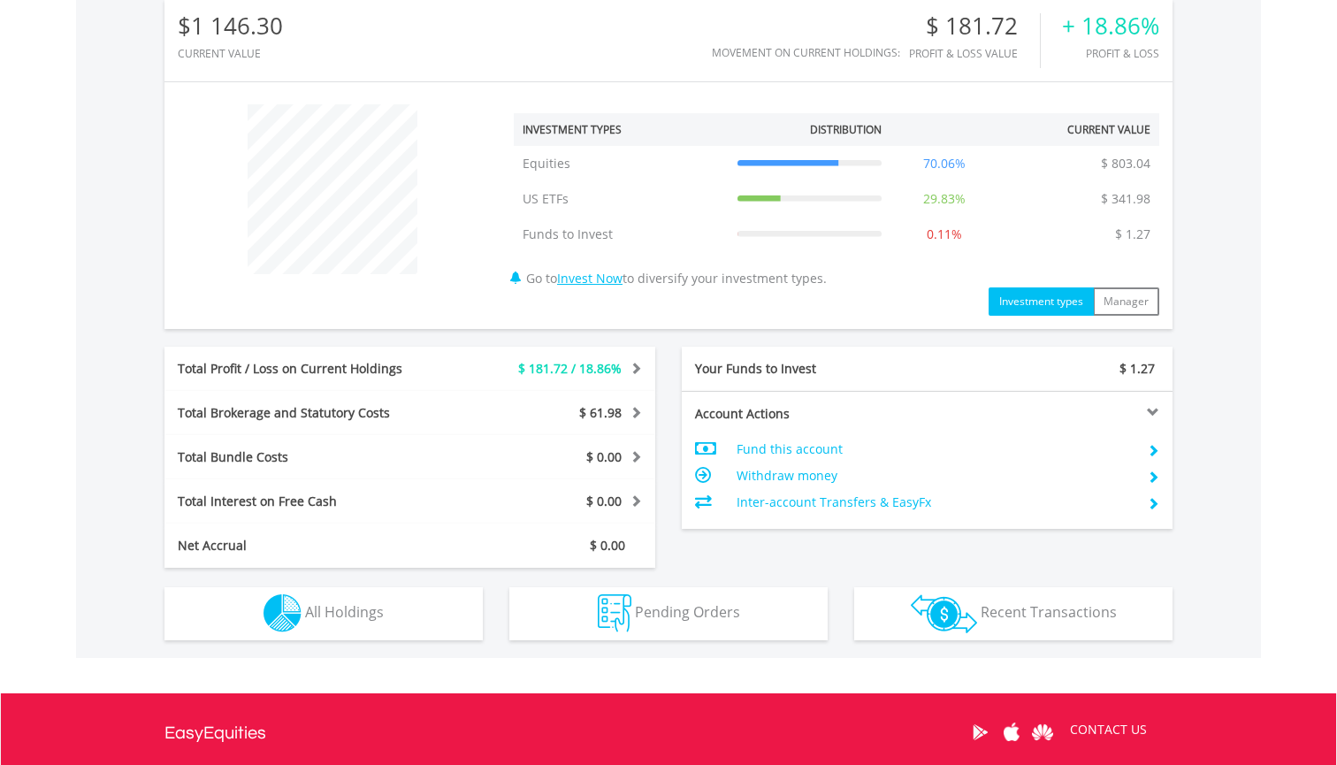
scroll to position [690, 0]
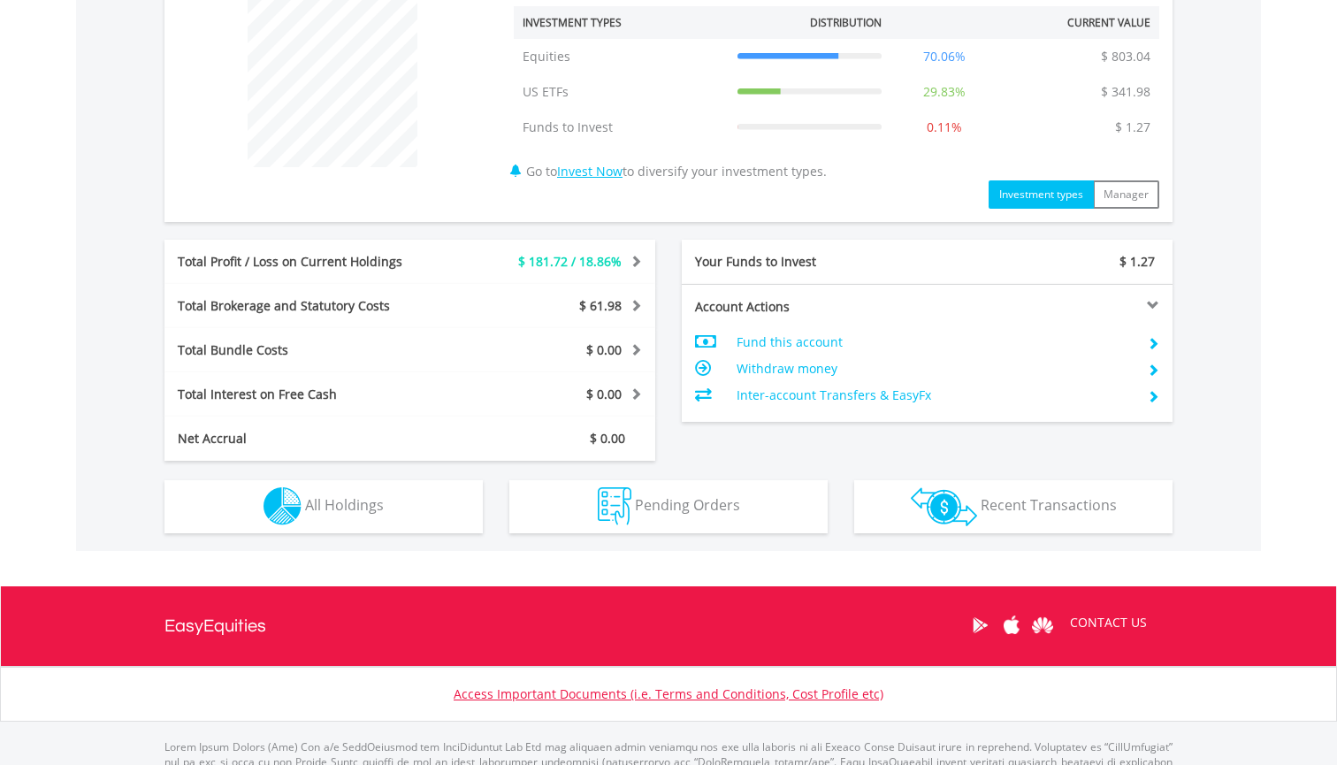
click at [456, 522] on button "Holdings All Holdings" at bounding box center [323, 506] width 318 height 53
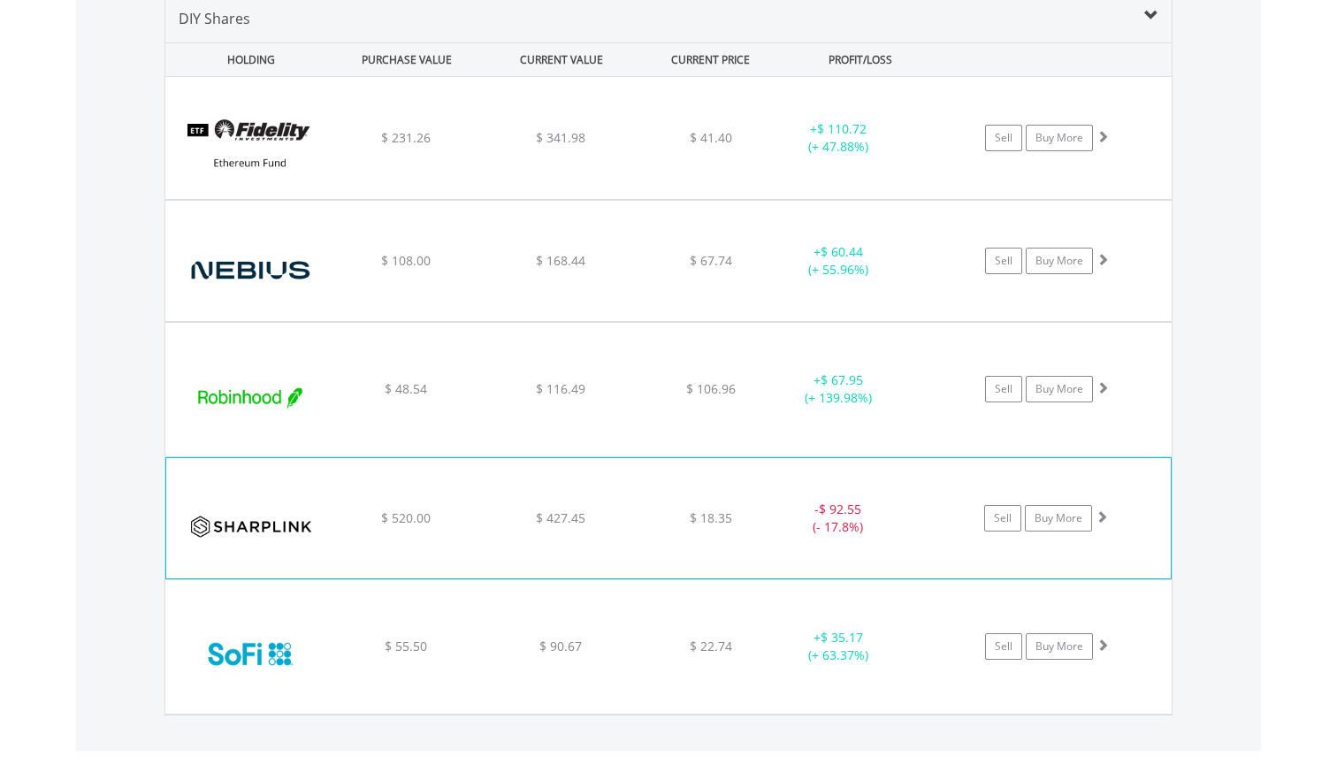
scroll to position [1284, 0]
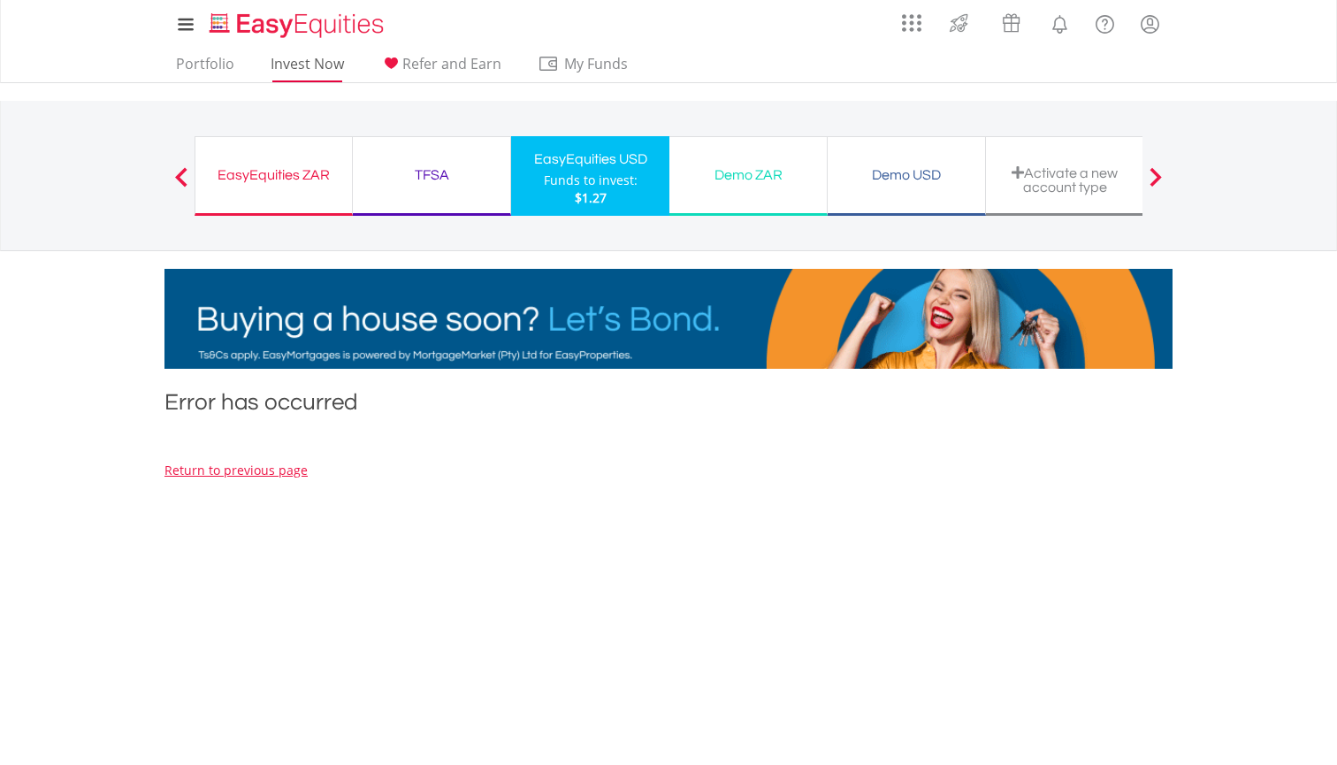
click at [316, 63] on link "Invest Now" at bounding box center [307, 68] width 88 height 27
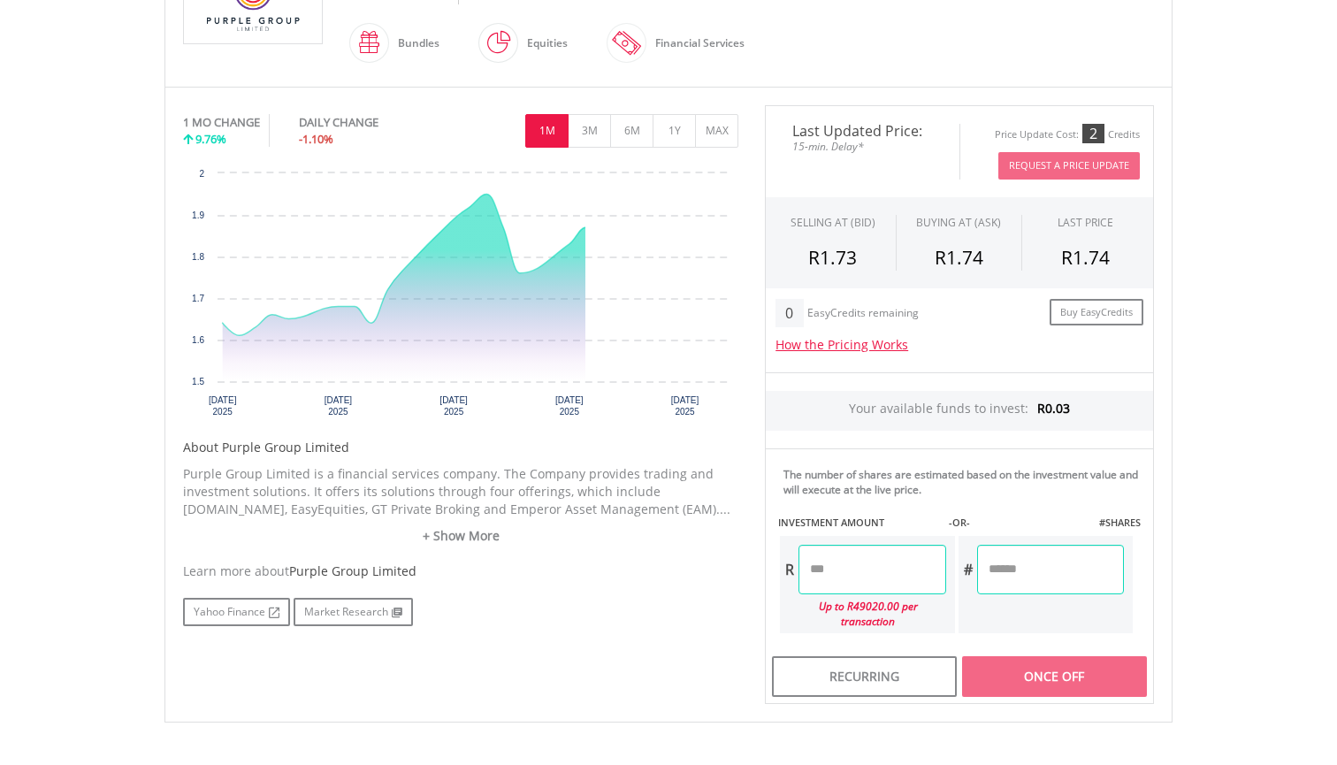
scroll to position [699, 0]
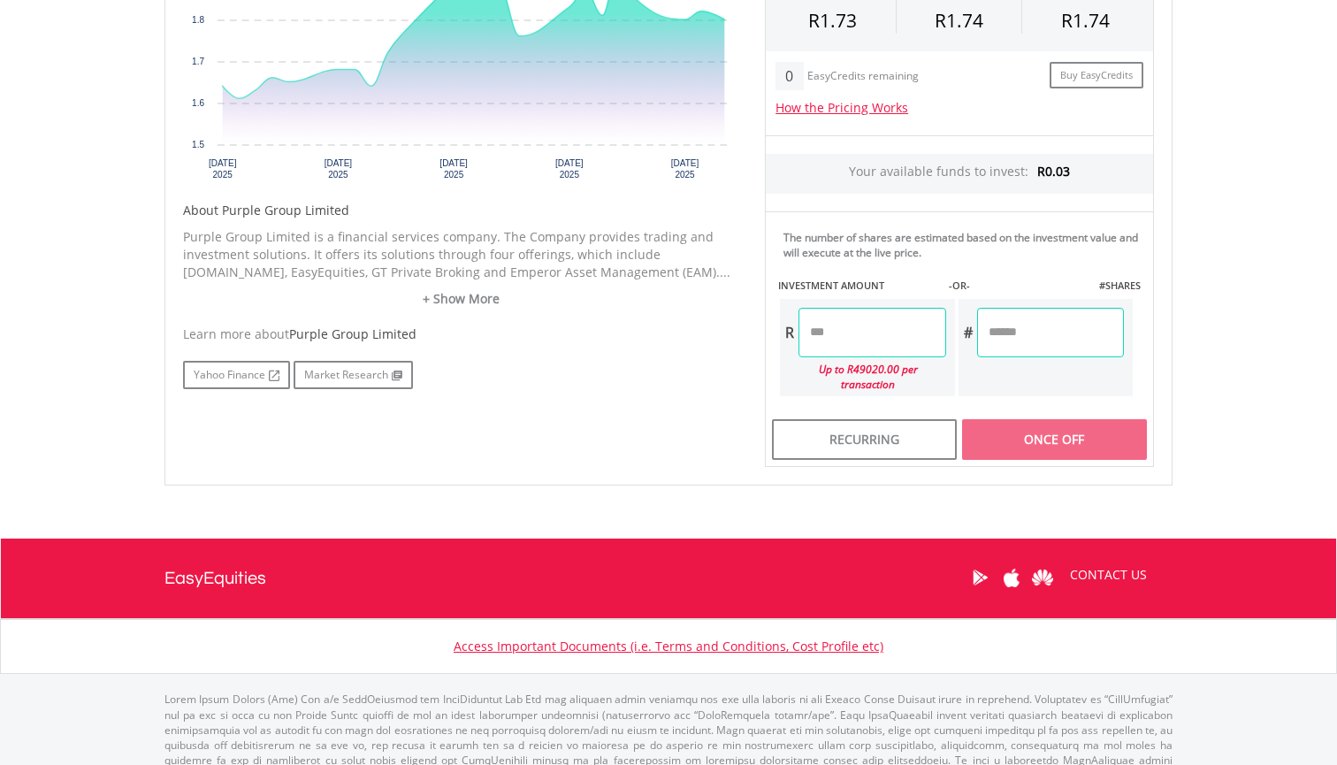
click at [874, 339] on input "number" at bounding box center [871, 333] width 147 height 50
